Goal: Information Seeking & Learning: Learn about a topic

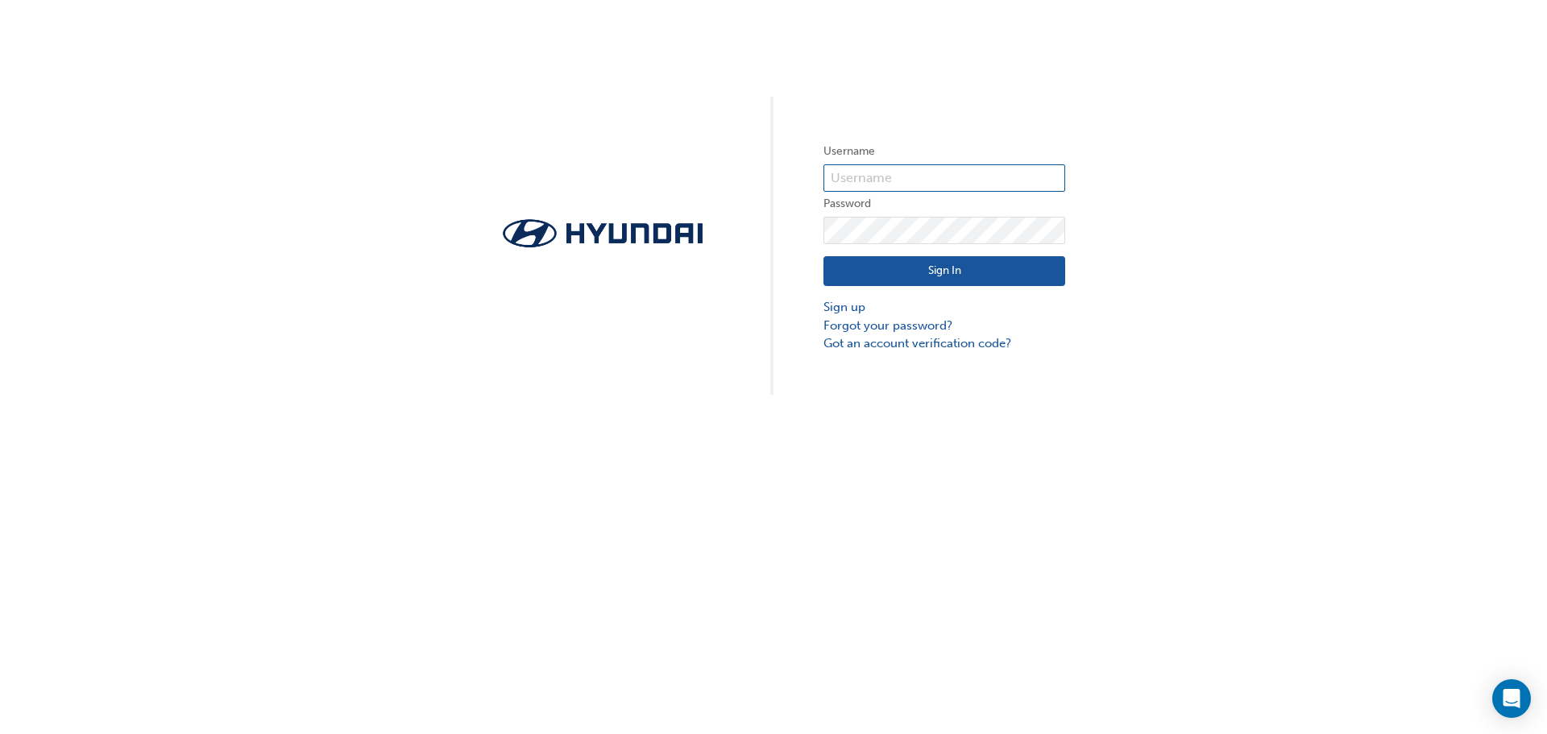
click at [884, 178] on input "text" at bounding box center [944, 177] width 242 height 27
click at [874, 179] on input "text" at bounding box center [944, 177] width 242 height 27
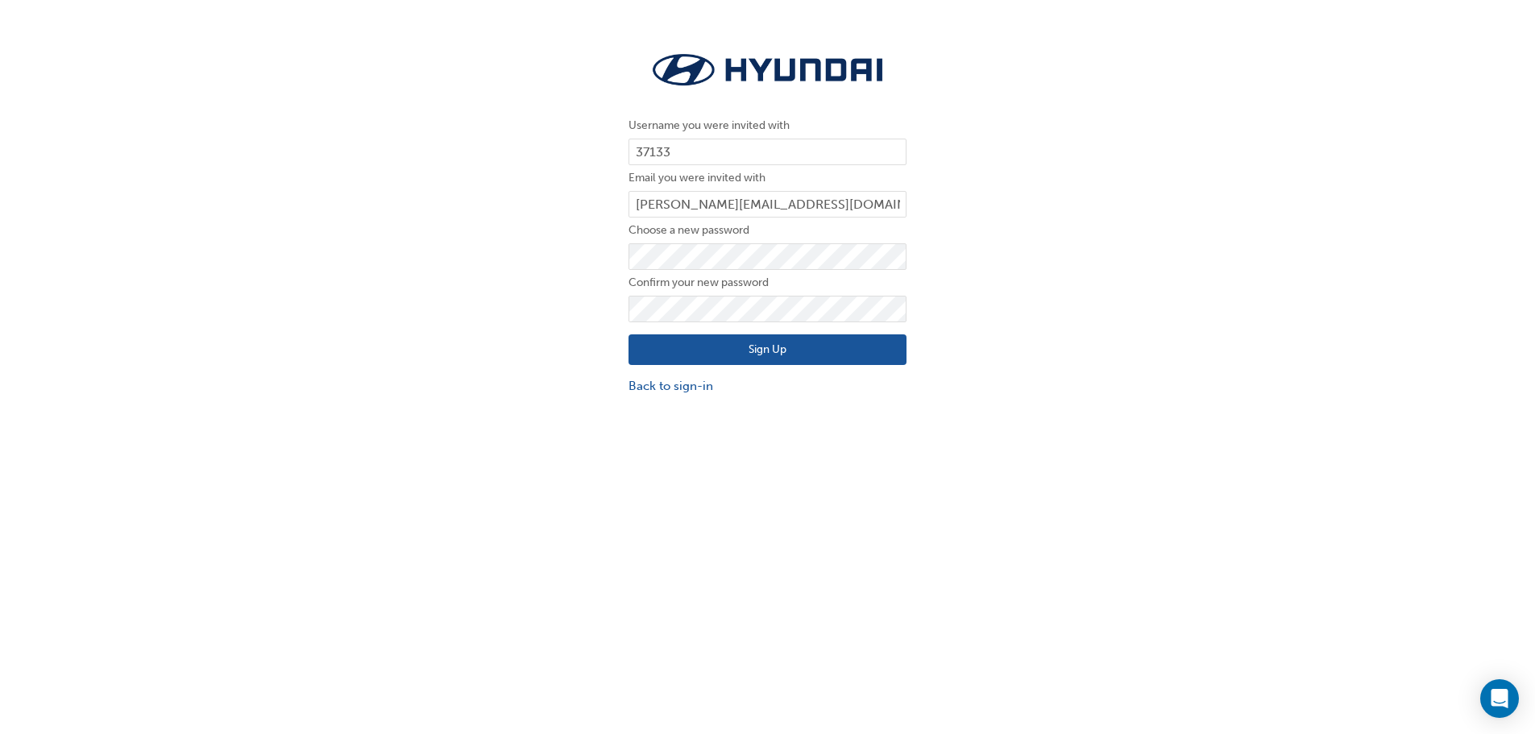
click at [657, 347] on button "Sign Up" at bounding box center [767, 349] width 278 height 31
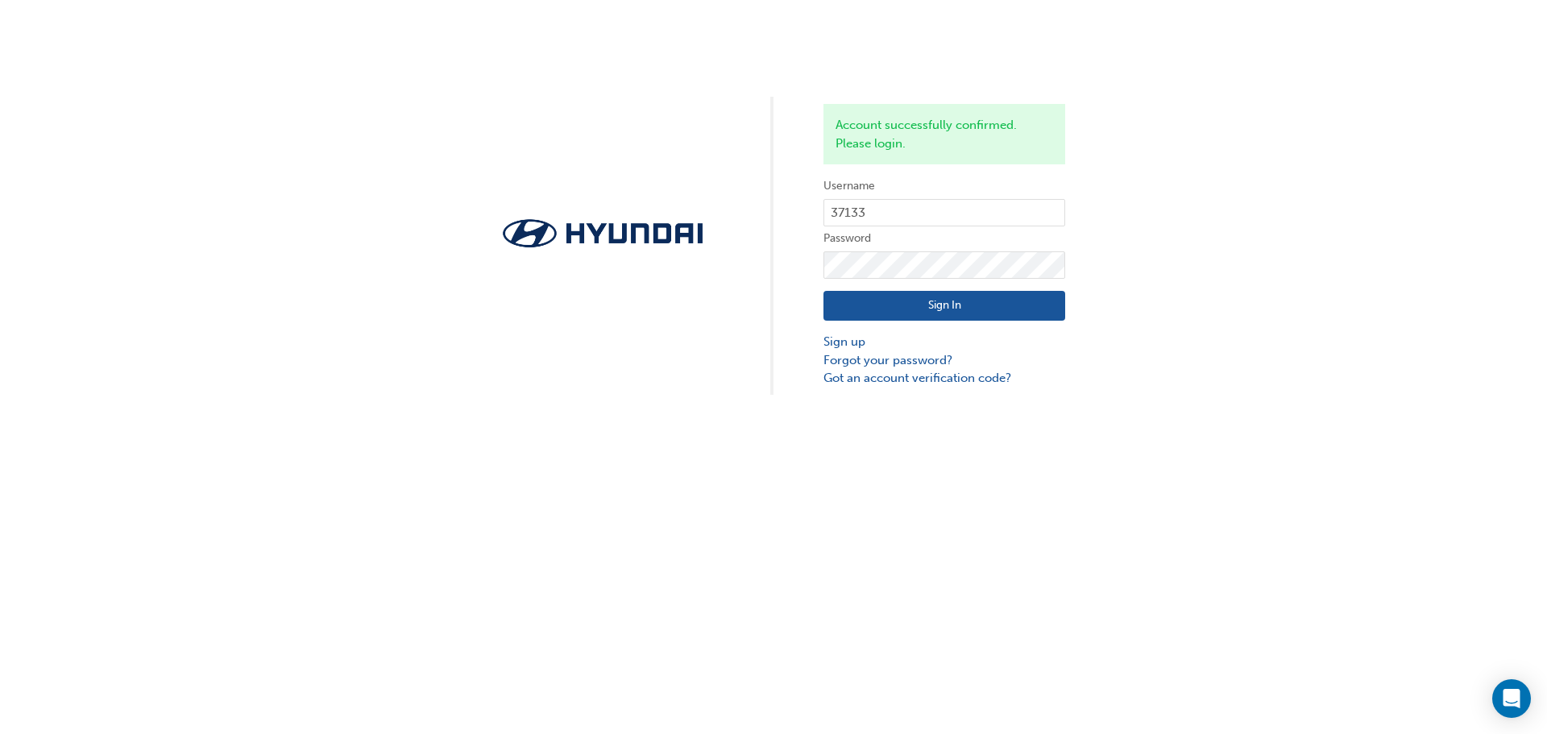
click at [934, 301] on button "Sign In" at bounding box center [944, 306] width 242 height 31
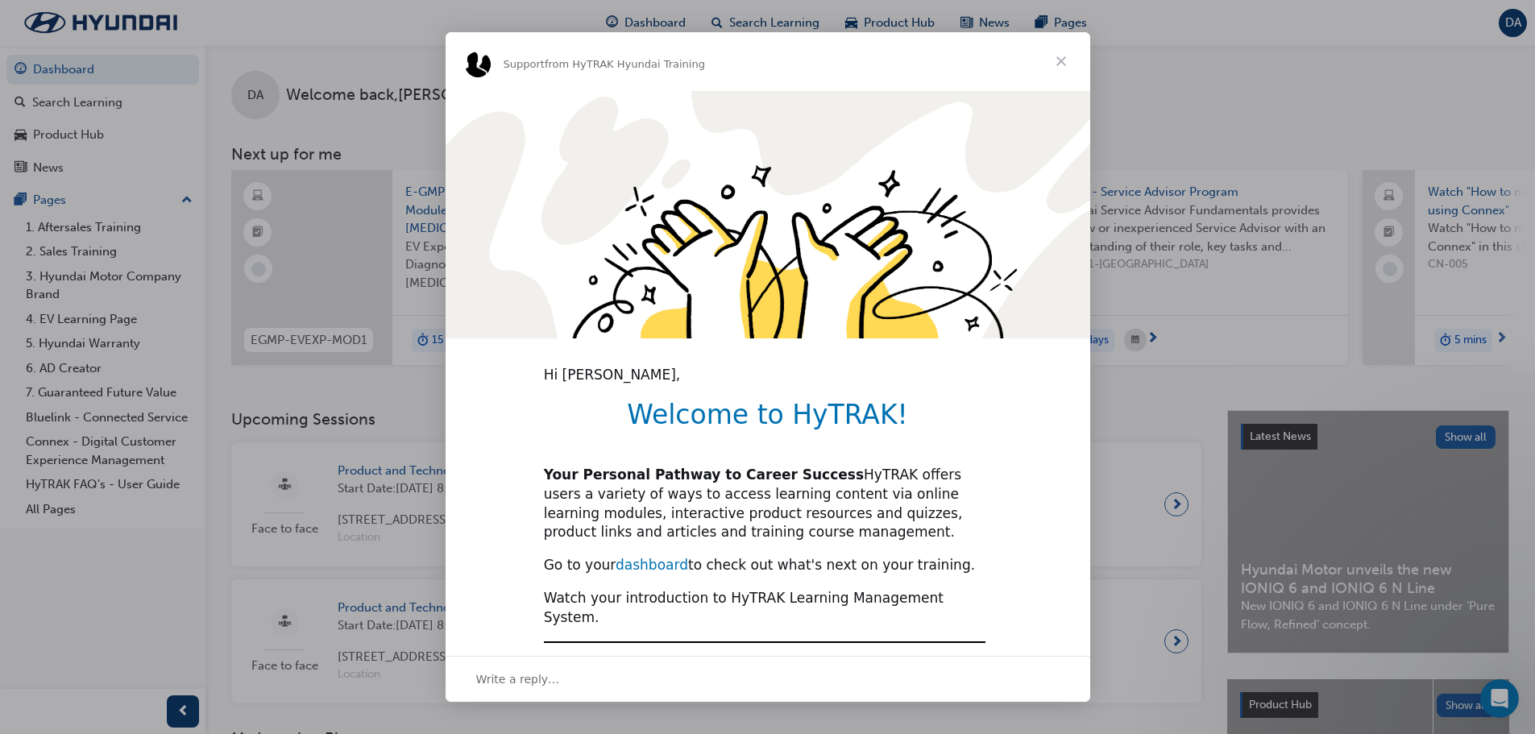
click at [645, 557] on link "dashboard" at bounding box center [652, 565] width 73 height 16
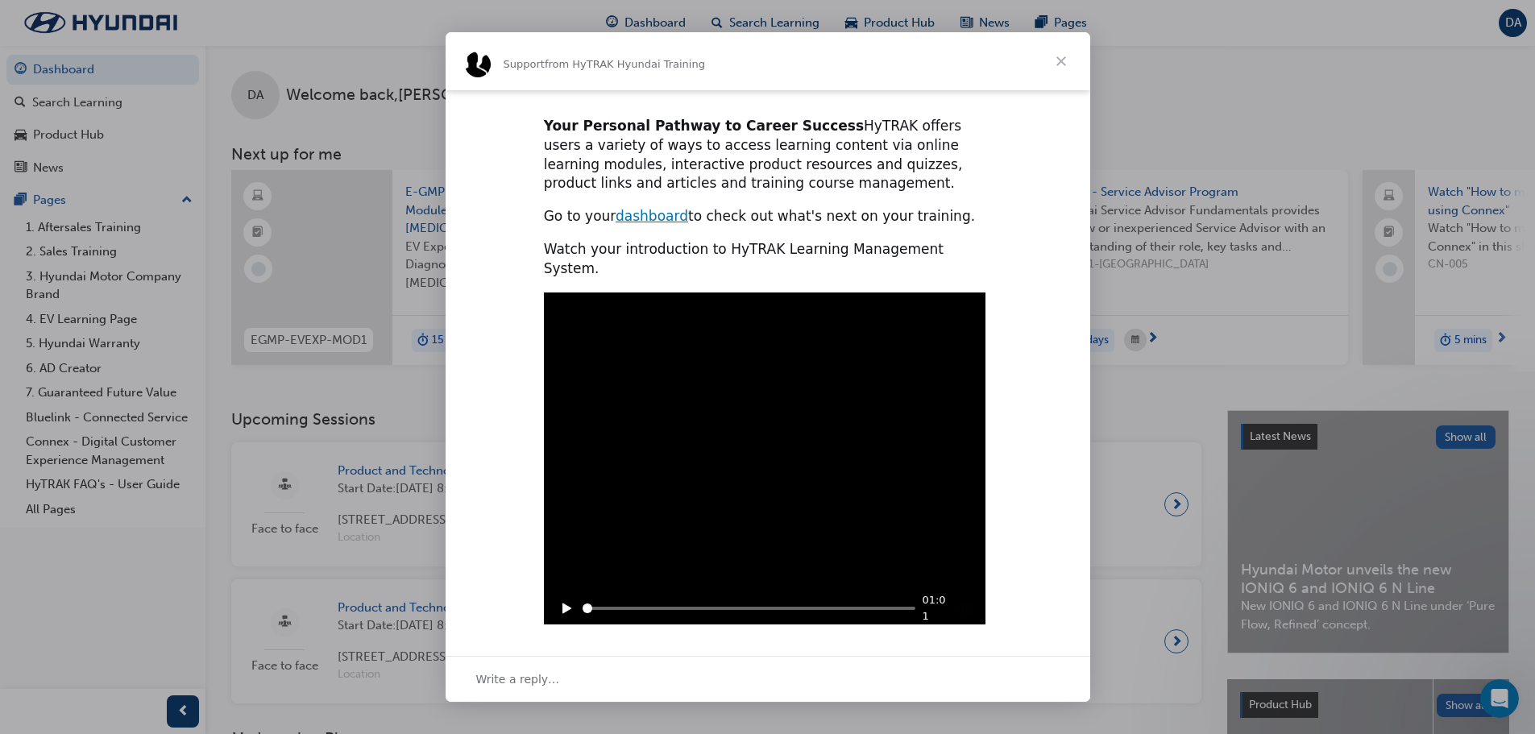
scroll to position [370, 0]
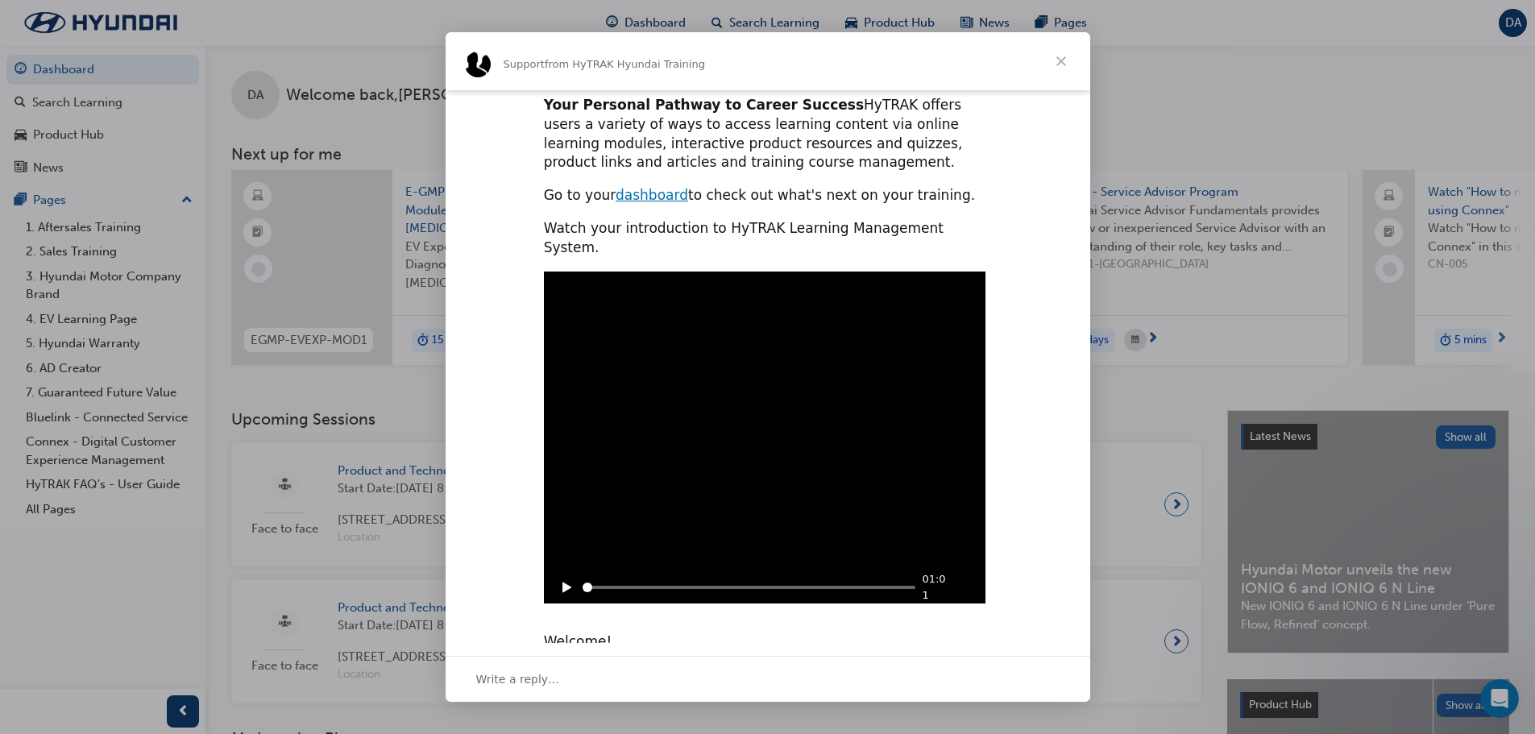
click at [562, 582] on icon "Play" at bounding box center [566, 587] width 9 height 10
click at [965, 579] on div "Play sound" at bounding box center [967, 588] width 18 height 18
type input "6011733"
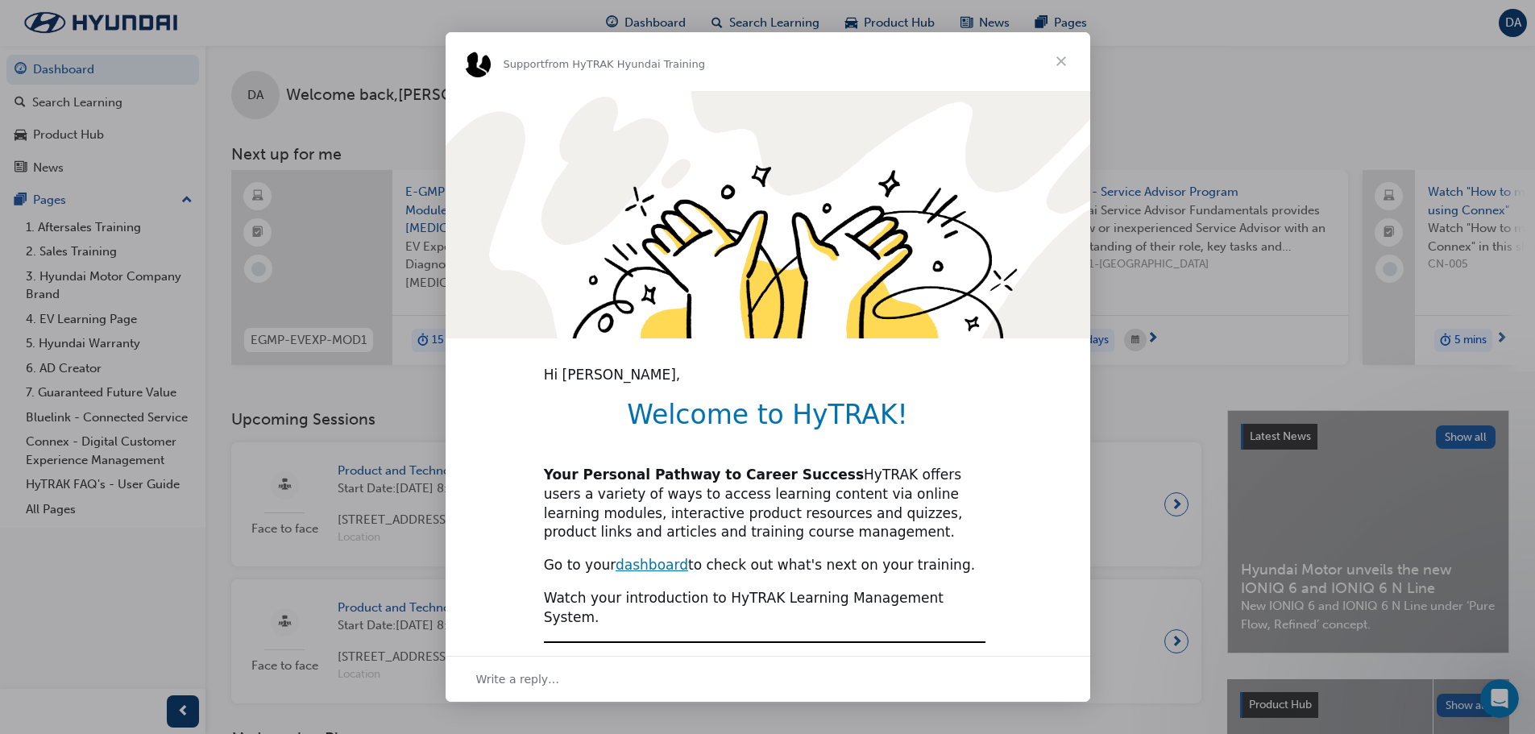
click at [1064, 55] on span "Close" at bounding box center [1061, 61] width 58 height 58
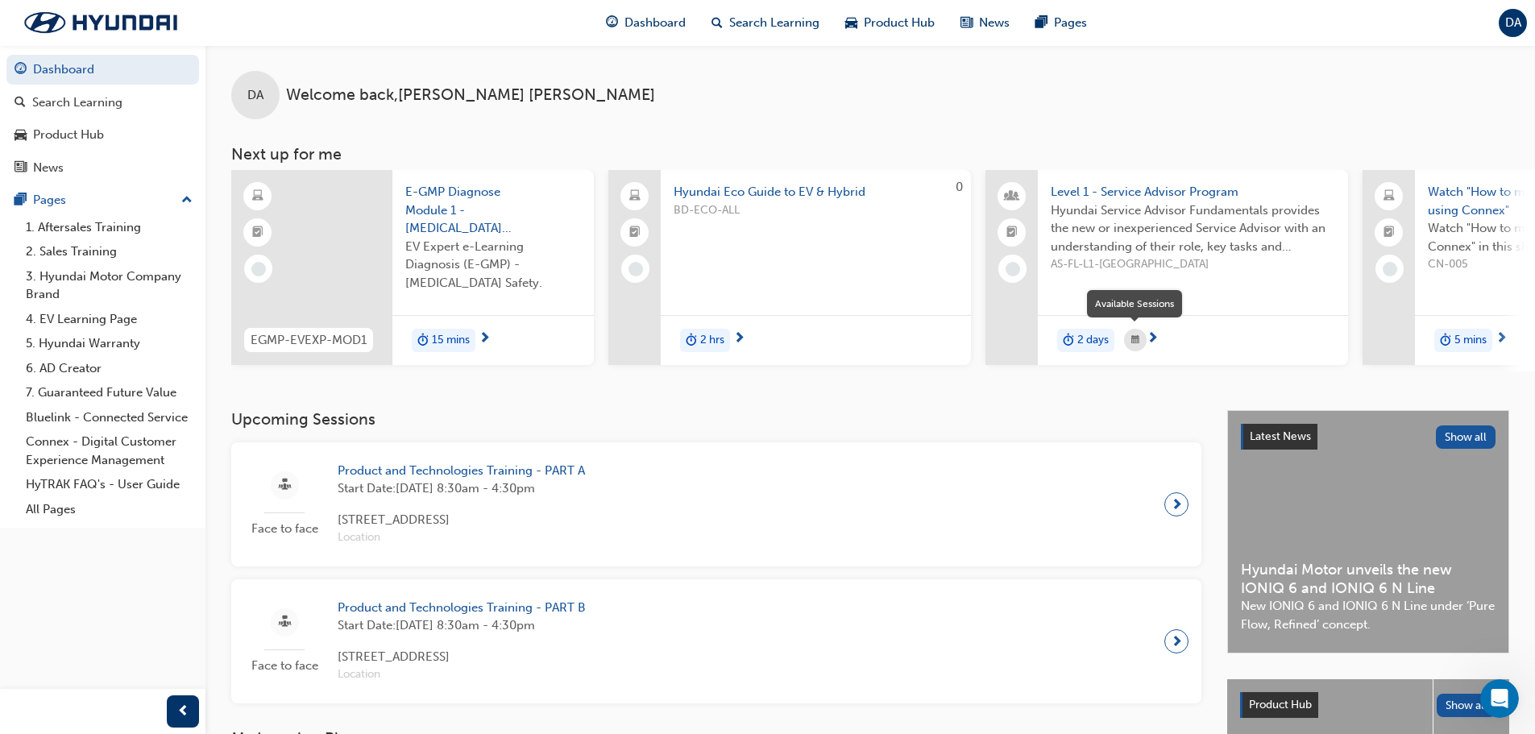
click at [1137, 341] on span "calendar-icon" at bounding box center [1135, 340] width 8 height 20
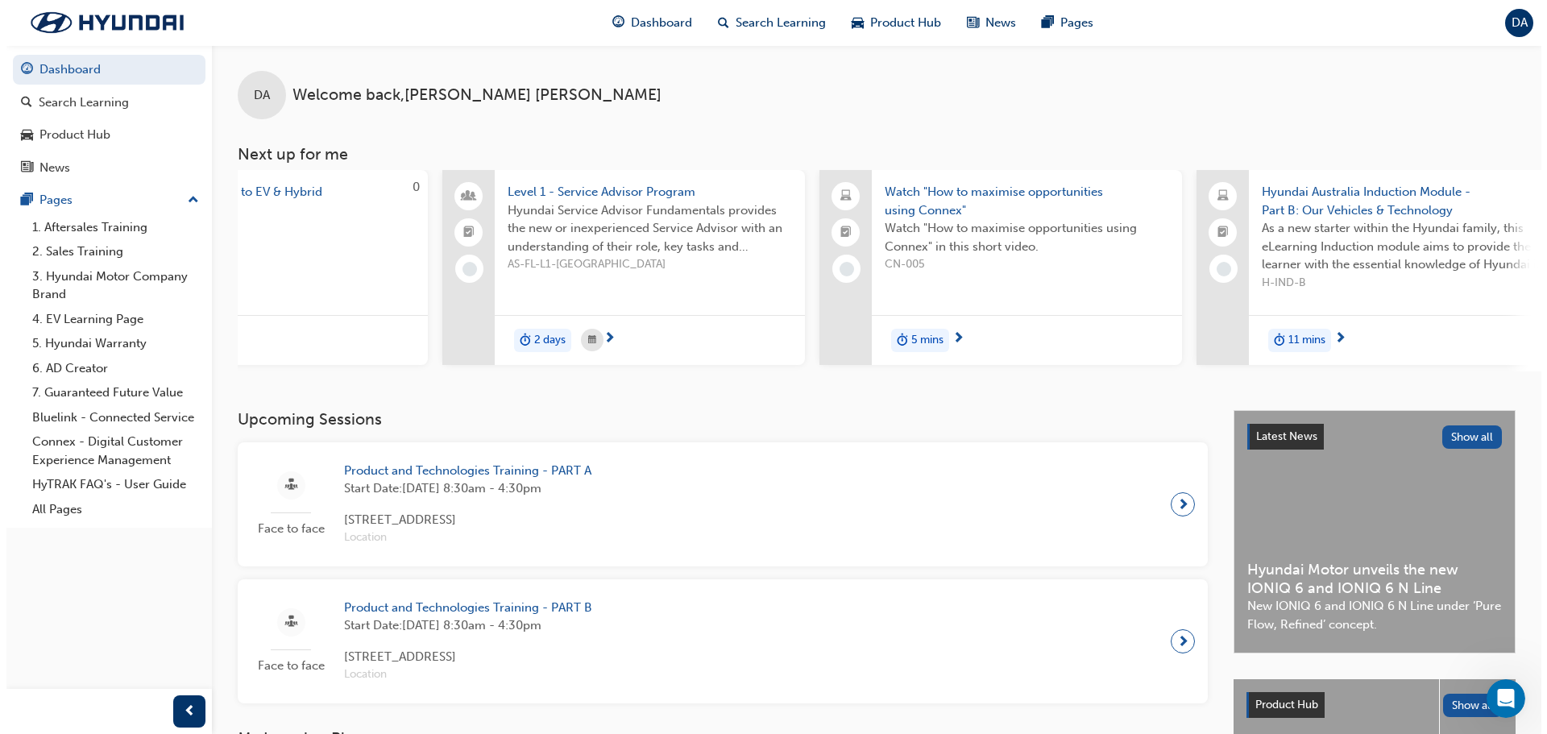
scroll to position [0, 541]
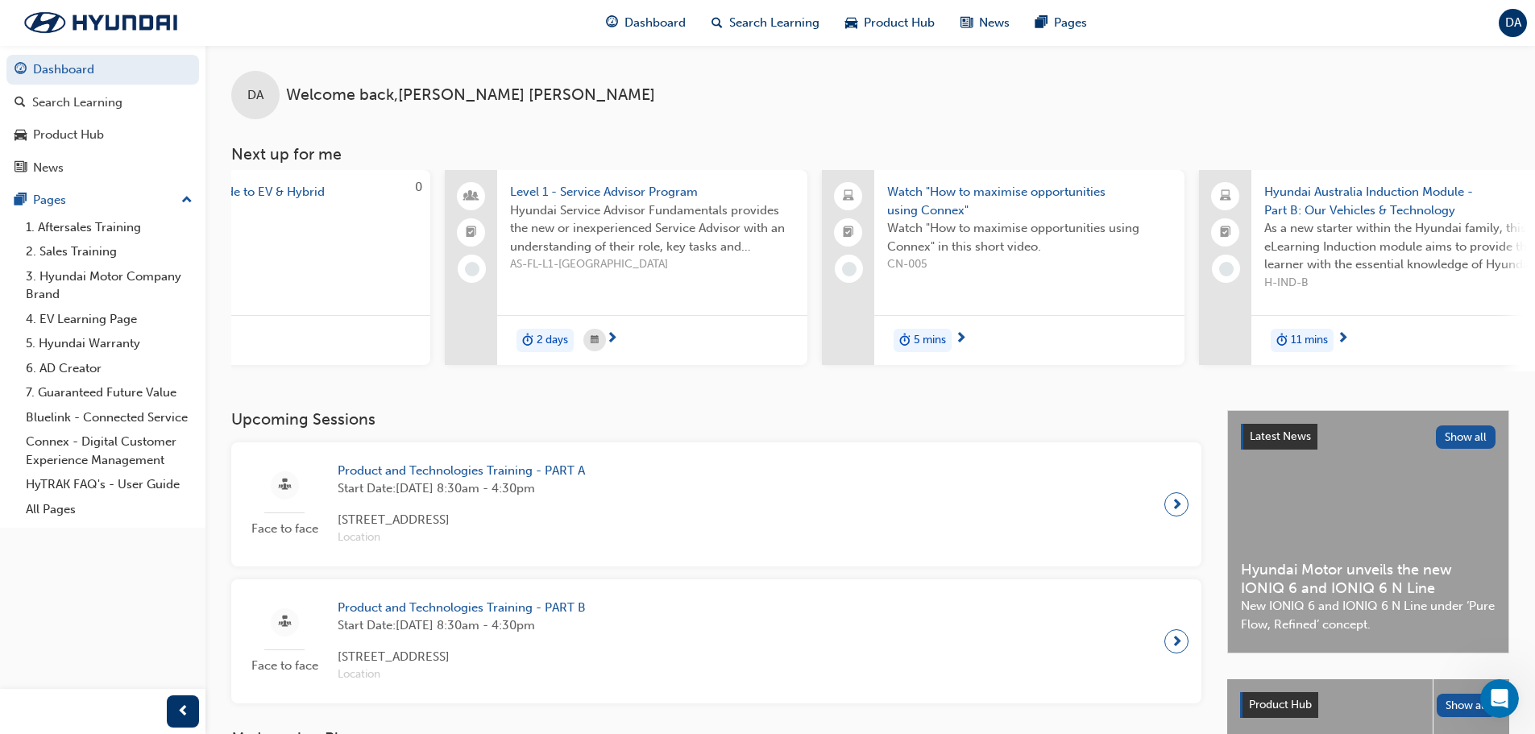
click at [904, 187] on span "Watch "How to maximise opportunities using Connex"" at bounding box center [1029, 201] width 284 height 36
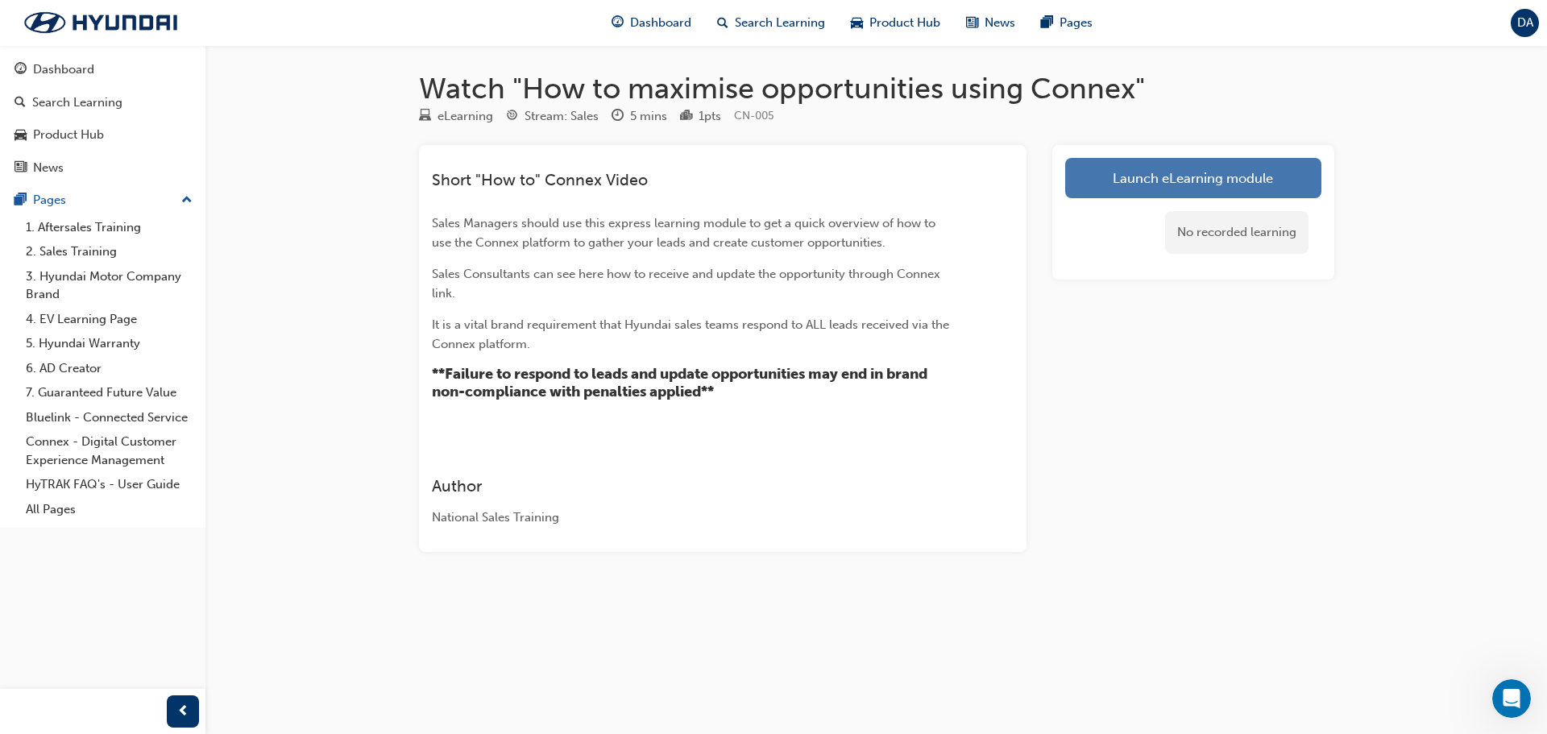
click at [1197, 173] on link "Launch eLearning module" at bounding box center [1193, 178] width 256 height 40
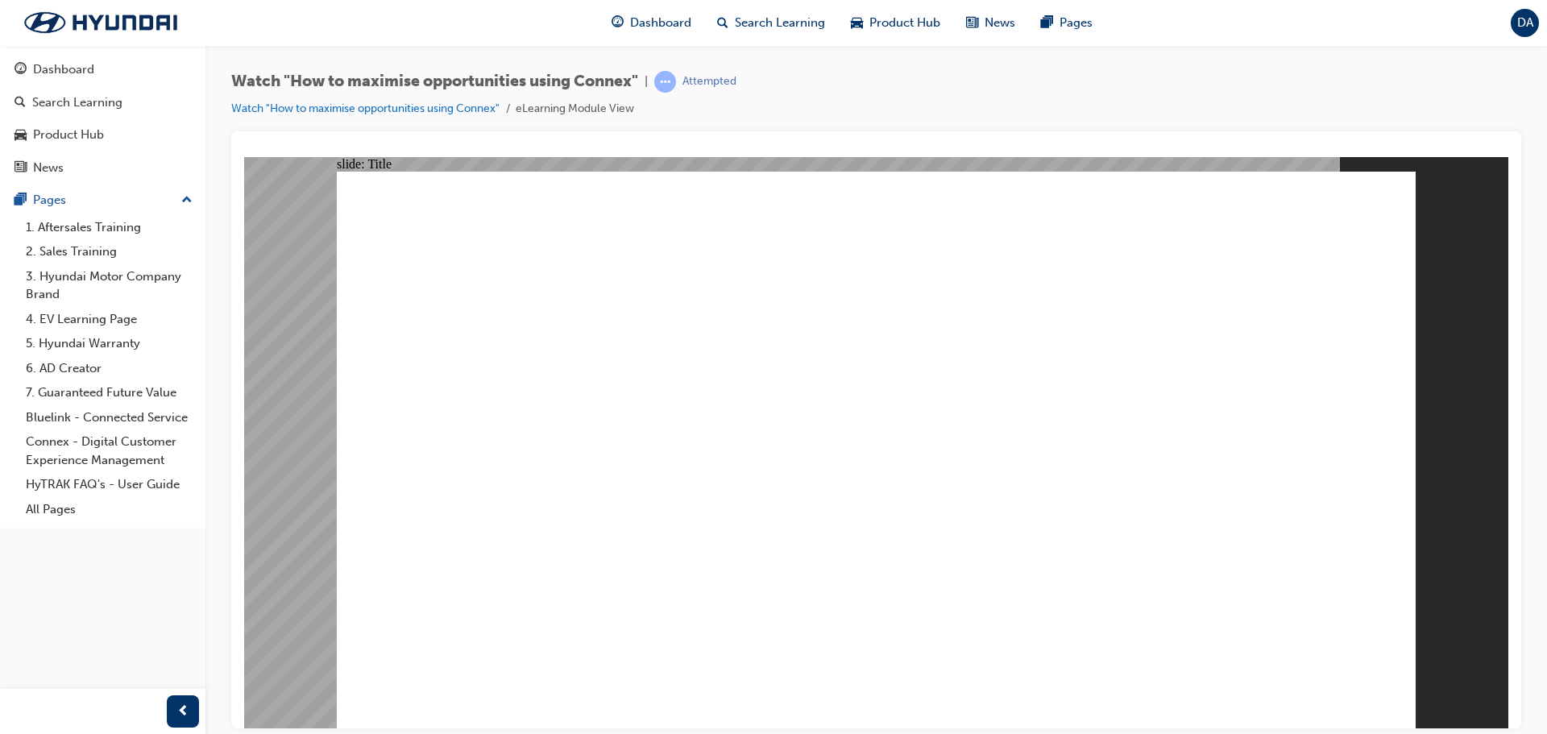
drag, startPoint x: 756, startPoint y: 687, endPoint x: 766, endPoint y: 686, distance: 10.6
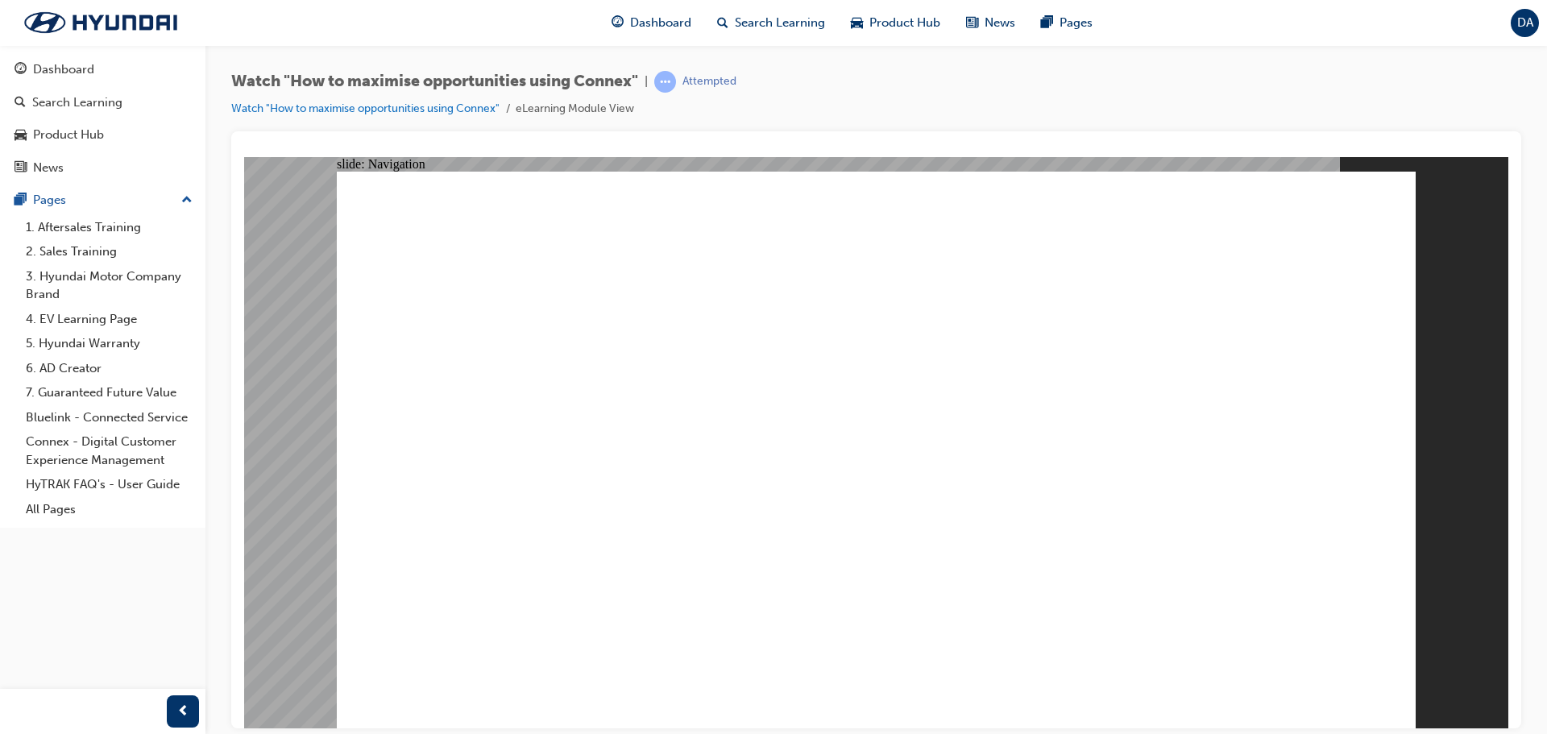
click at [288, 277] on div "slide: Navigation Rectangle Rectangle 1 Resources close_white.png Line 1 No res…" at bounding box center [876, 441] width 1264 height 571
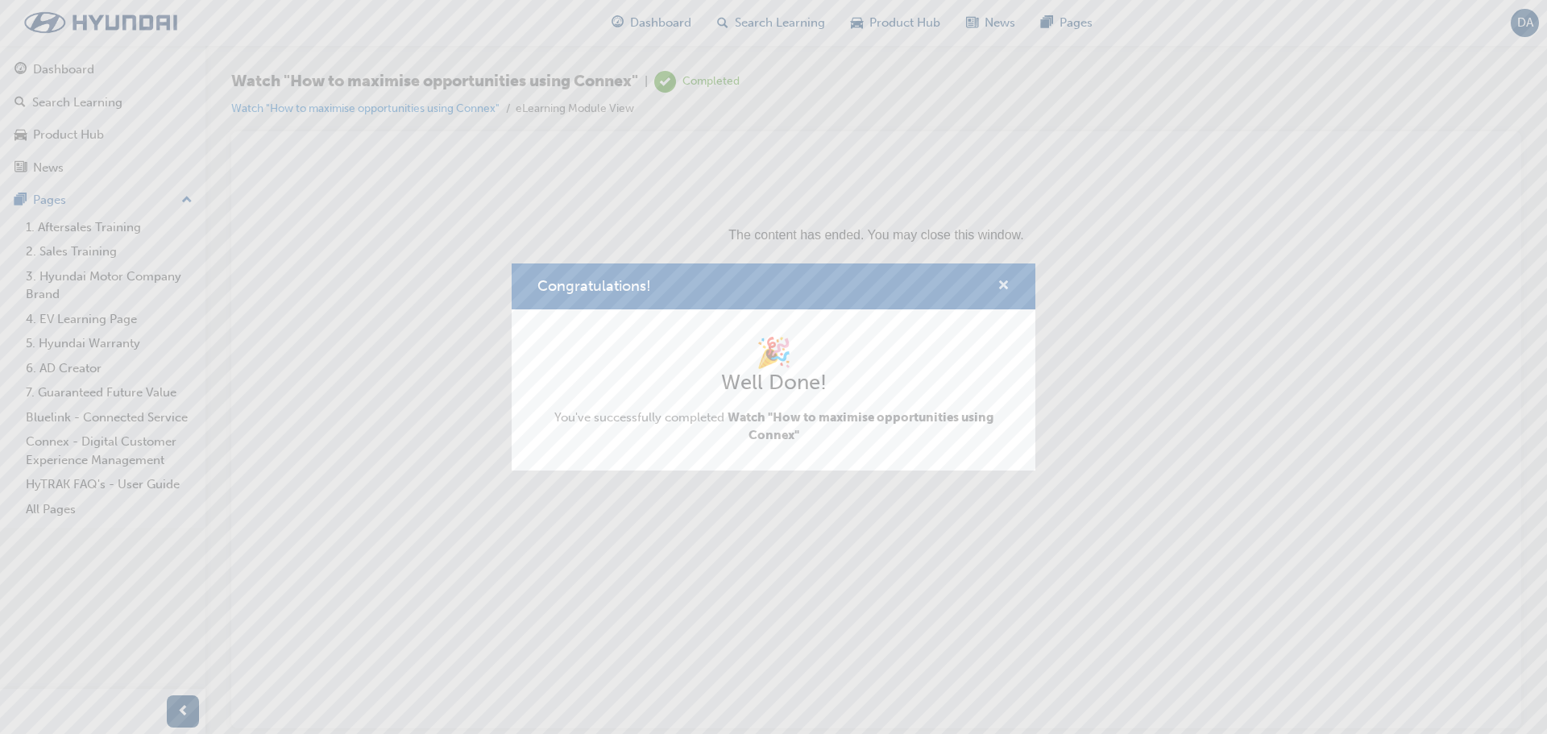
click at [1002, 286] on span "cross-icon" at bounding box center [1004, 287] width 12 height 15
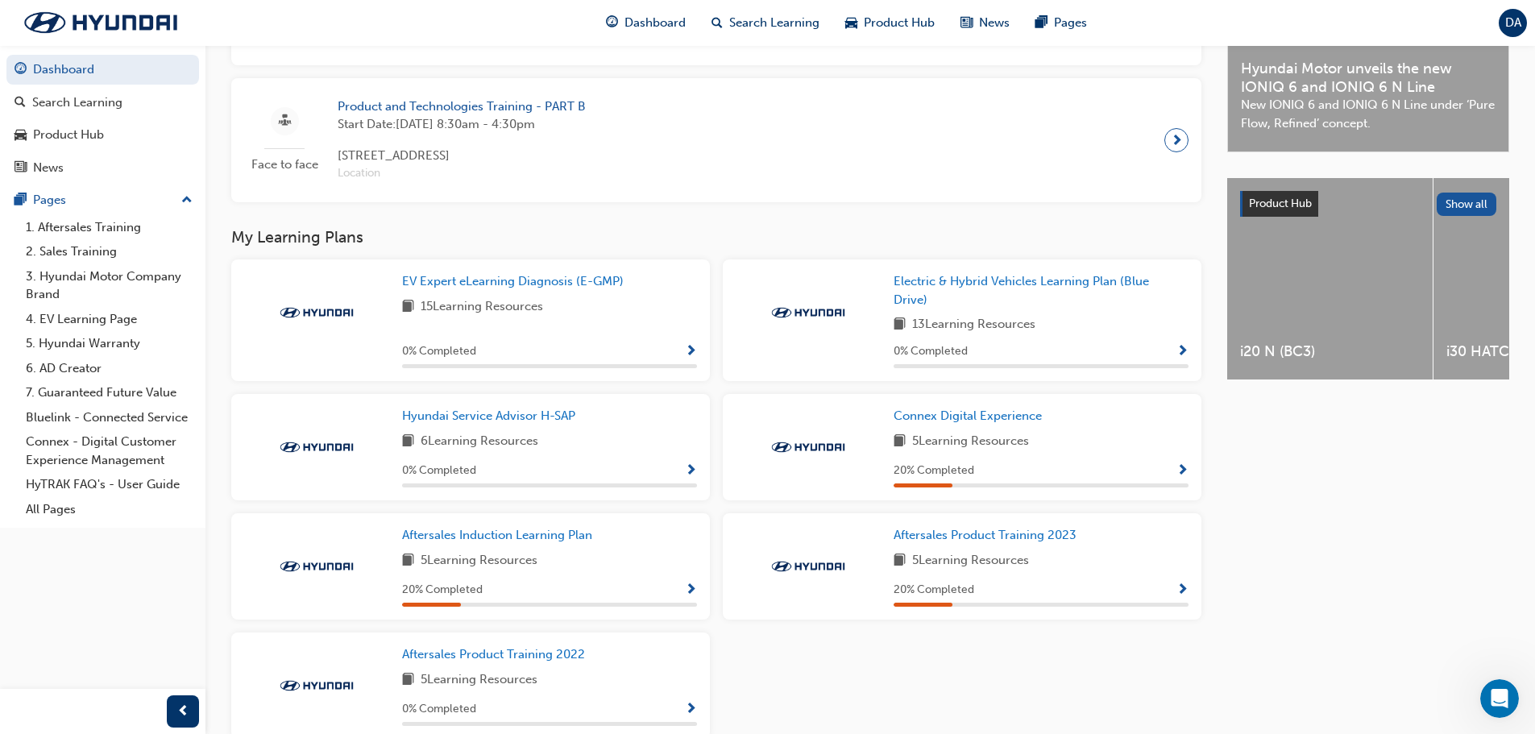
scroll to position [591, 0]
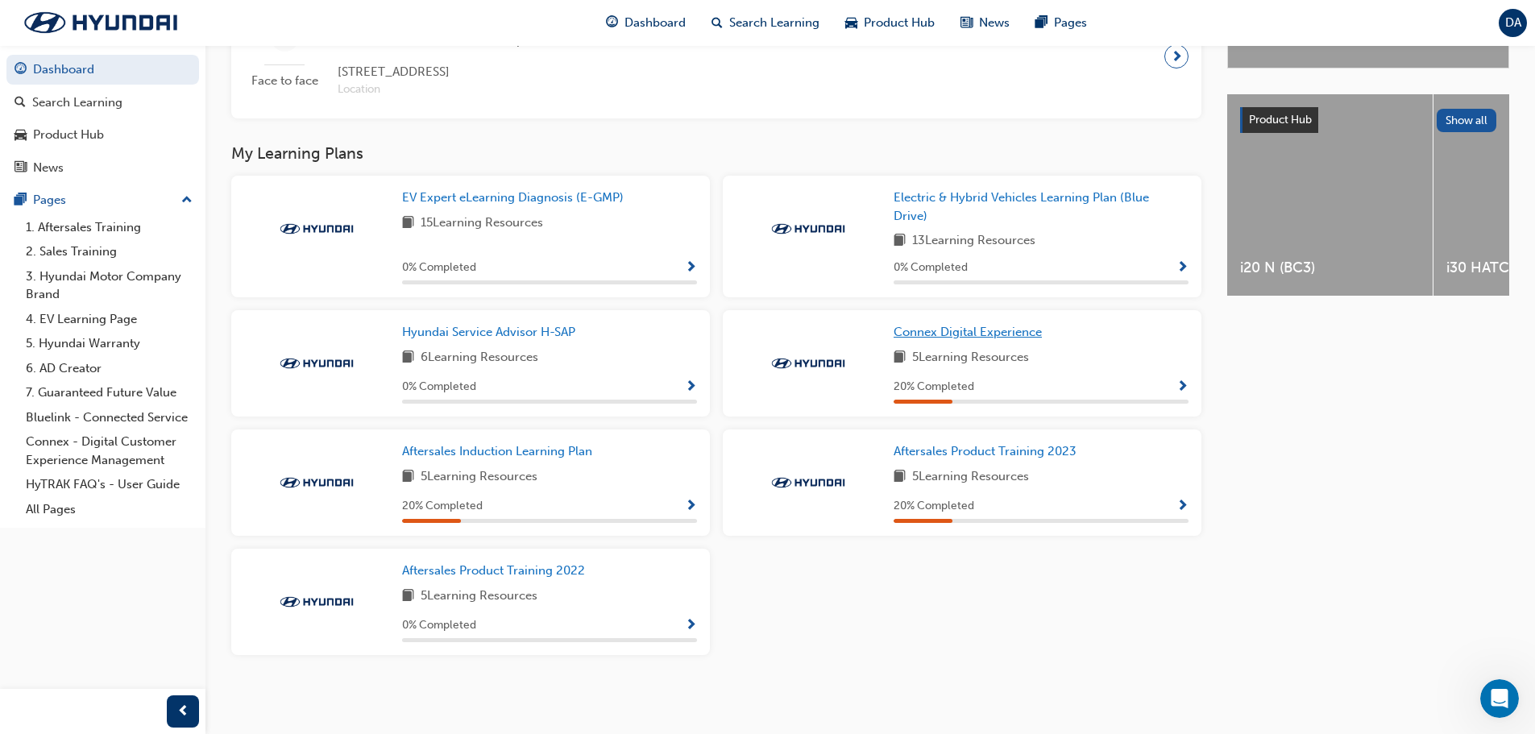
click at [998, 333] on span "Connex Digital Experience" at bounding box center [968, 332] width 148 height 15
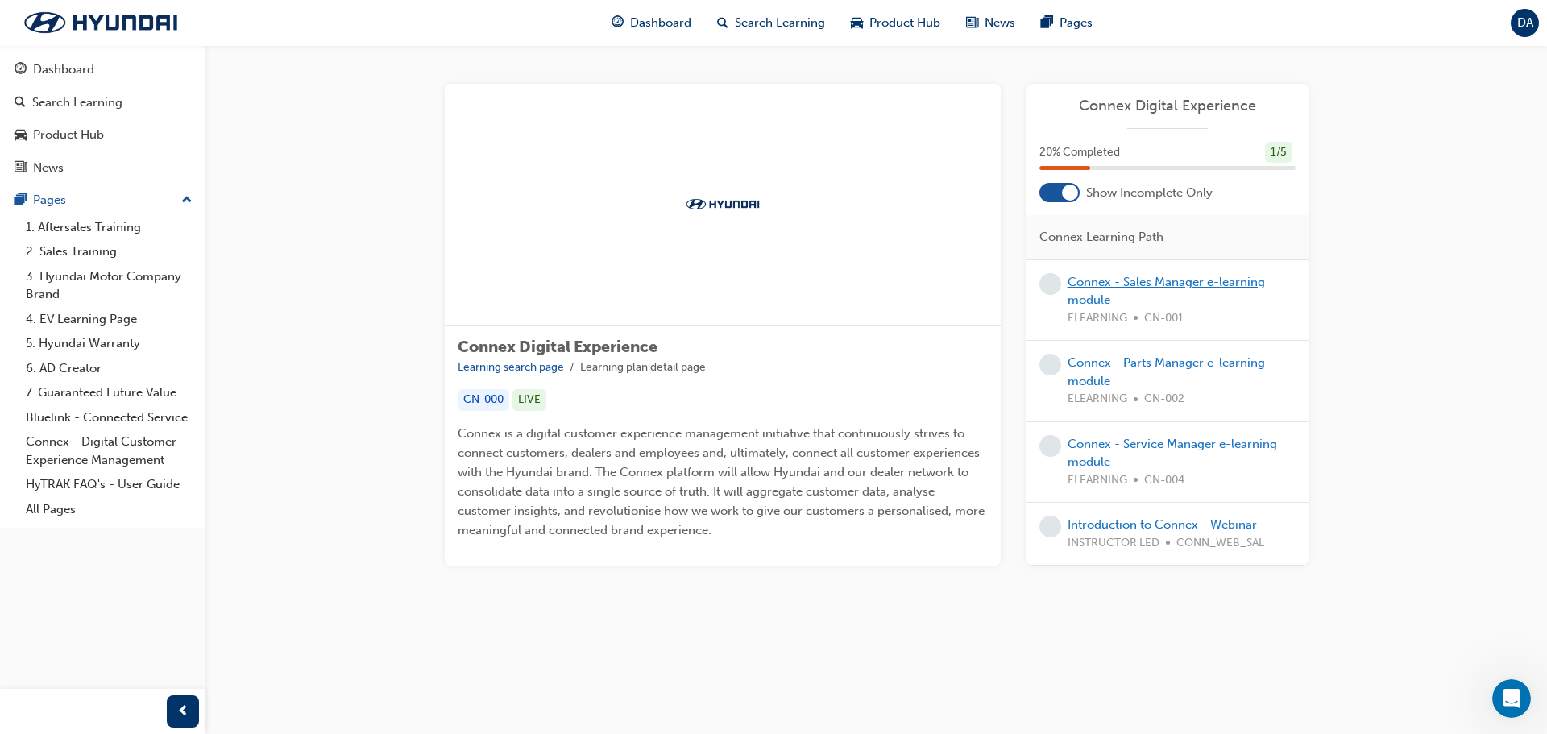
click at [1147, 284] on link "Connex - Sales Manager e-learning module" at bounding box center [1166, 291] width 197 height 33
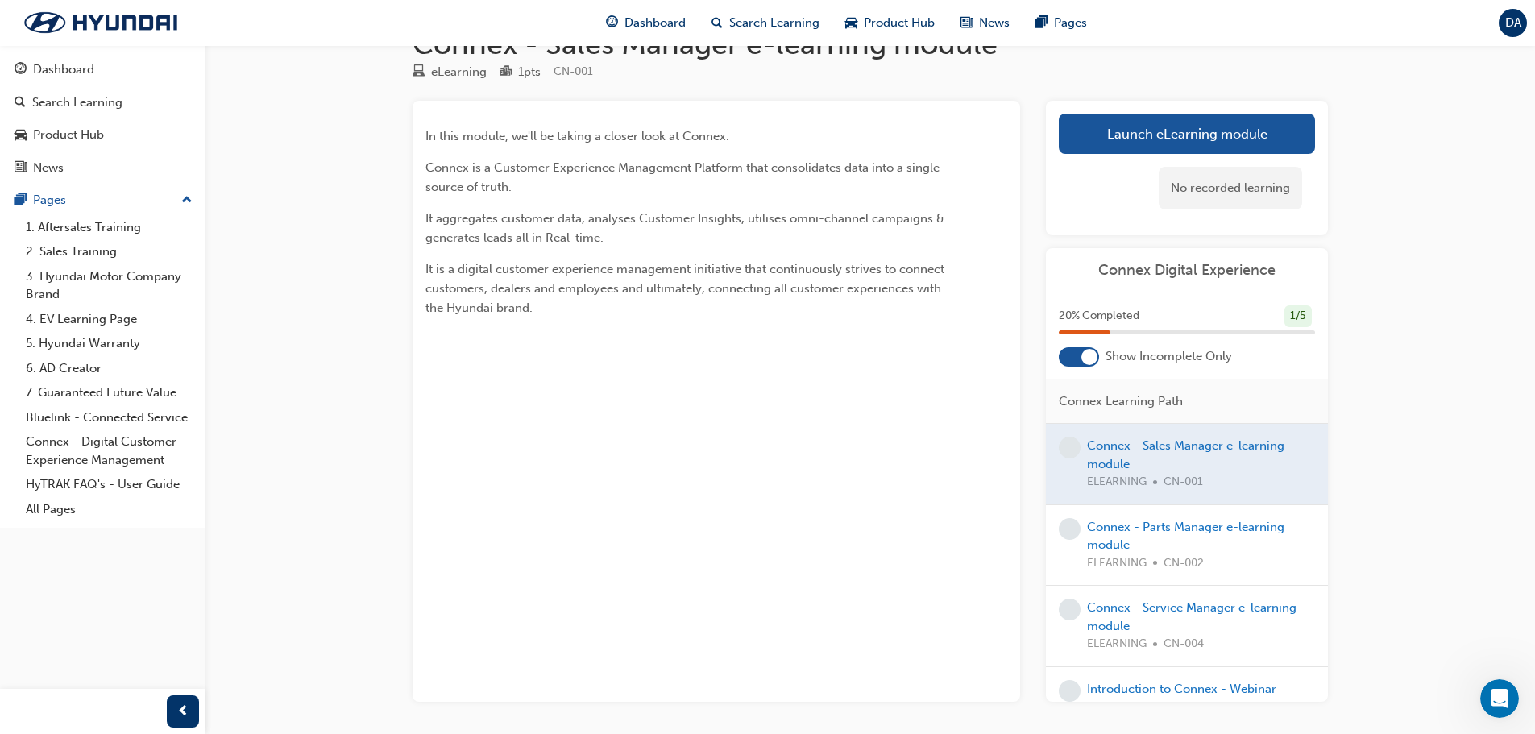
scroll to position [104, 0]
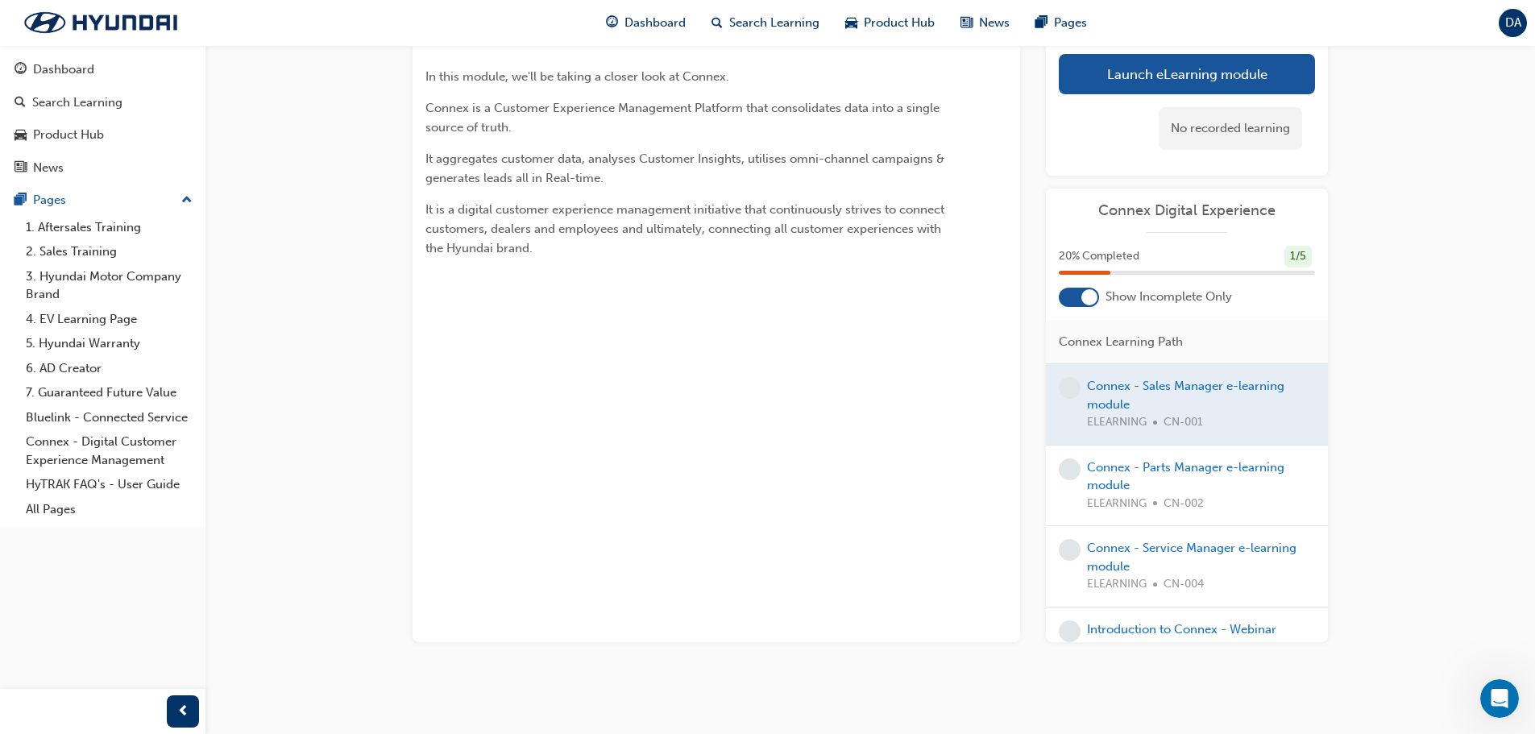
click at [1107, 392] on div at bounding box center [1187, 404] width 282 height 81
click at [1110, 388] on div at bounding box center [1187, 404] width 282 height 81
click at [1299, 421] on div at bounding box center [1187, 404] width 282 height 81
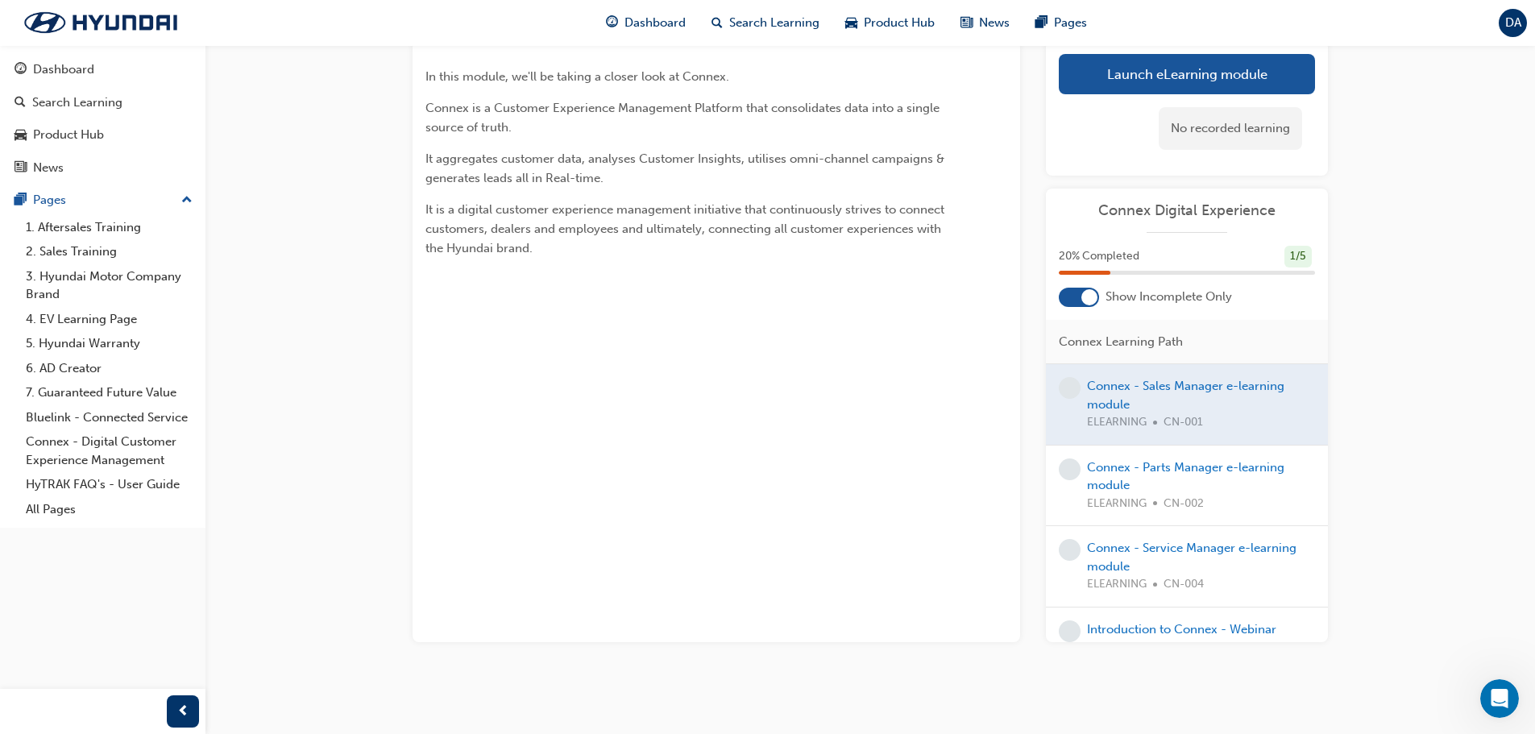
click at [1249, 421] on div at bounding box center [1187, 404] width 282 height 81
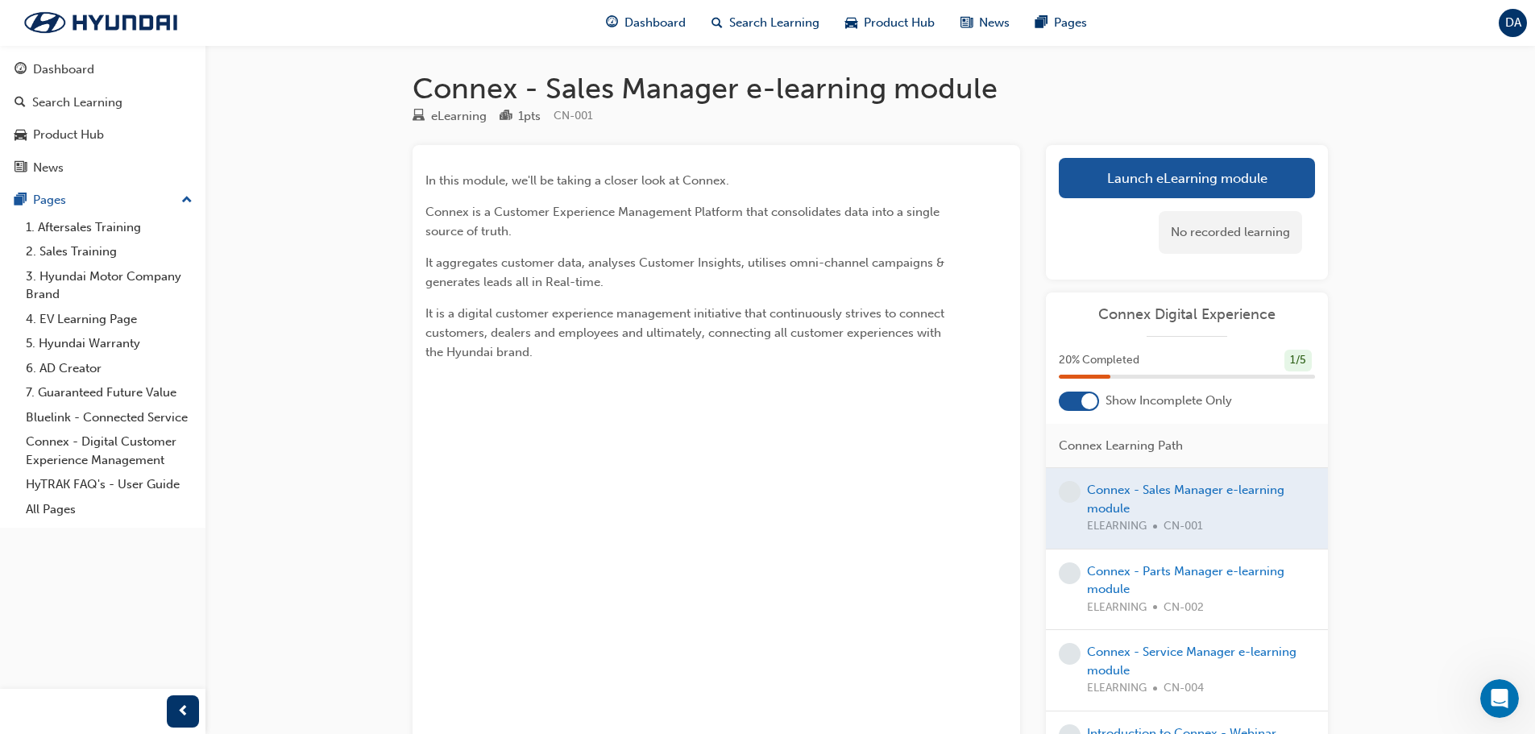
click at [653, 244] on div "In this module, we'll be taking a closer look at Connex. Connex is a Customer E…" at bounding box center [687, 266] width 524 height 191
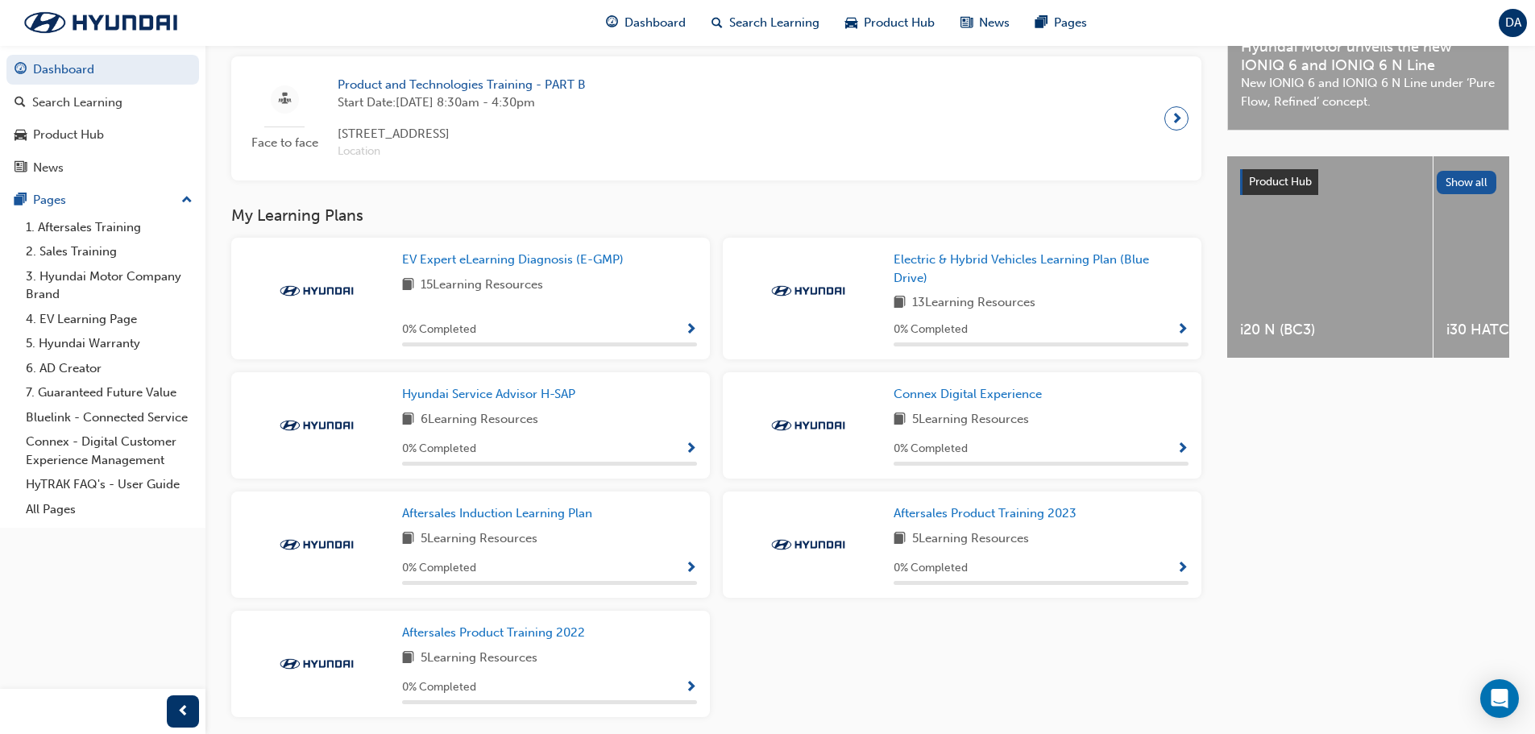
scroll to position [591, 0]
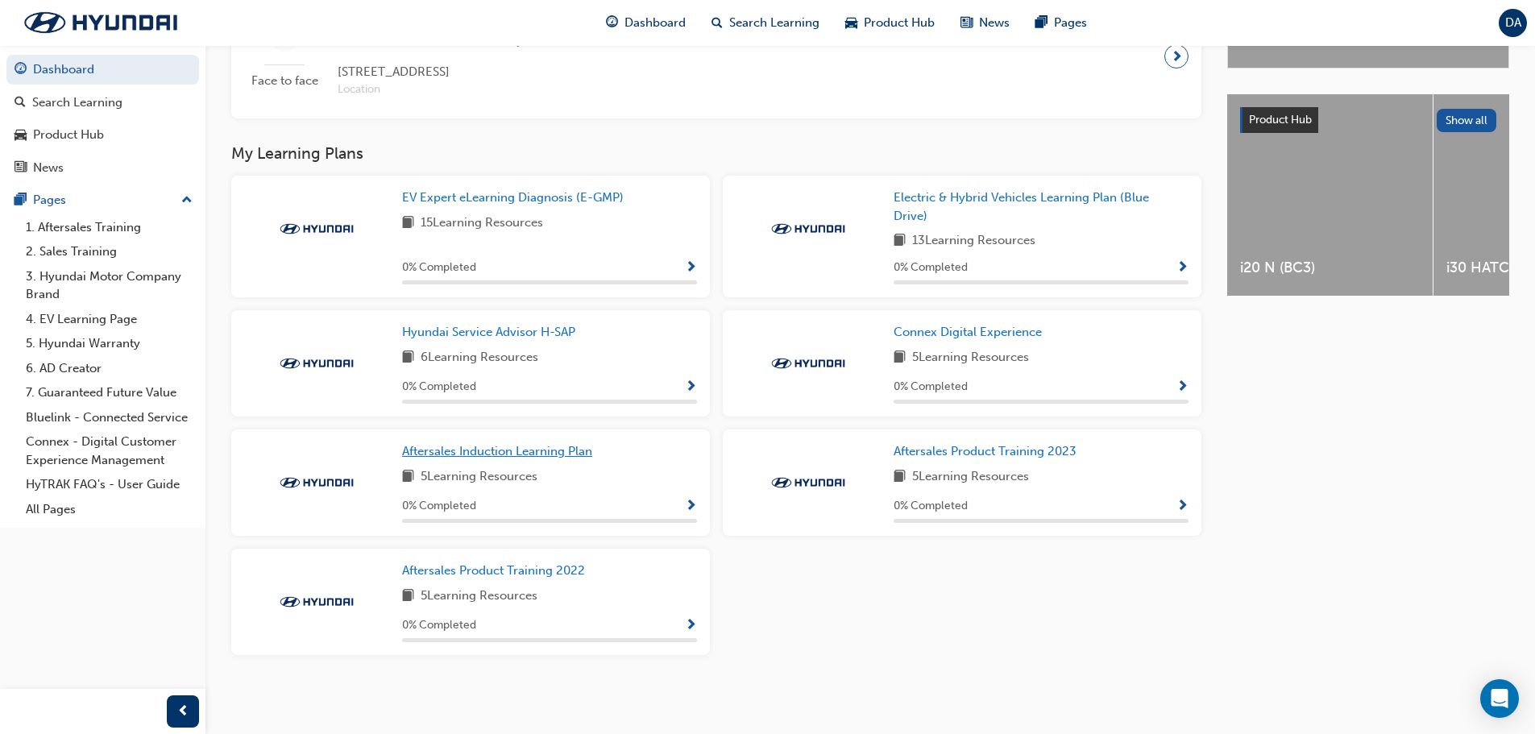
click at [570, 453] on span "Aftersales Induction Learning Plan" at bounding box center [497, 451] width 190 height 15
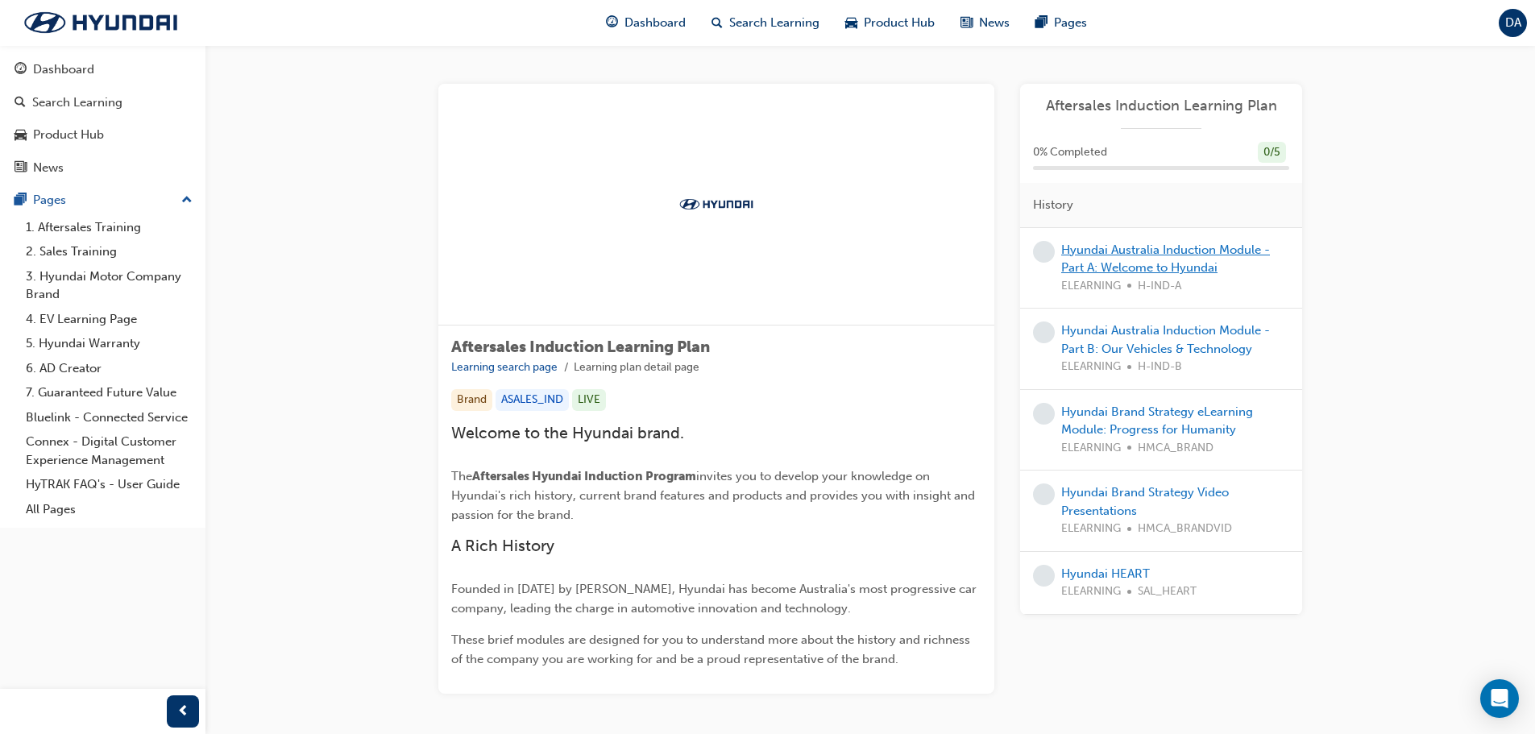
click at [1133, 255] on link "Hyundai Australia Induction Module - Part A: Welcome to Hyundai" at bounding box center [1165, 259] width 209 height 33
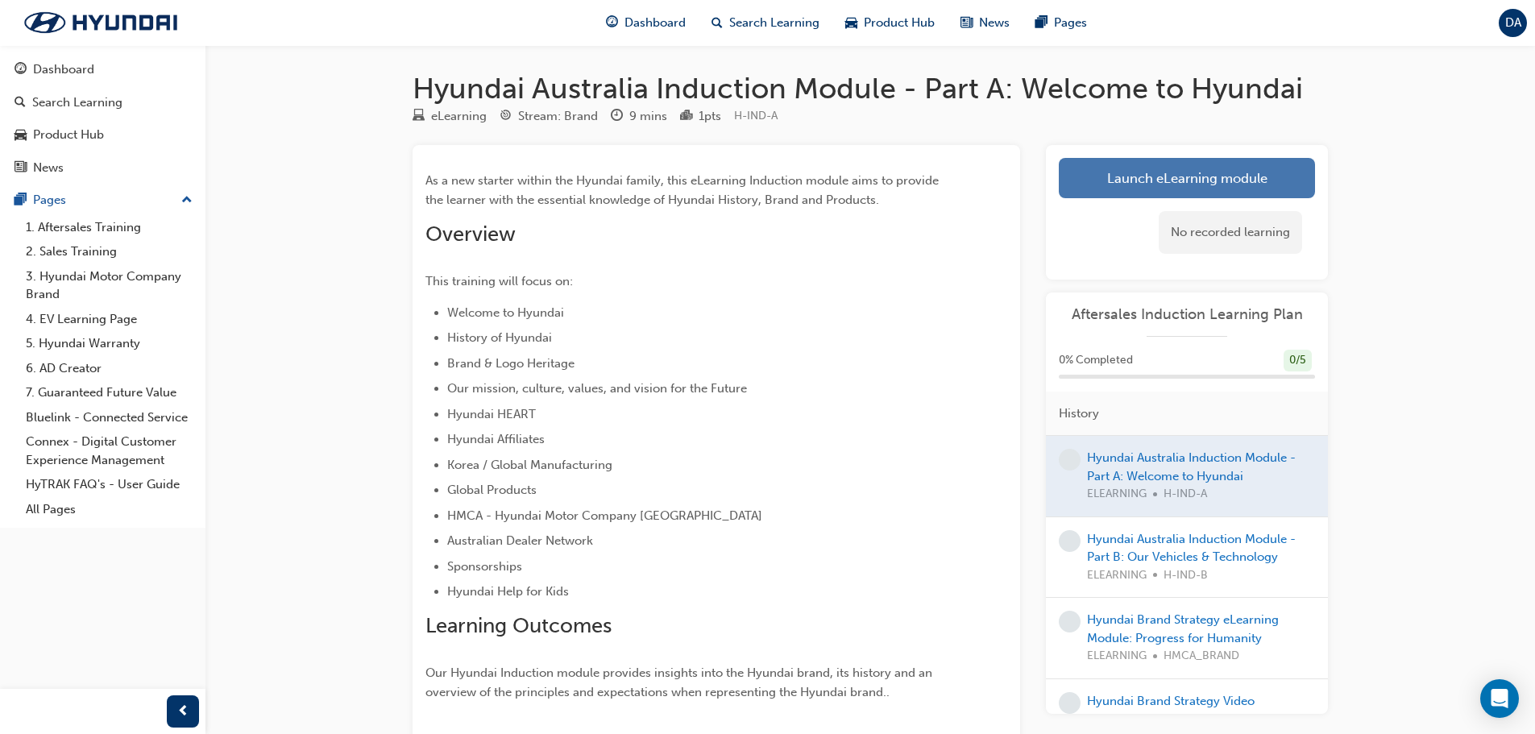
click at [1178, 164] on link "Launch eLearning module" at bounding box center [1187, 178] width 256 height 40
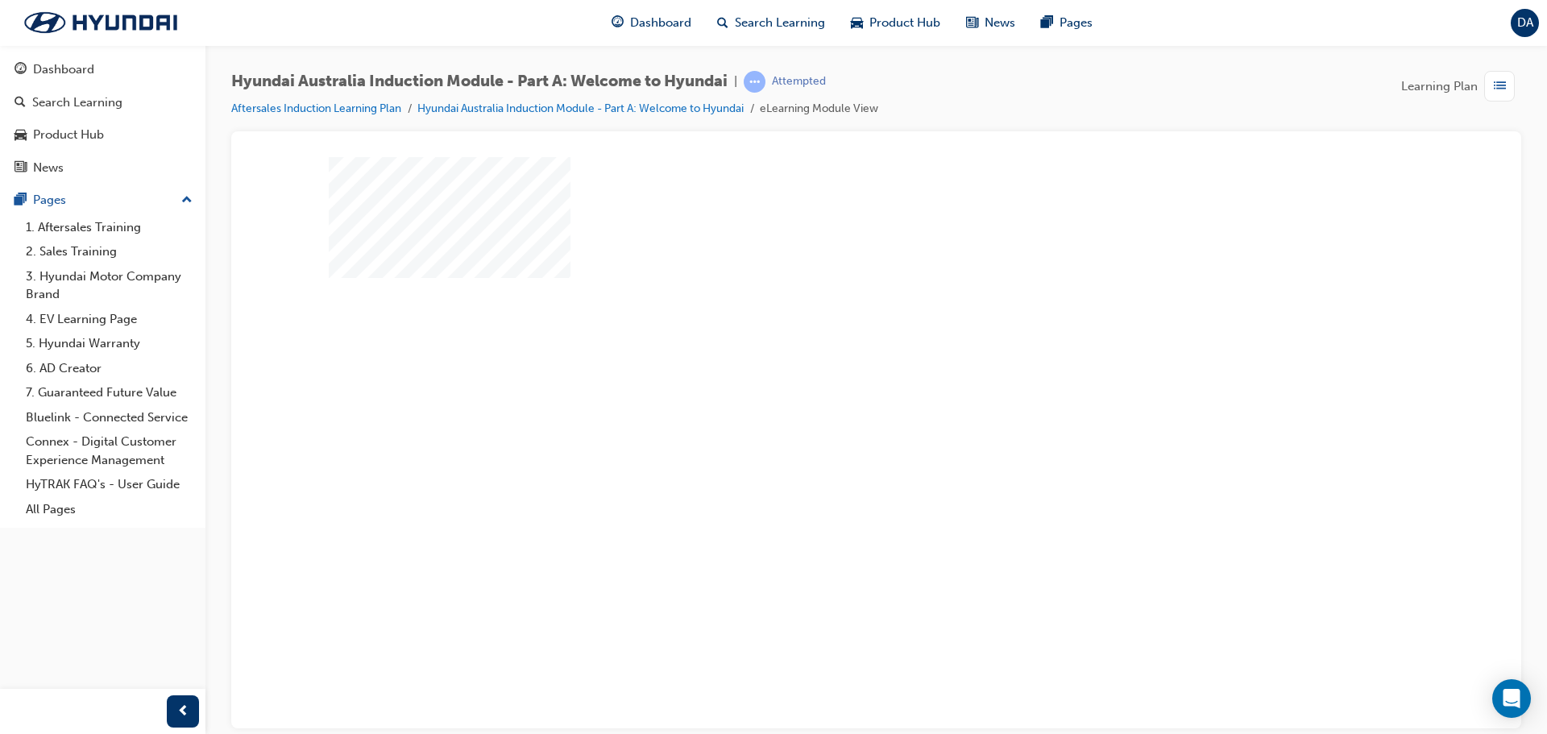
click at [830, 396] on div "play" at bounding box center [830, 396] width 0 height 0
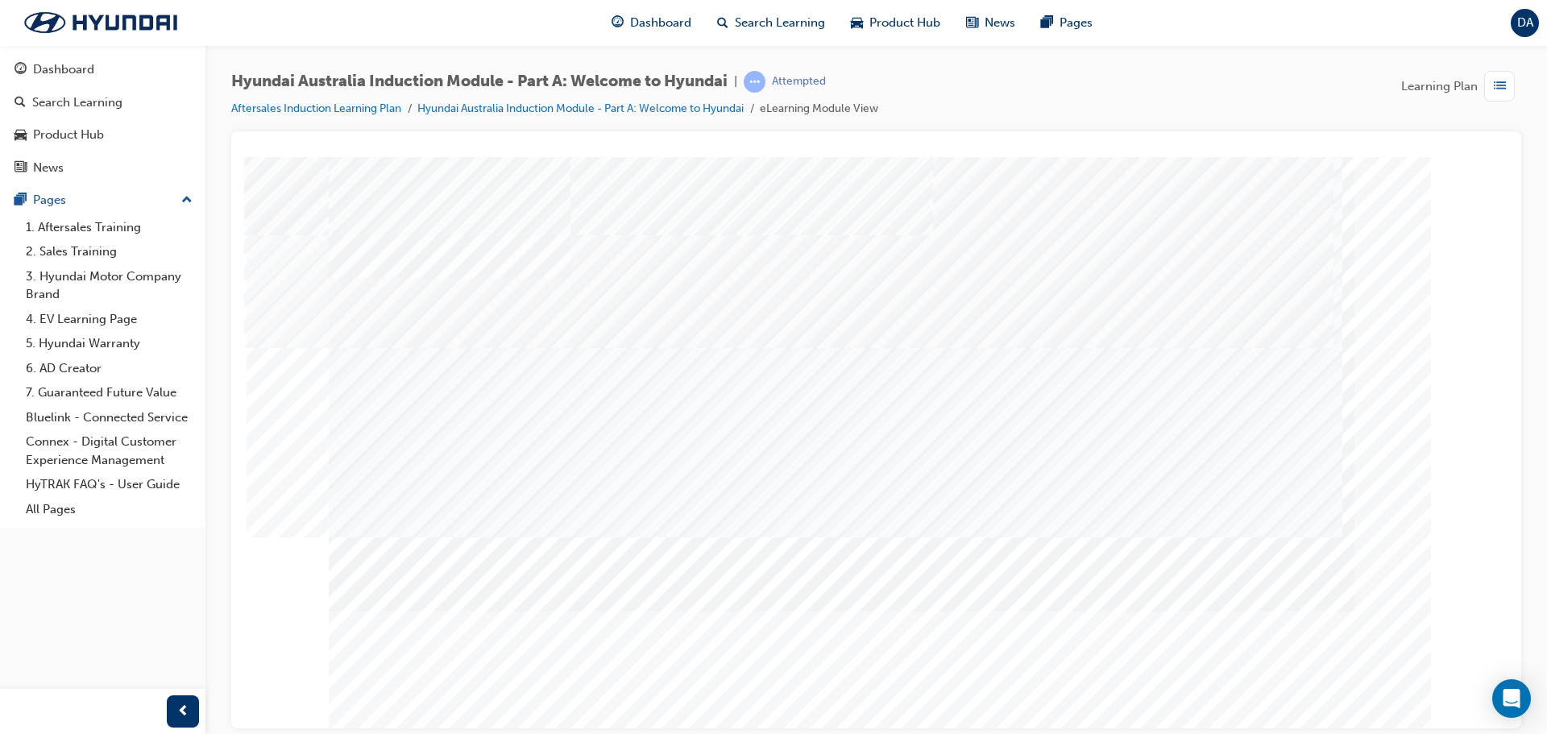
scroll to position [33, 0]
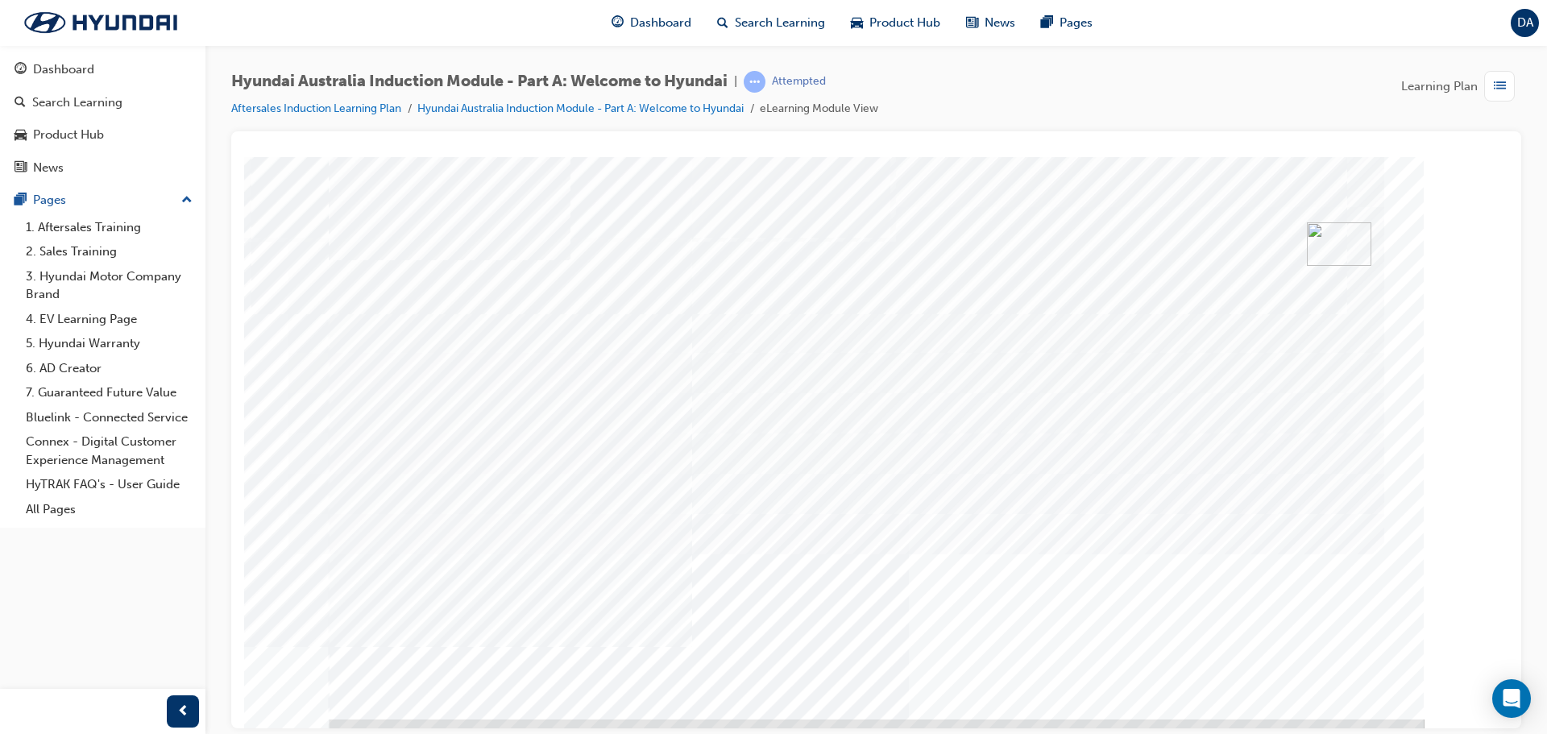
scroll to position [33, 0]
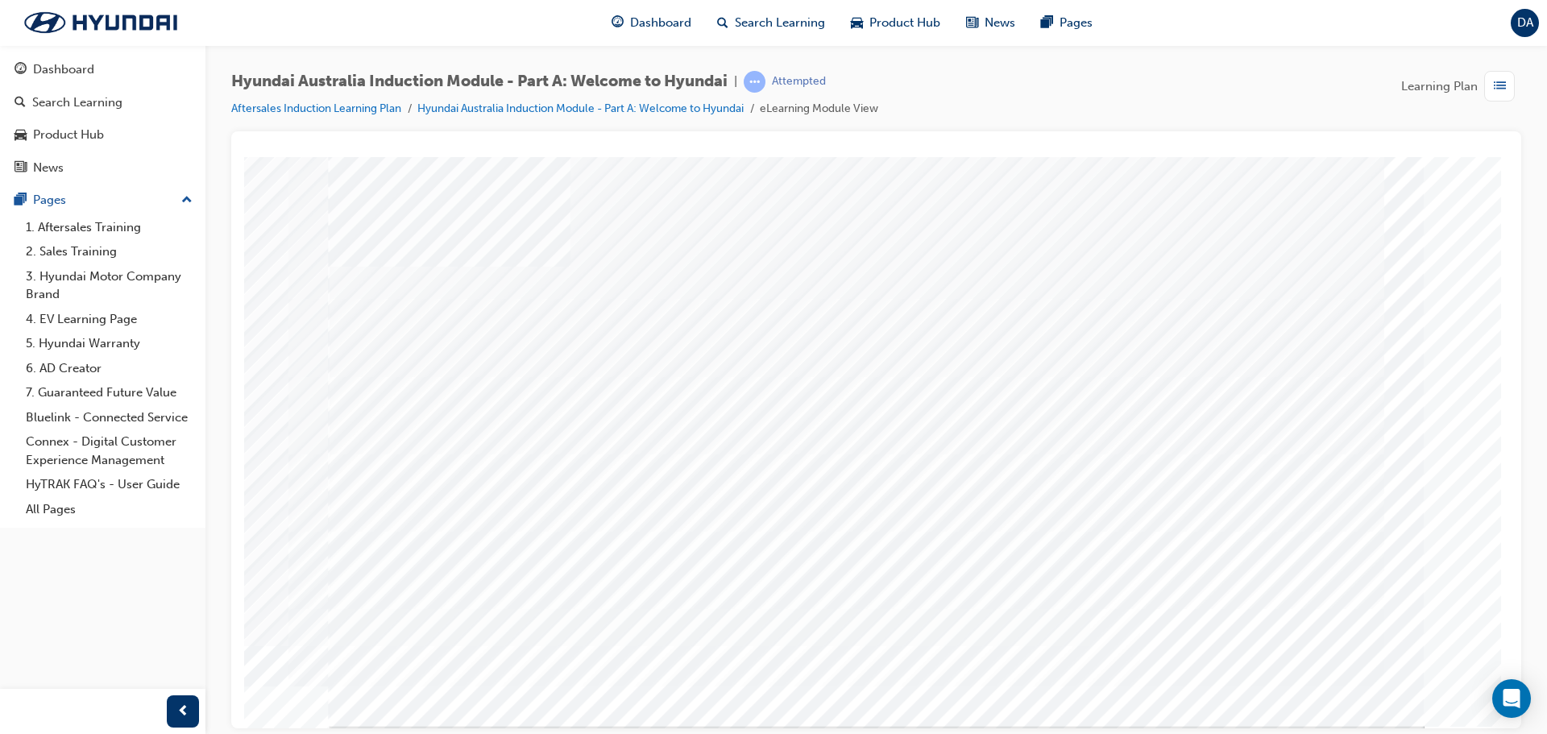
scroll to position [0, 0]
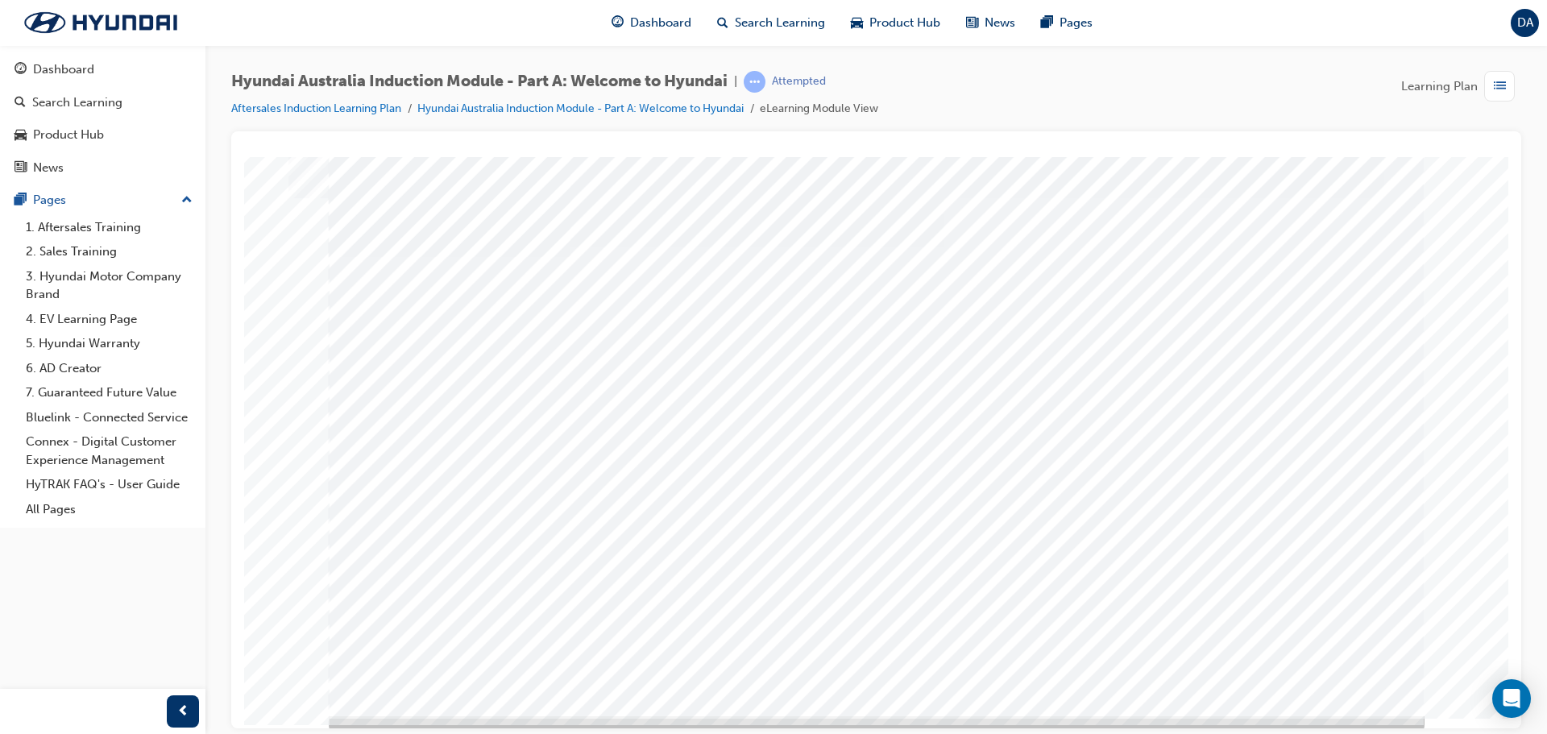
scroll to position [33, 0]
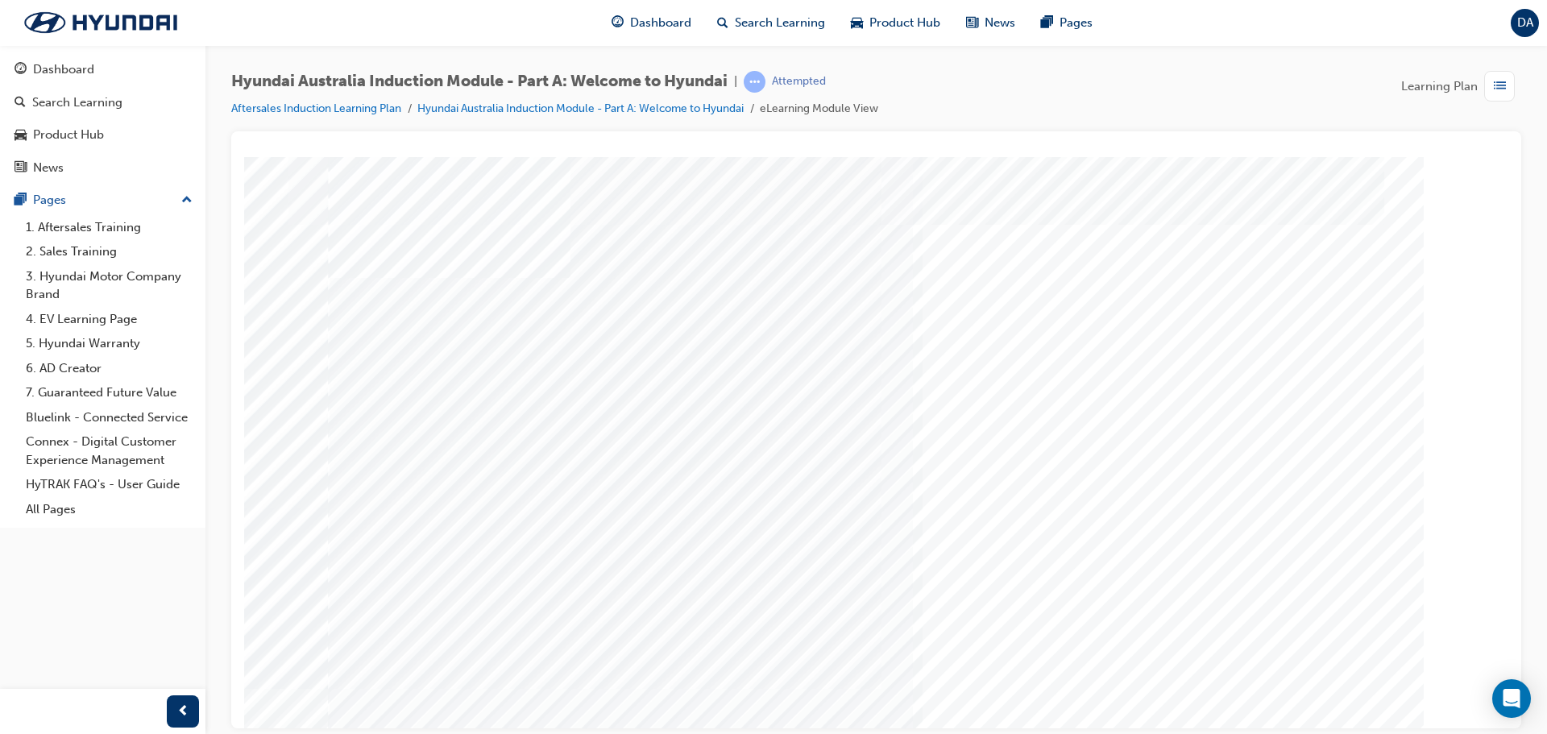
scroll to position [33, 0]
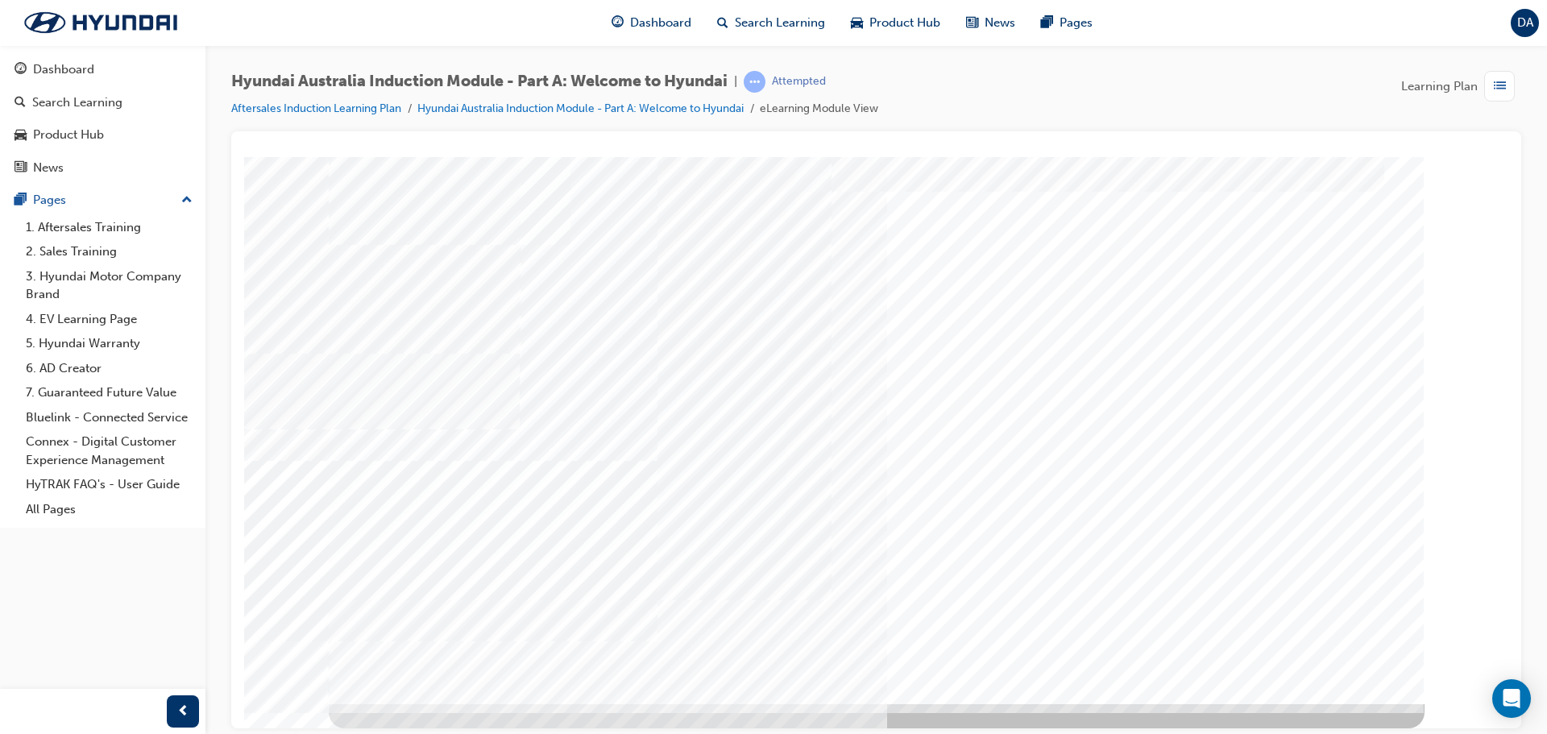
scroll to position [0, 0]
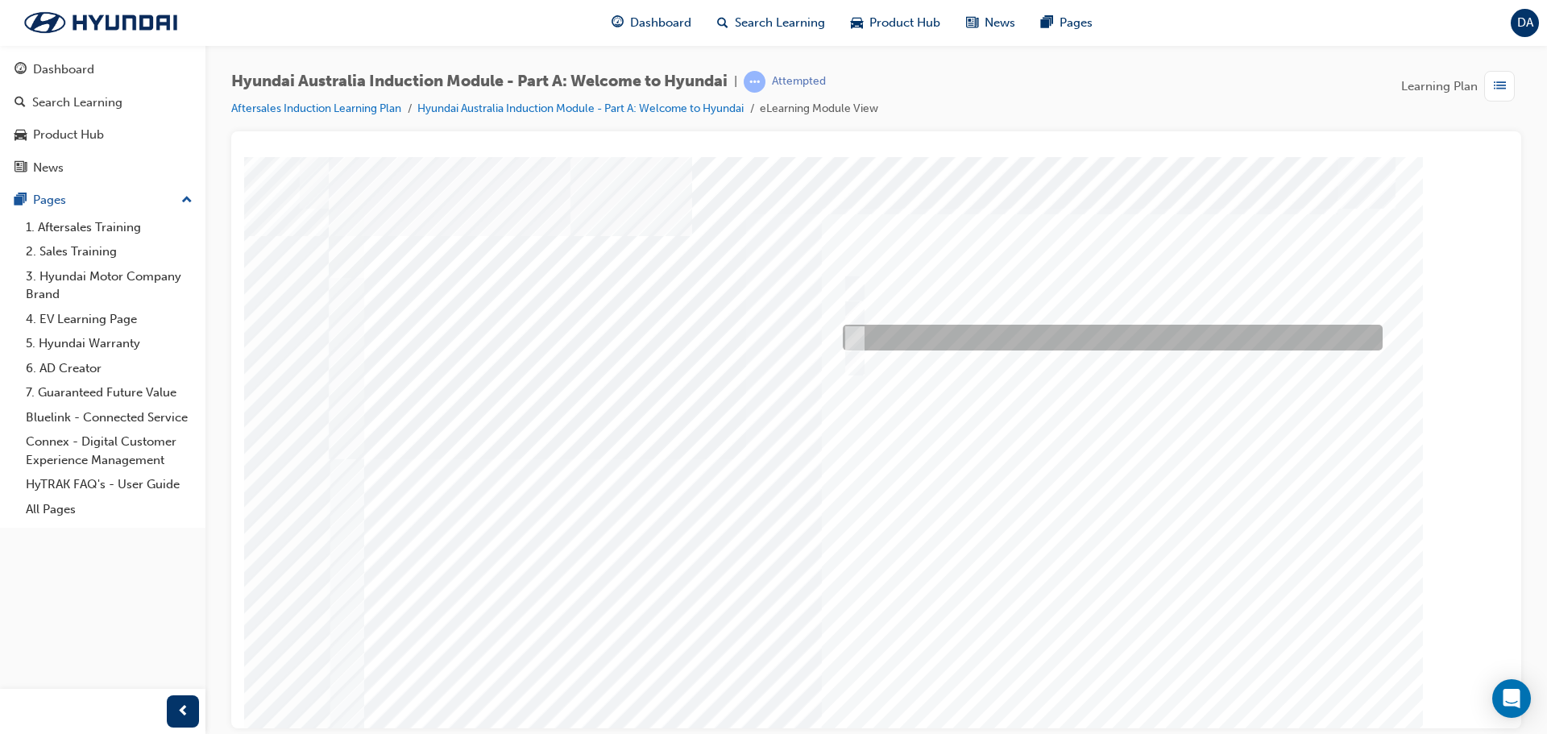
click at [851, 329] on input "1967" at bounding box center [852, 338] width 18 height 18
radio input "true"
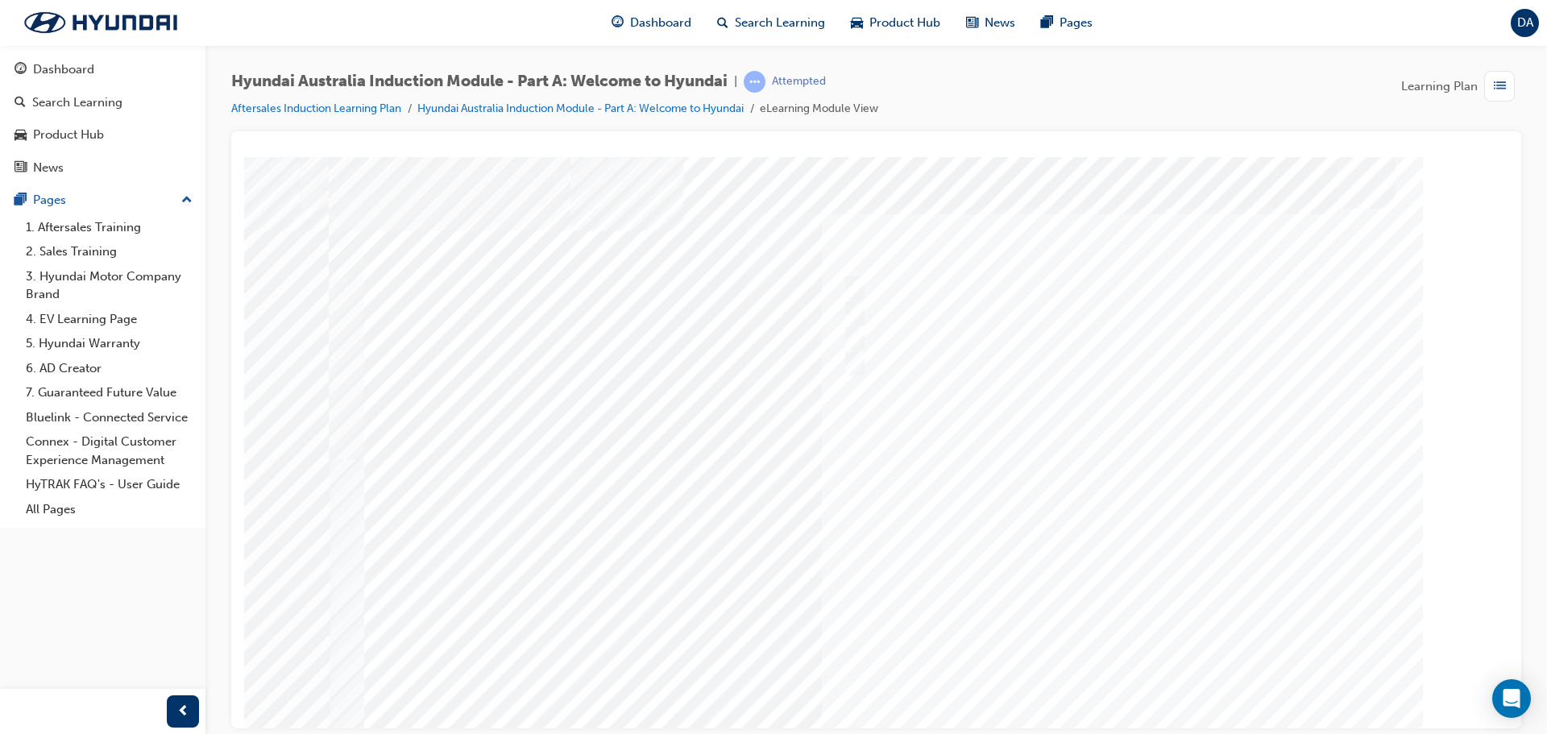
click at [1338, 641] on div at bounding box center [877, 446] width 1096 height 580
drag, startPoint x: 1062, startPoint y: 324, endPoint x: 910, endPoint y: 234, distance: 176.6
click at [910, 234] on div "Quiz_Q_2" at bounding box center [877, 446] width 1096 height 580
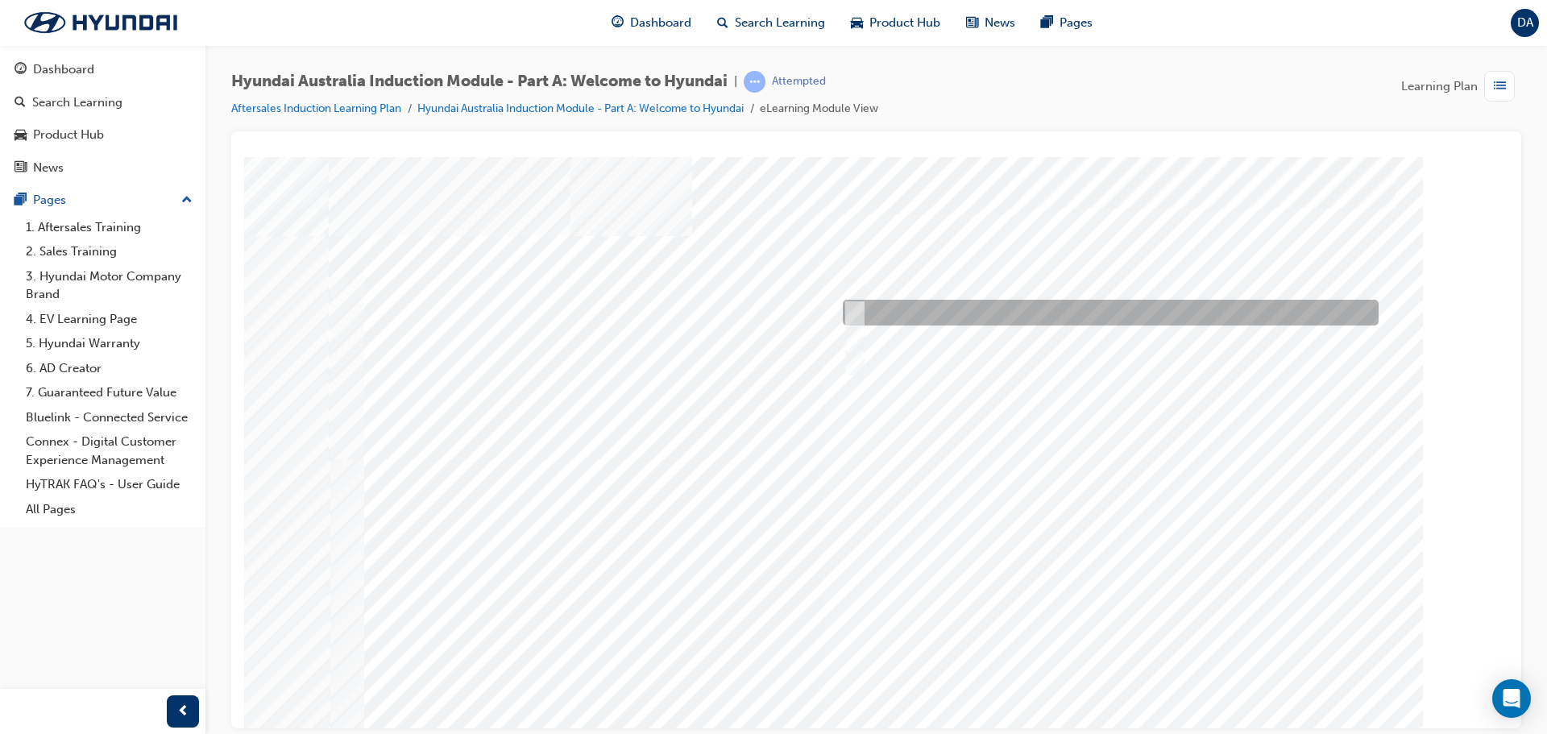
click at [857, 309] on input "Ulsan Plant, South Korea" at bounding box center [852, 313] width 18 height 18
radio input "true"
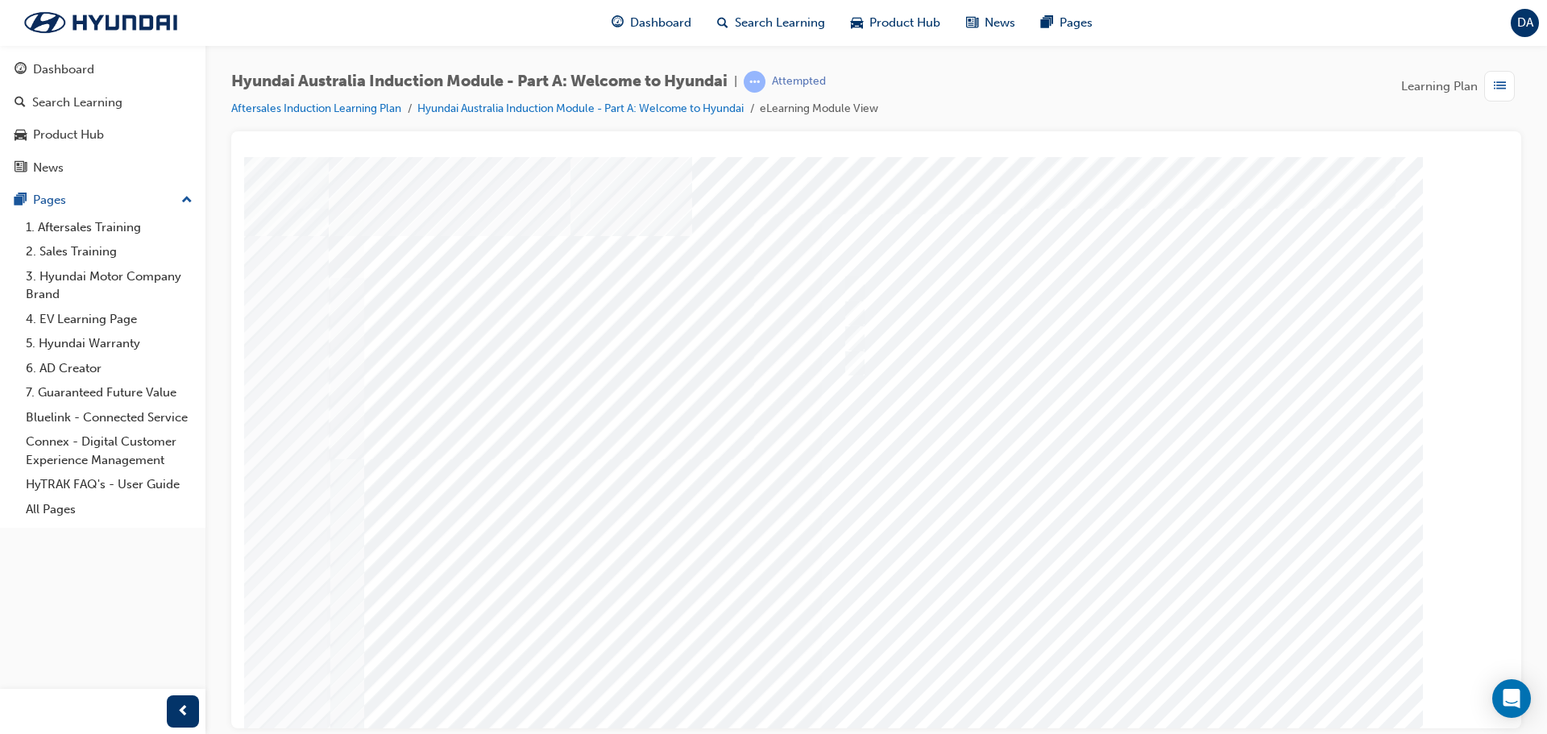
click at [1223, 452] on div at bounding box center [877, 446] width 1096 height 580
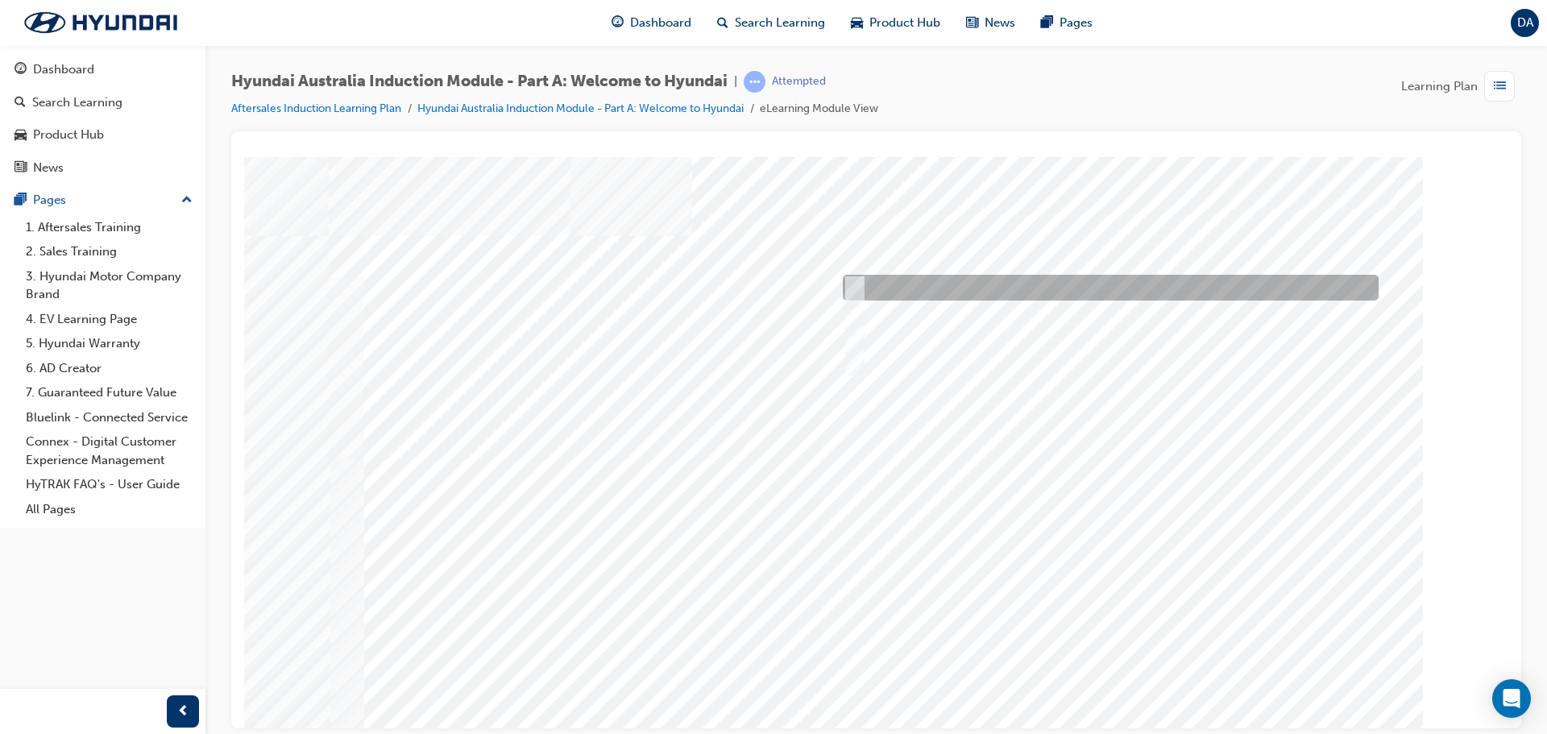
click at [860, 284] on div at bounding box center [1107, 288] width 536 height 26
checkbox input "true"
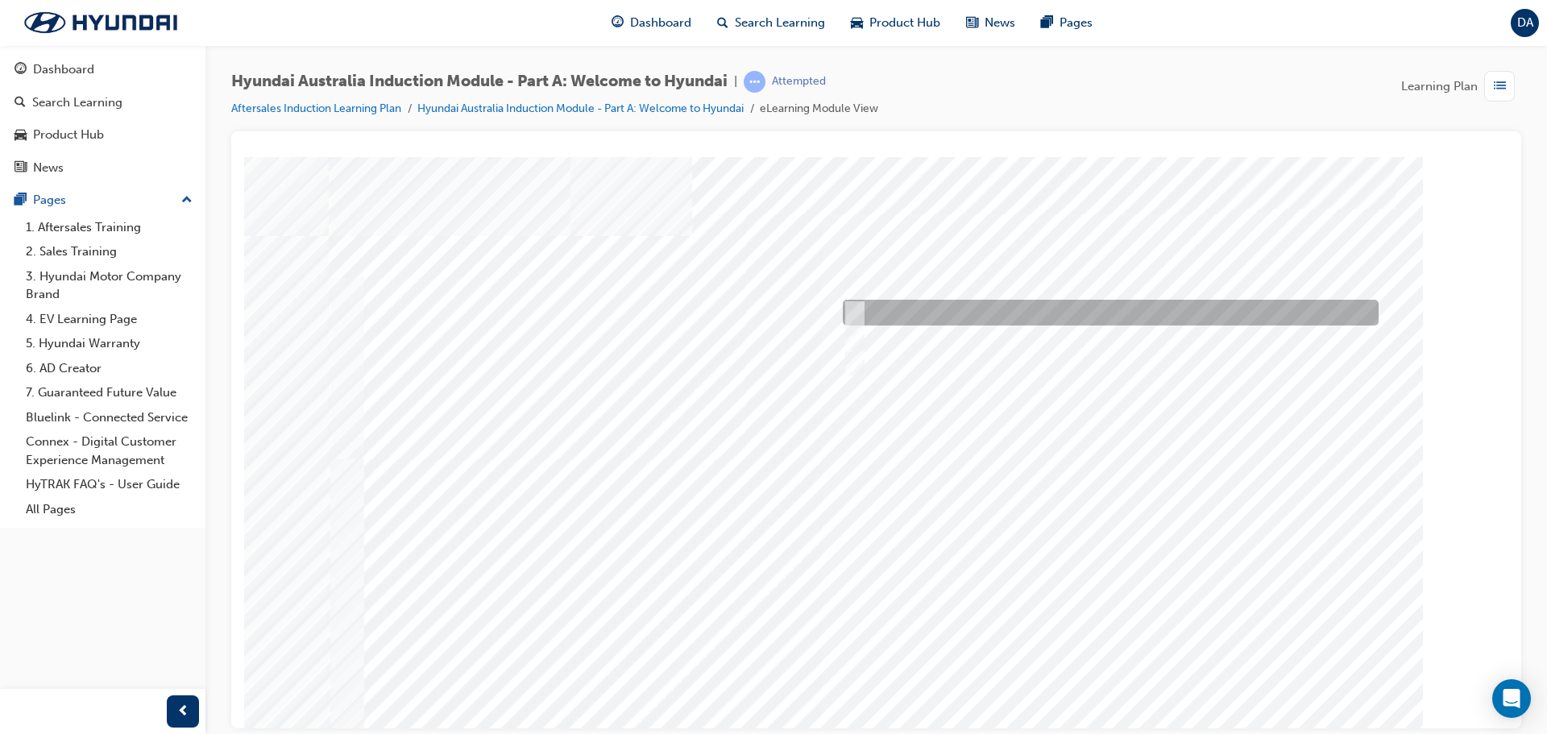
click at [861, 300] on div at bounding box center [1107, 313] width 536 height 26
checkbox input "true"
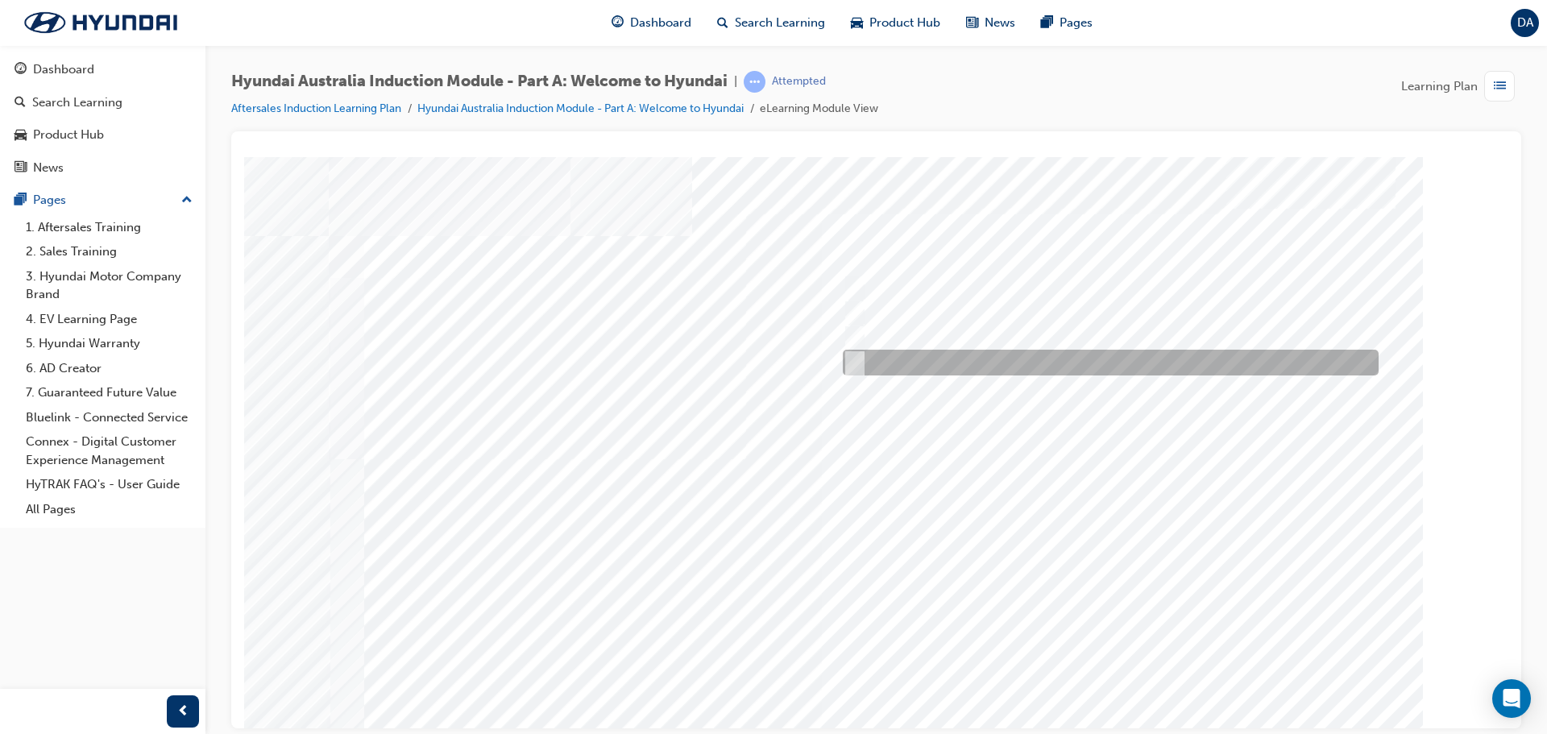
drag, startPoint x: 854, startPoint y: 357, endPoint x: 908, endPoint y: 373, distance: 56.3
click at [855, 357] on input "Global expansion" at bounding box center [851, 363] width 18 height 18
checkbox input "true"
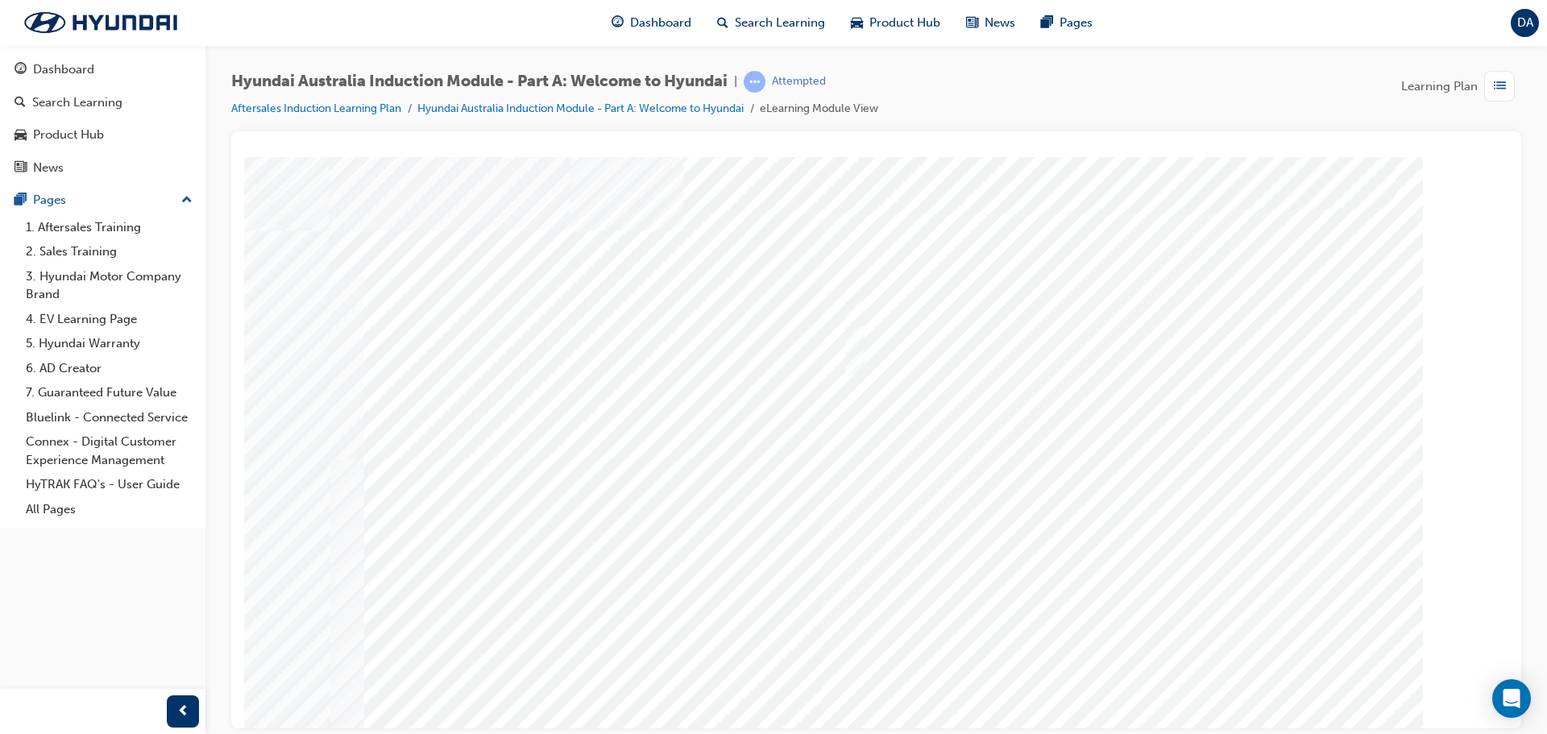
click at [1217, 517] on div at bounding box center [877, 446] width 1096 height 580
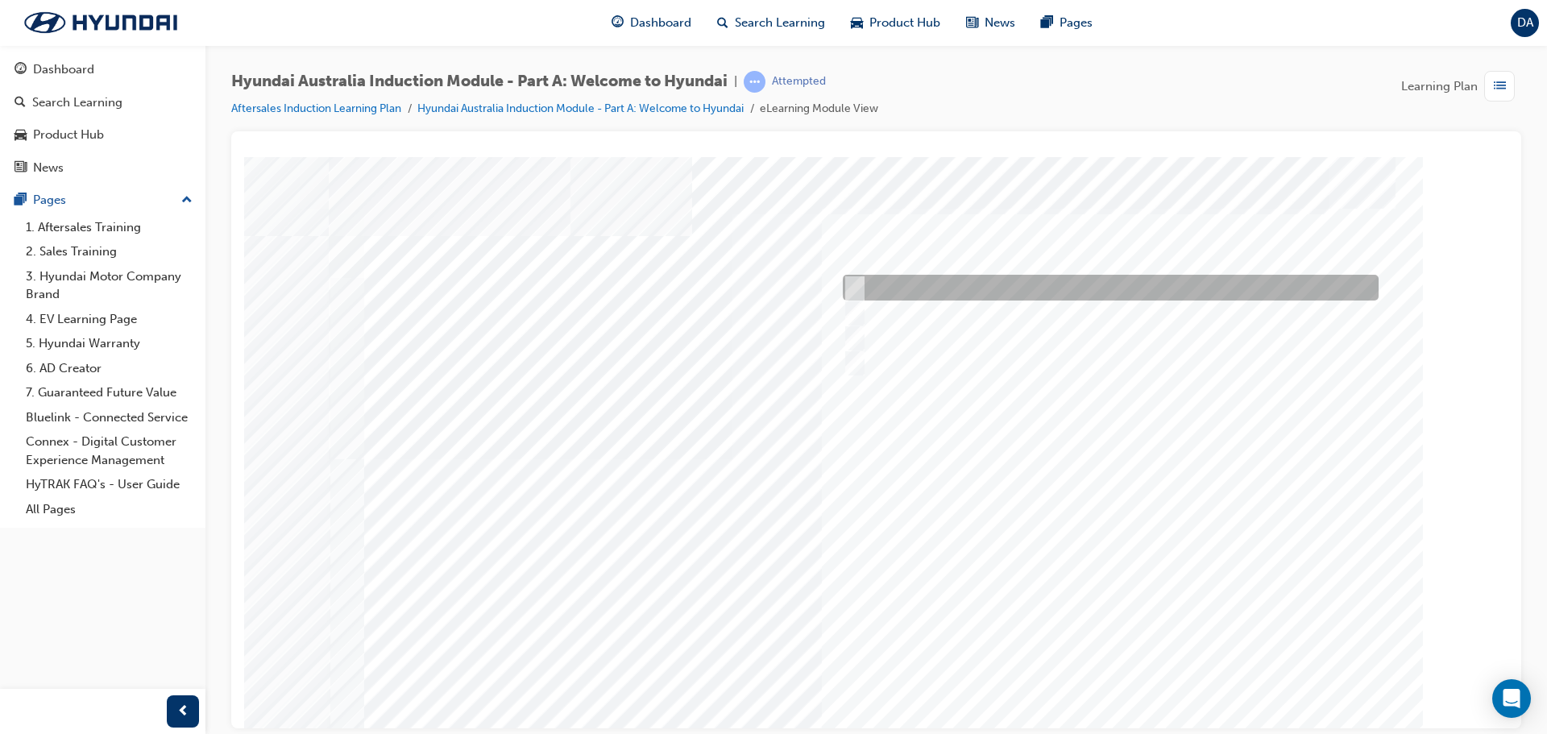
click at [857, 282] on input "Brisbane Lions Football Club" at bounding box center [851, 288] width 18 height 18
checkbox input "true"
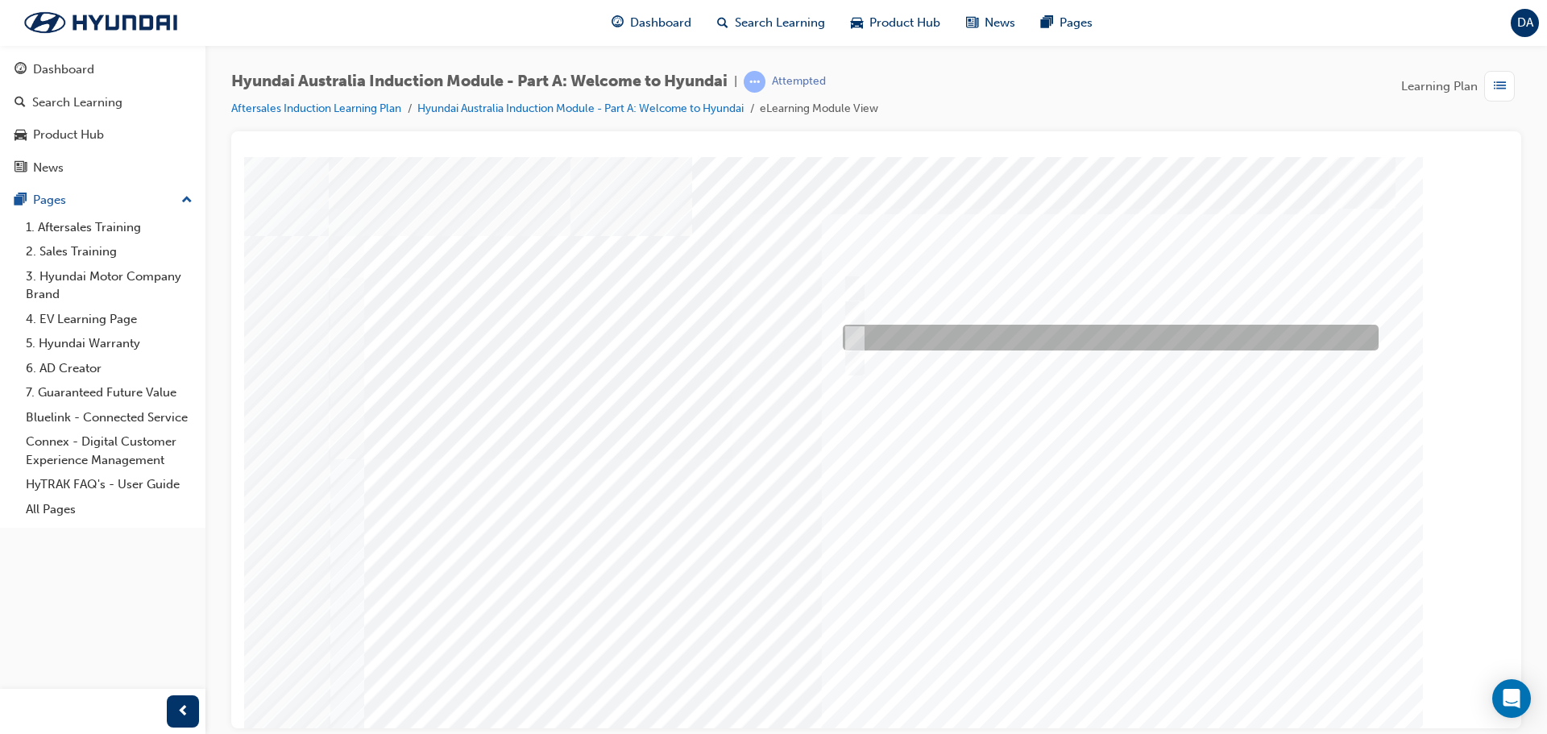
click at [861, 328] on div at bounding box center [1107, 338] width 536 height 26
checkbox input "true"
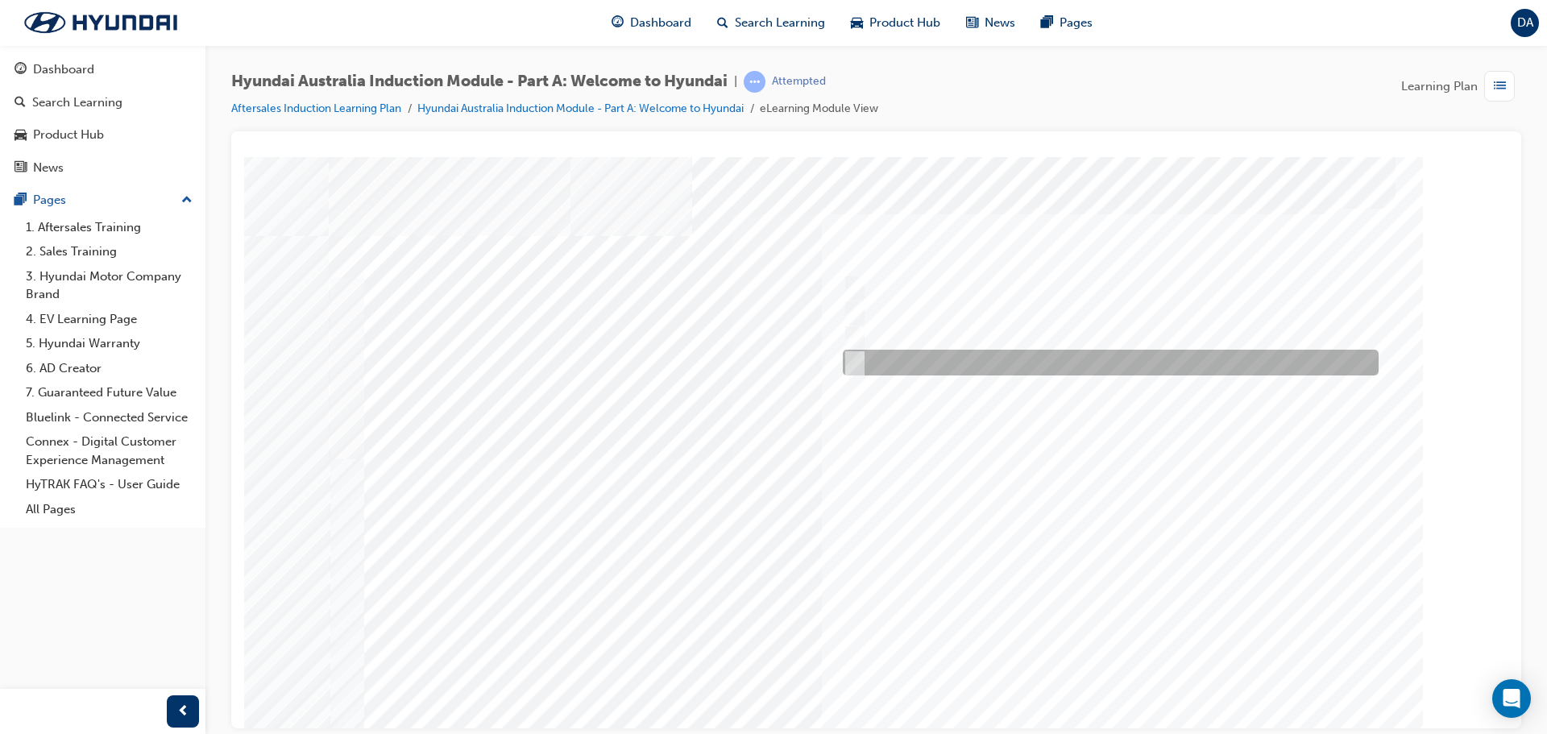
click at [862, 361] on div at bounding box center [1107, 363] width 536 height 26
checkbox input "true"
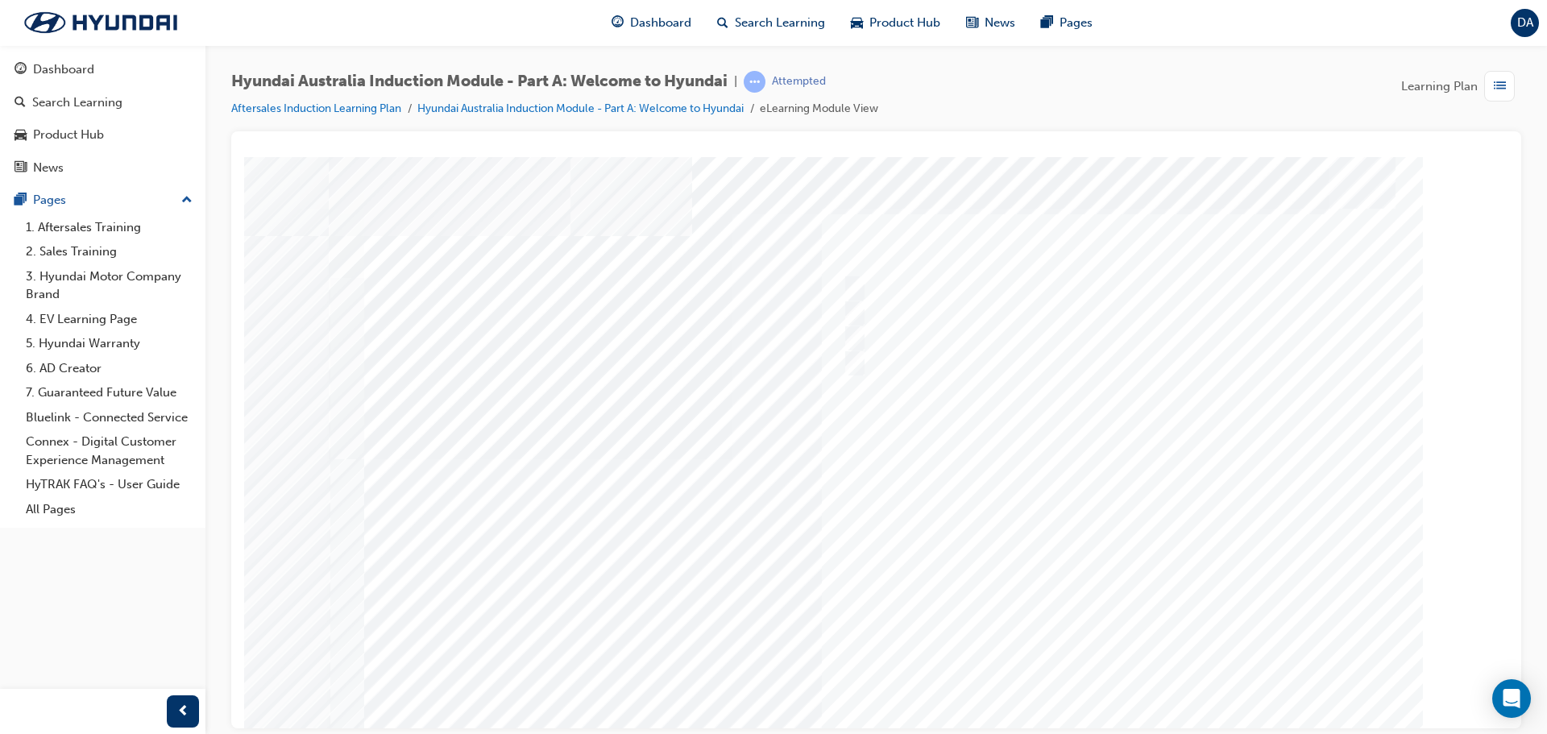
click at [1213, 475] on div at bounding box center [877, 446] width 1096 height 580
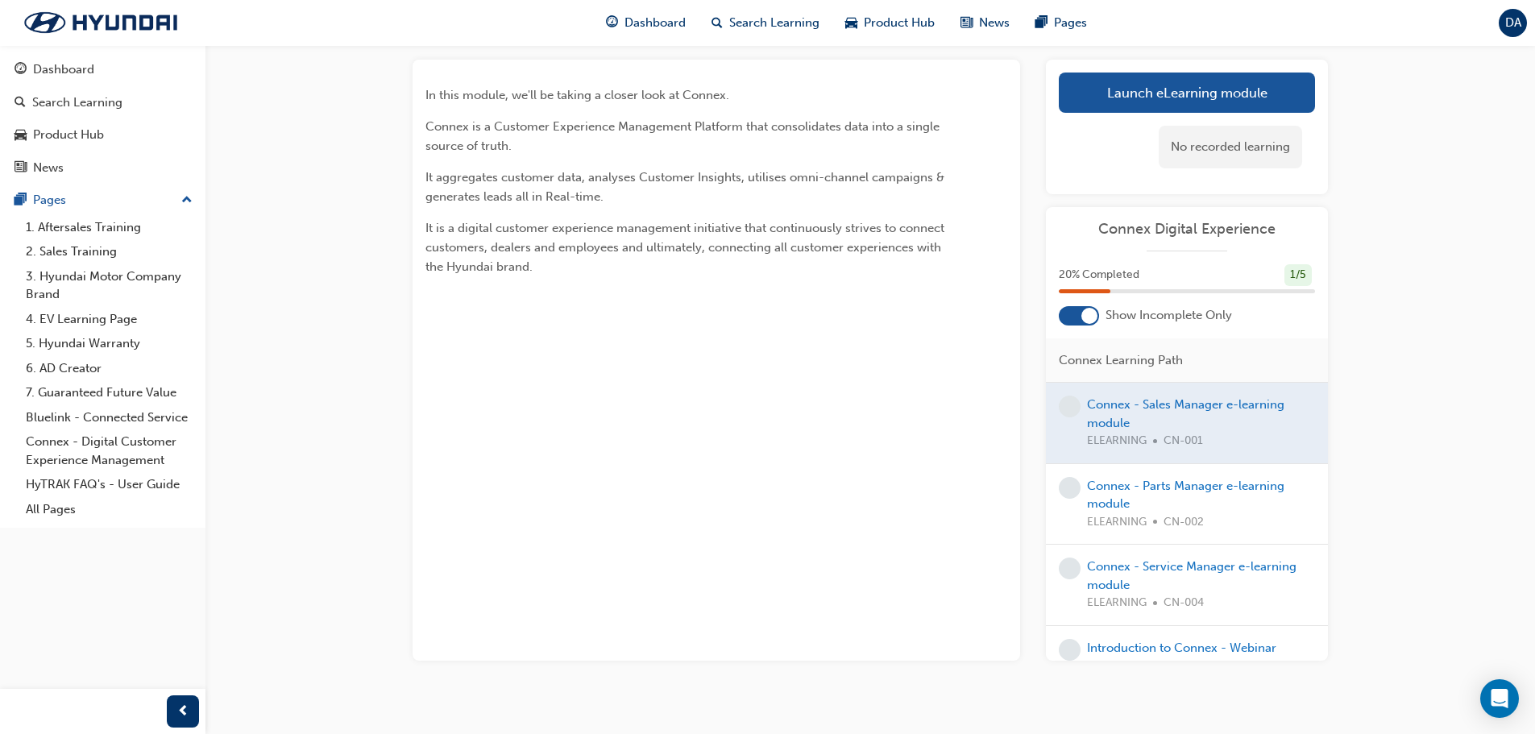
scroll to position [104, 0]
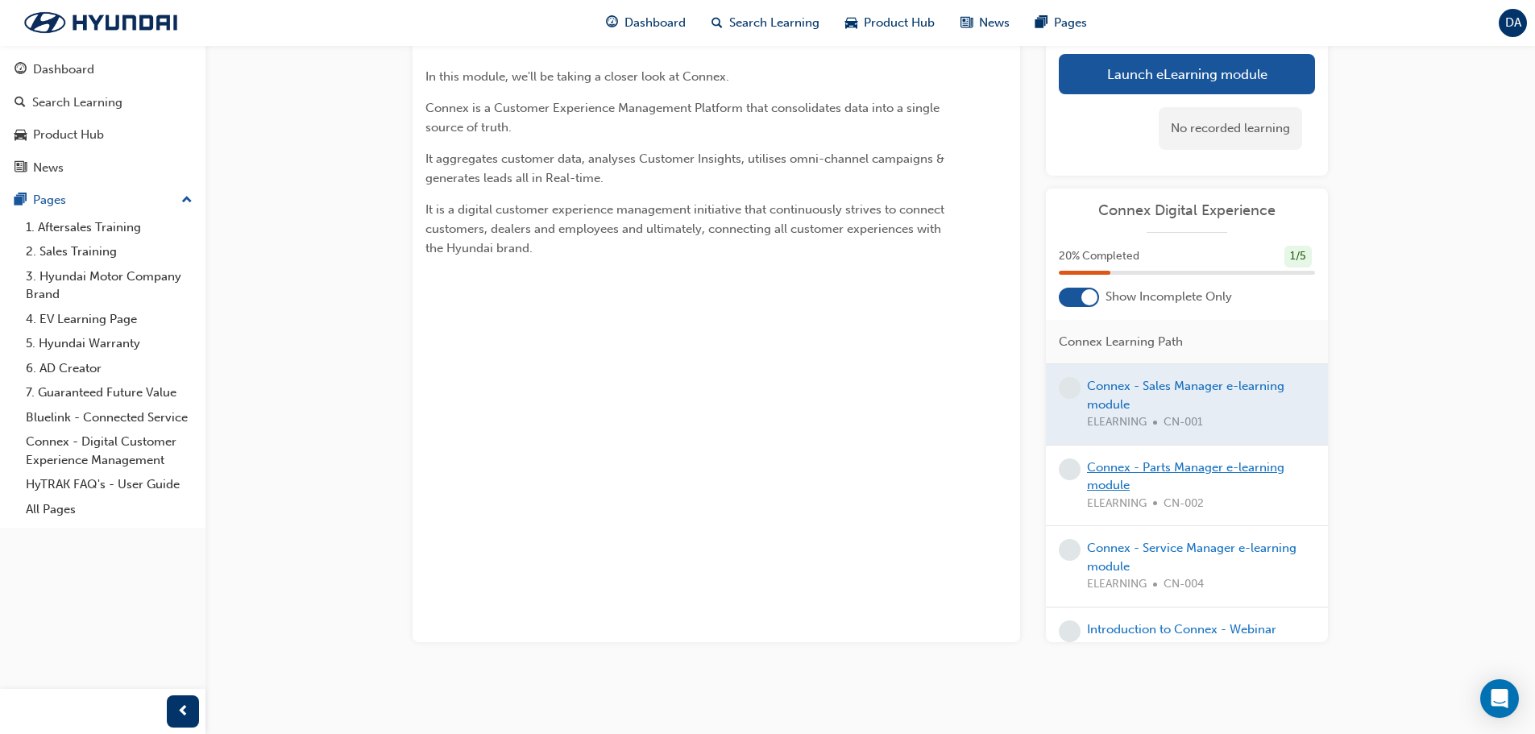
click at [1106, 469] on link "Connex - Parts Manager e-learning module" at bounding box center [1185, 476] width 197 height 33
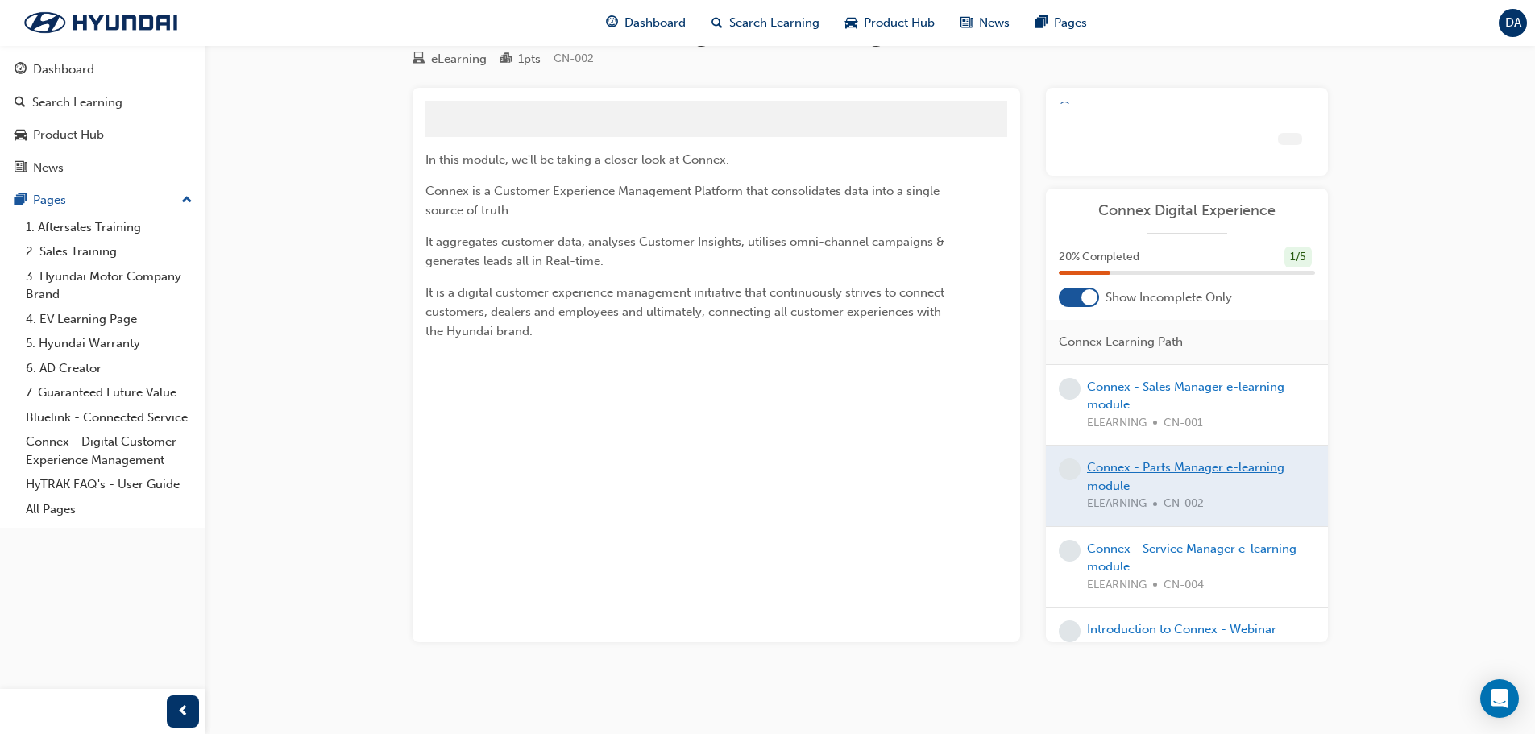
scroll to position [104, 0]
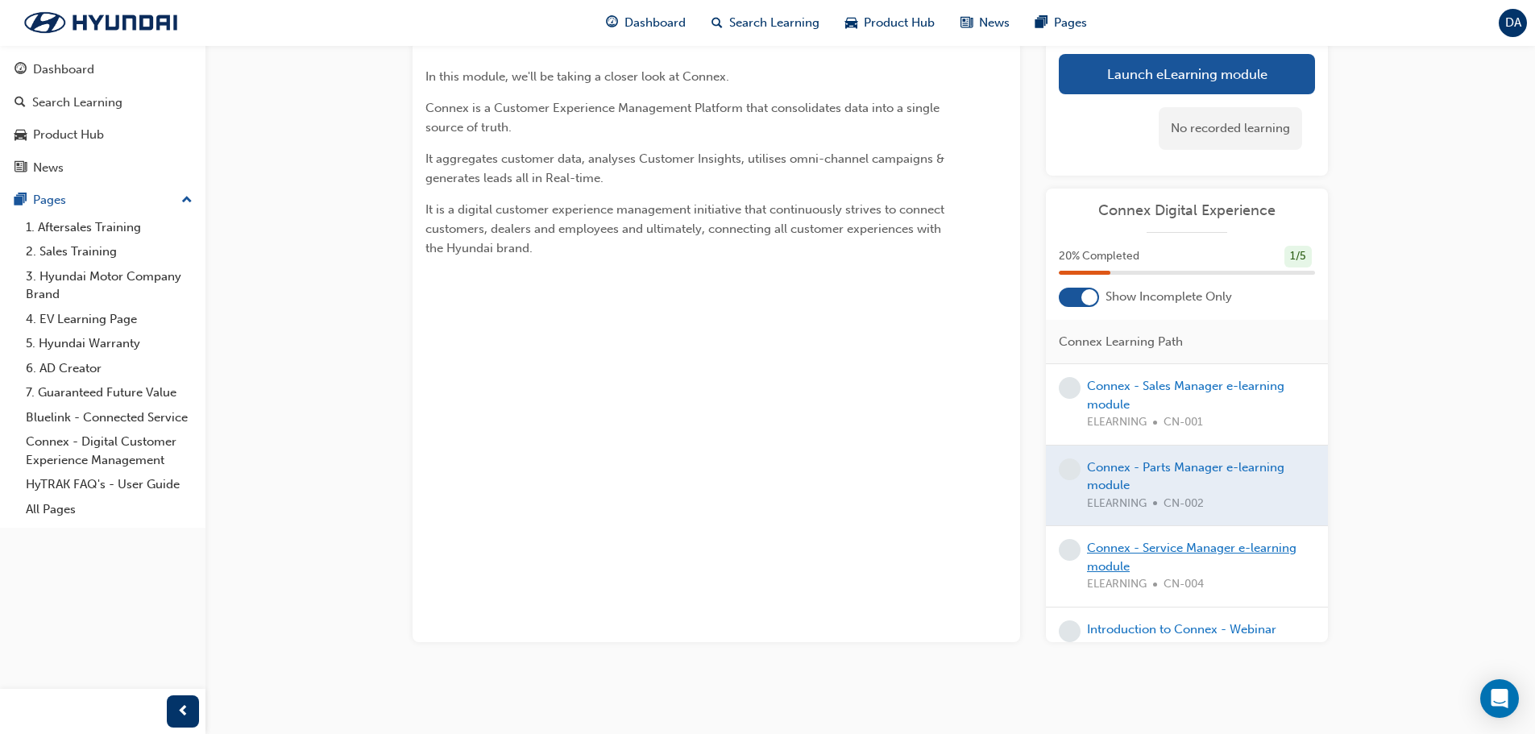
click at [1117, 549] on link "Connex - Service Manager e-learning module" at bounding box center [1191, 557] width 209 height 33
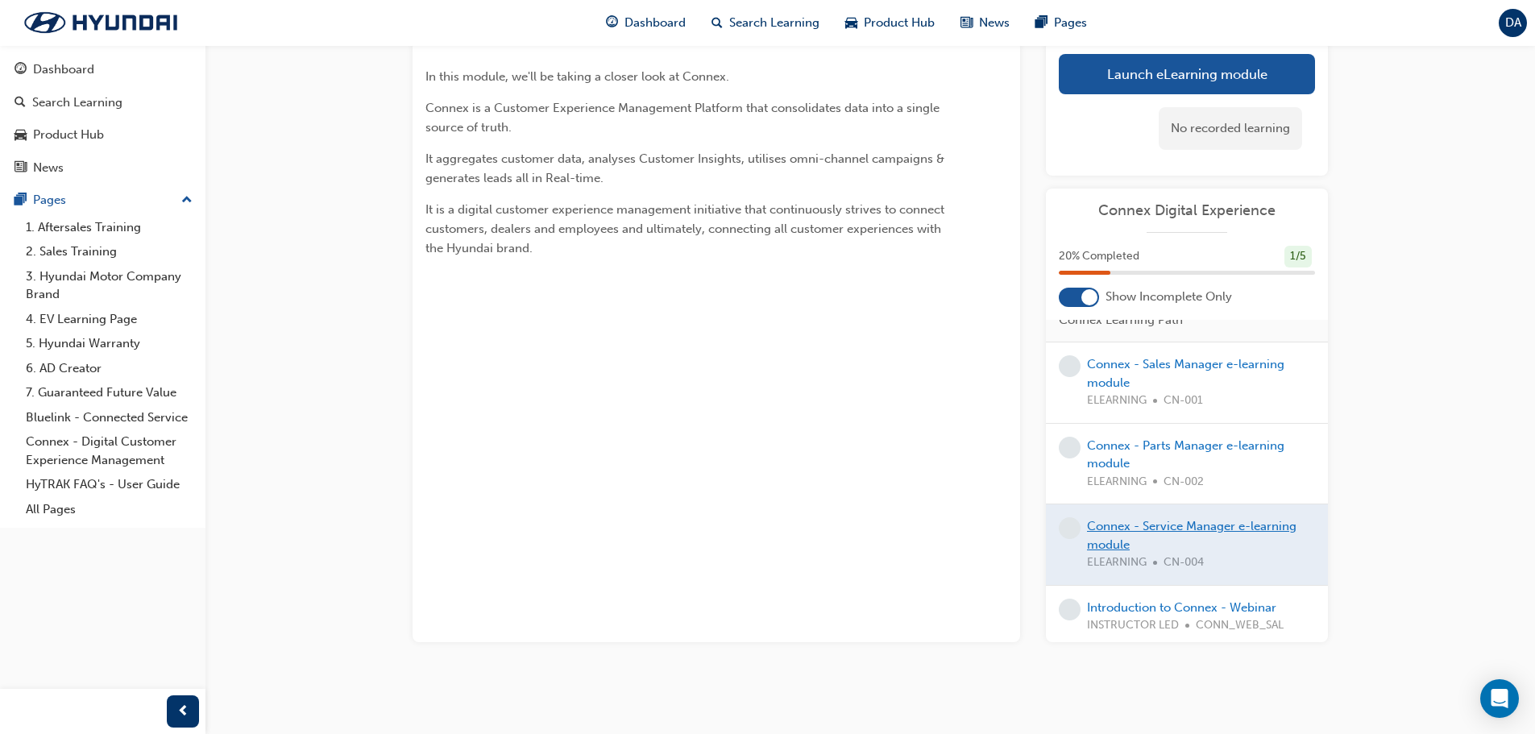
scroll to position [28, 0]
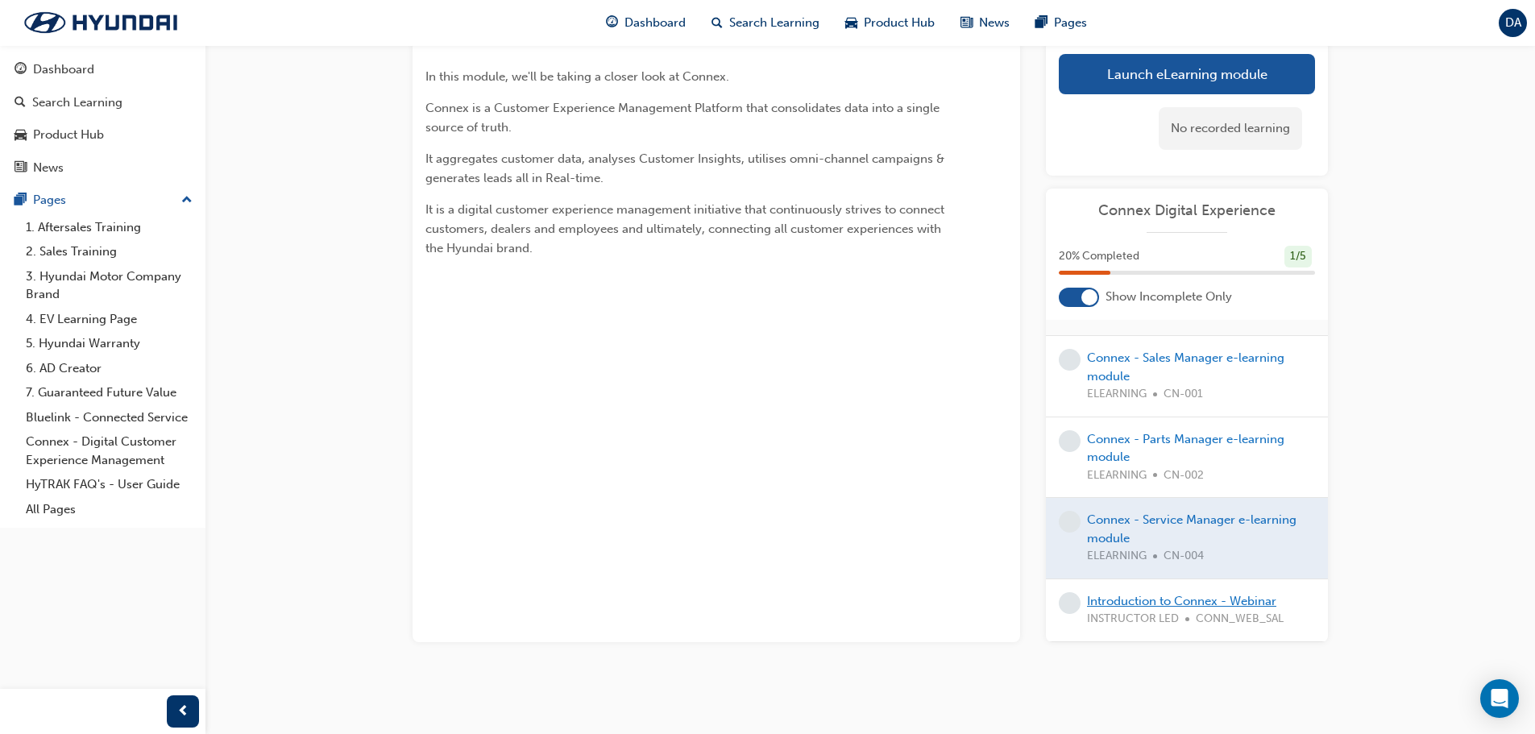
click at [1136, 595] on link "Introduction to Connex - Webinar" at bounding box center [1181, 601] width 189 height 15
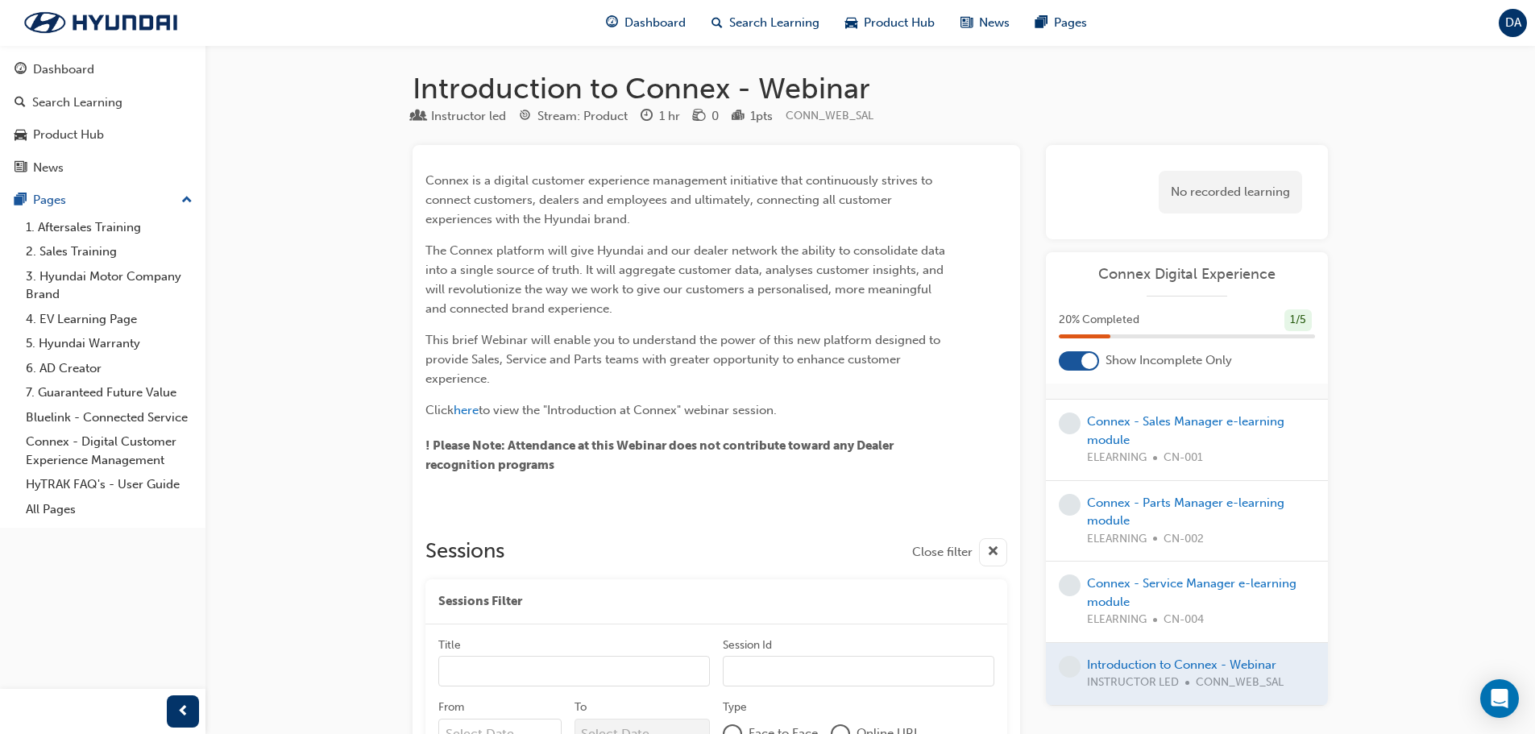
click at [991, 550] on span "cross-icon" at bounding box center [993, 552] width 12 height 20
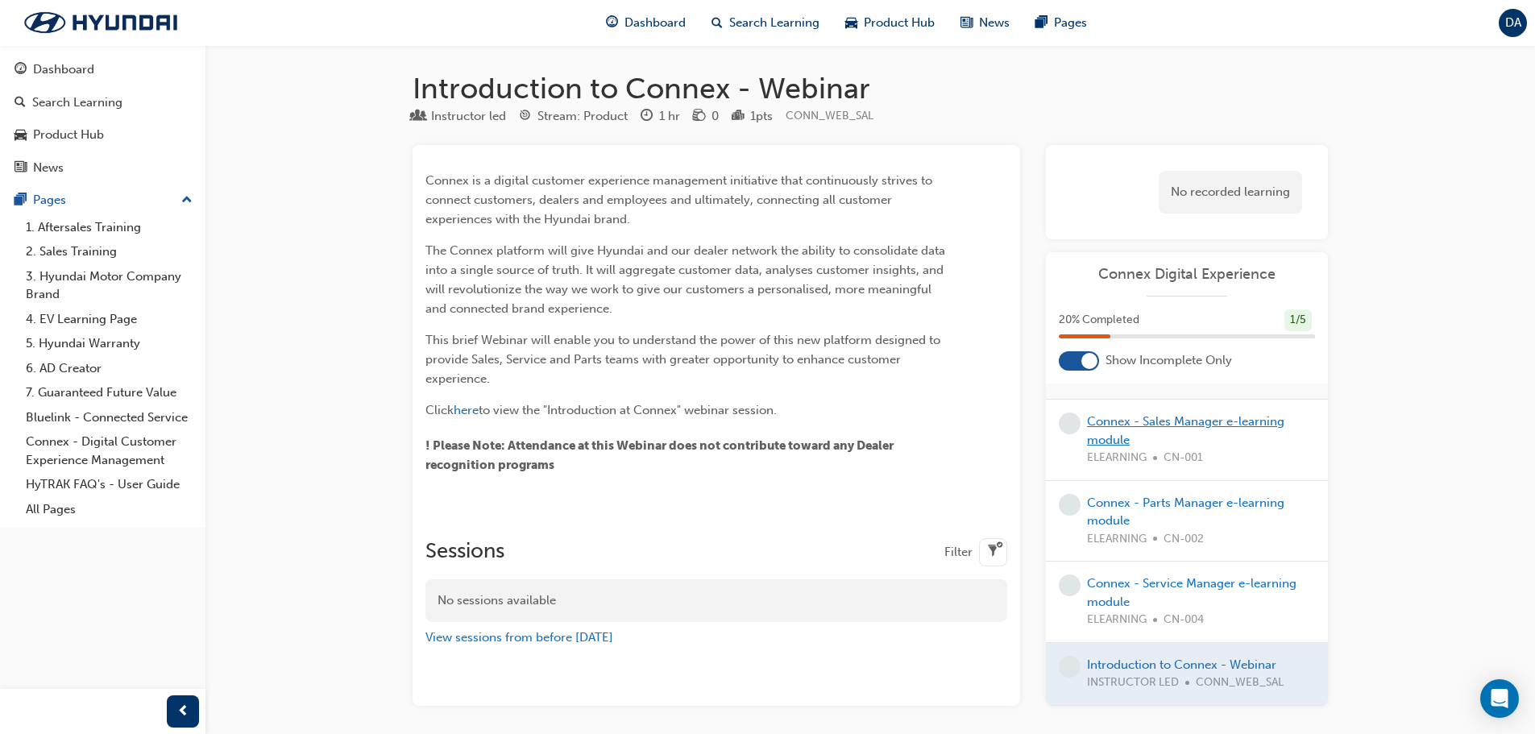
click at [1156, 424] on link "Connex - Sales Manager e-learning module" at bounding box center [1185, 430] width 197 height 33
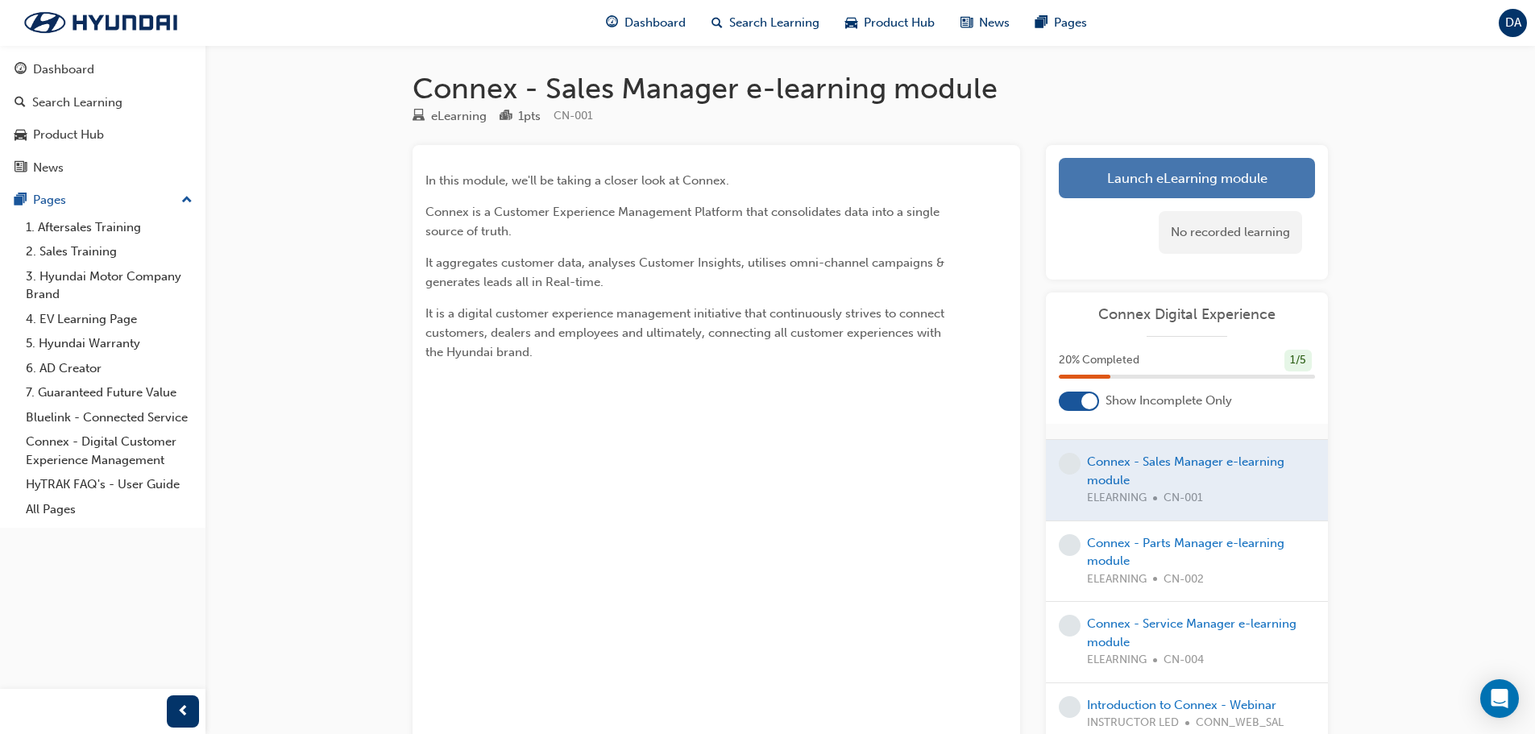
click at [1162, 172] on link "Launch eLearning module" at bounding box center [1187, 178] width 256 height 40
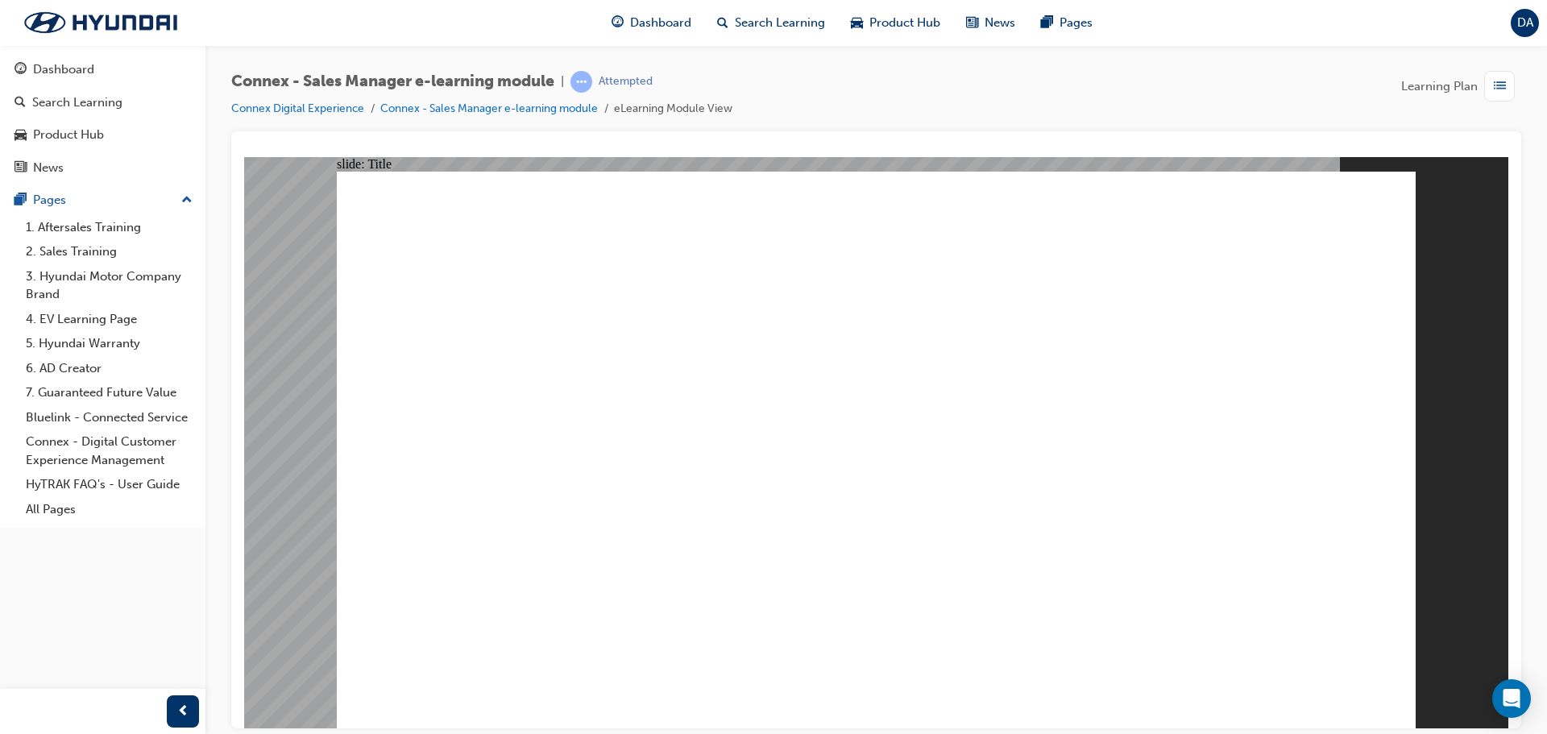
click at [1508, 85] on div "button" at bounding box center [1499, 86] width 31 height 31
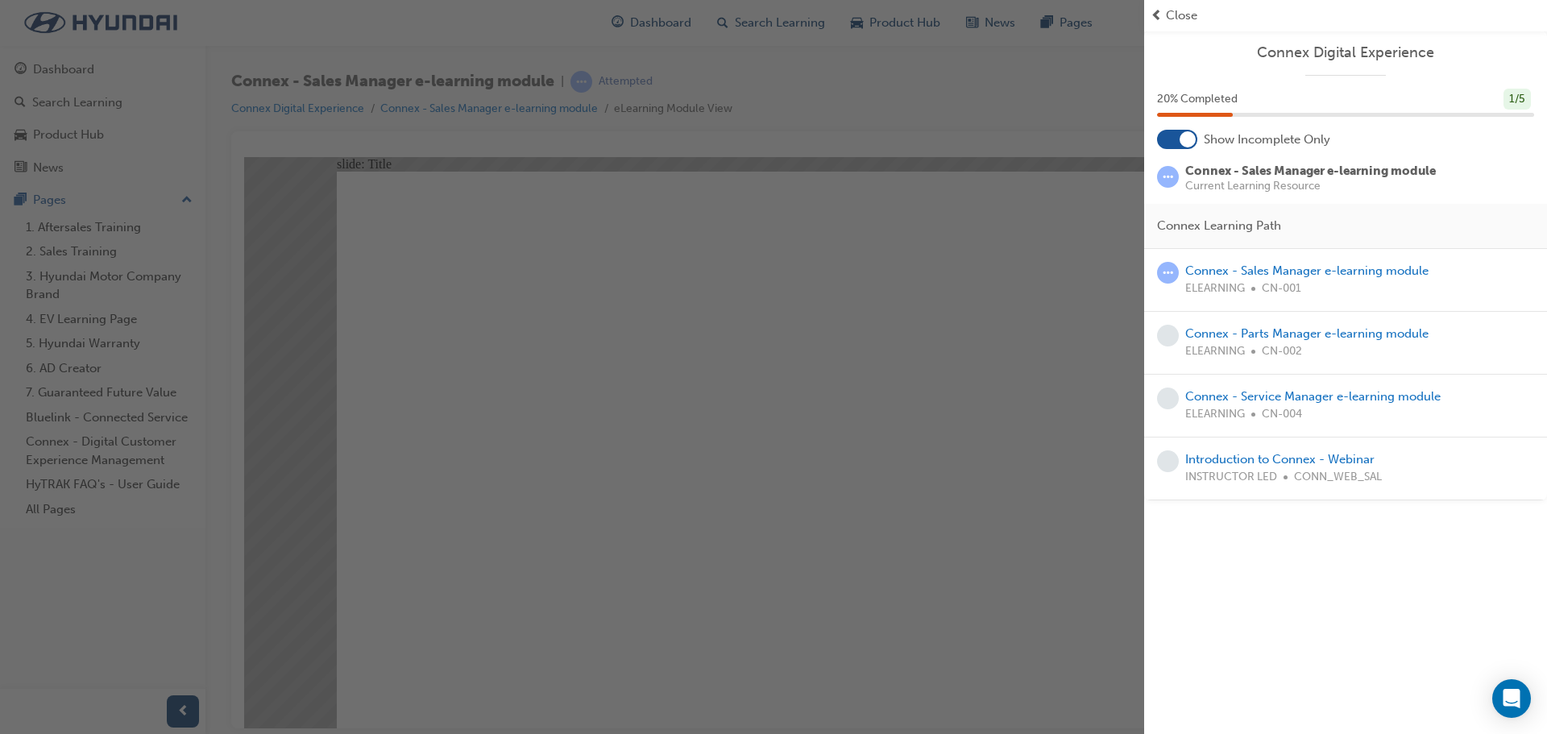
click at [1532, 97] on div "20 % Completed 1 / 5" at bounding box center [1345, 100] width 377 height 22
click at [1169, 18] on span "Close" at bounding box center [1181, 15] width 31 height 19
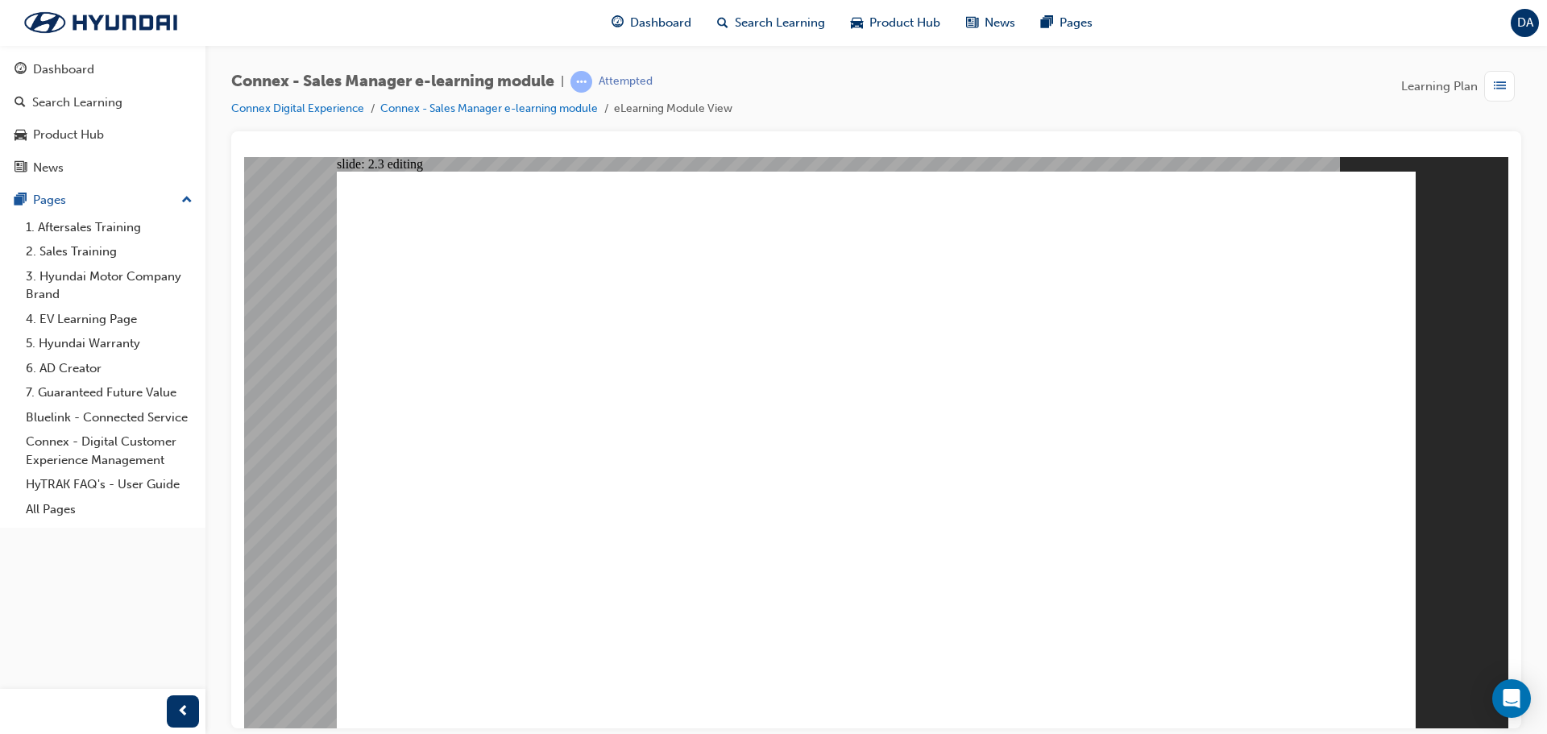
click at [580, 79] on span "learningRecordVerb_ATTEMPT-icon" at bounding box center [581, 82] width 22 height 22
click at [1524, 12] on div "DA" at bounding box center [1525, 23] width 28 height 28
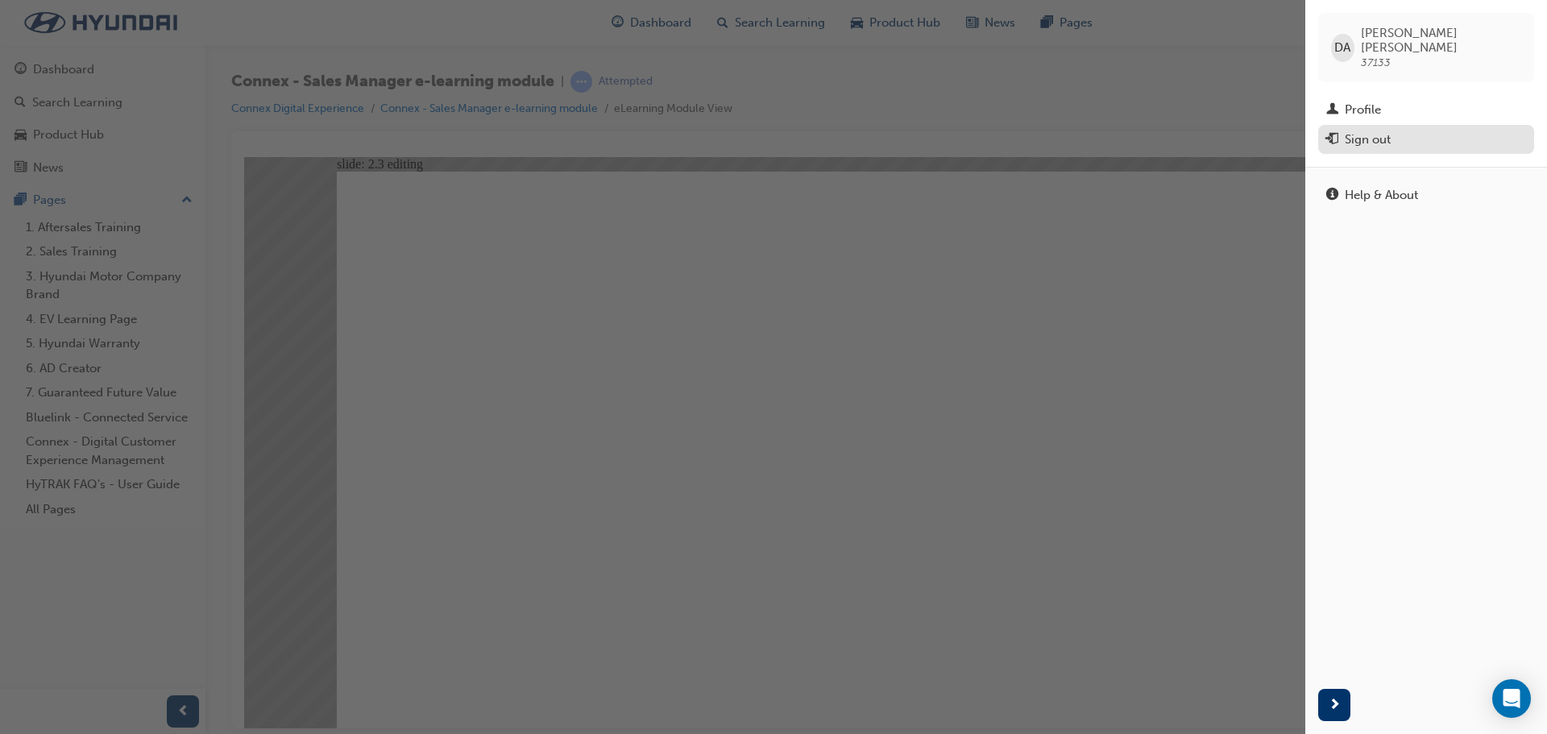
click at [1360, 131] on div "Sign out" at bounding box center [1368, 140] width 46 height 19
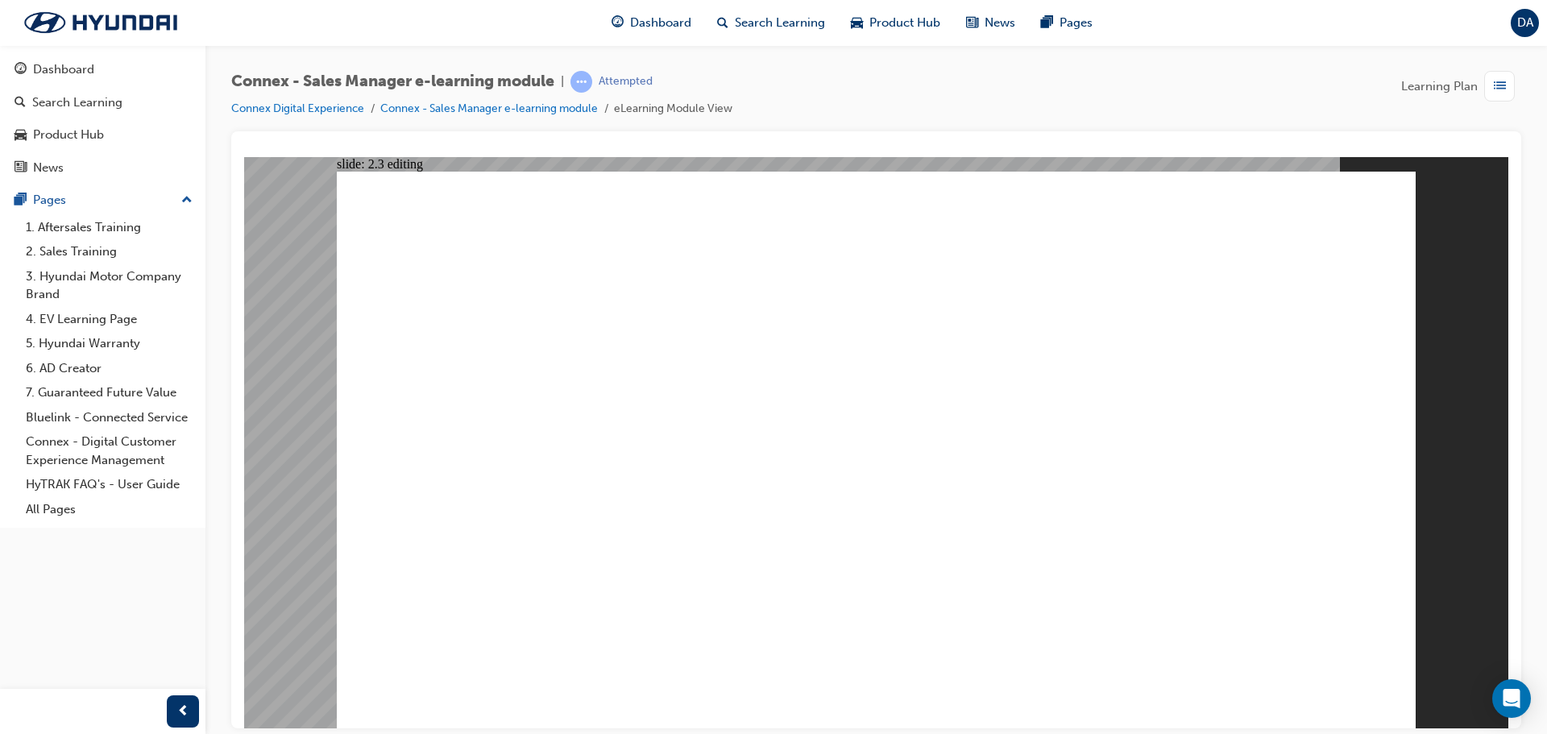
click at [1492, 87] on div "button" at bounding box center [1499, 86] width 31 height 31
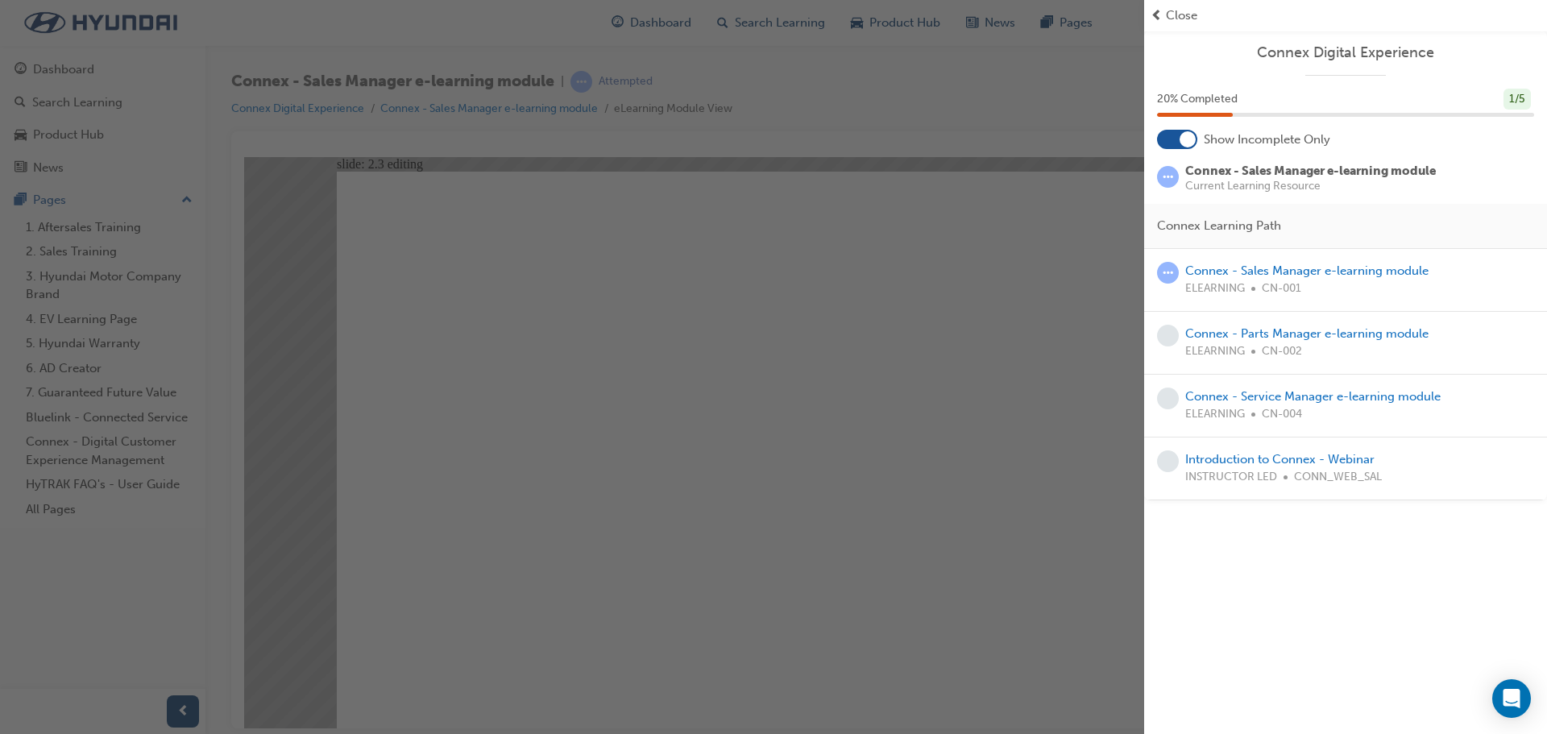
click at [1172, 271] on span "learningRecordVerb_ATTEMPT-icon" at bounding box center [1168, 273] width 22 height 22
click at [1090, 85] on div "button" at bounding box center [572, 367] width 1144 height 734
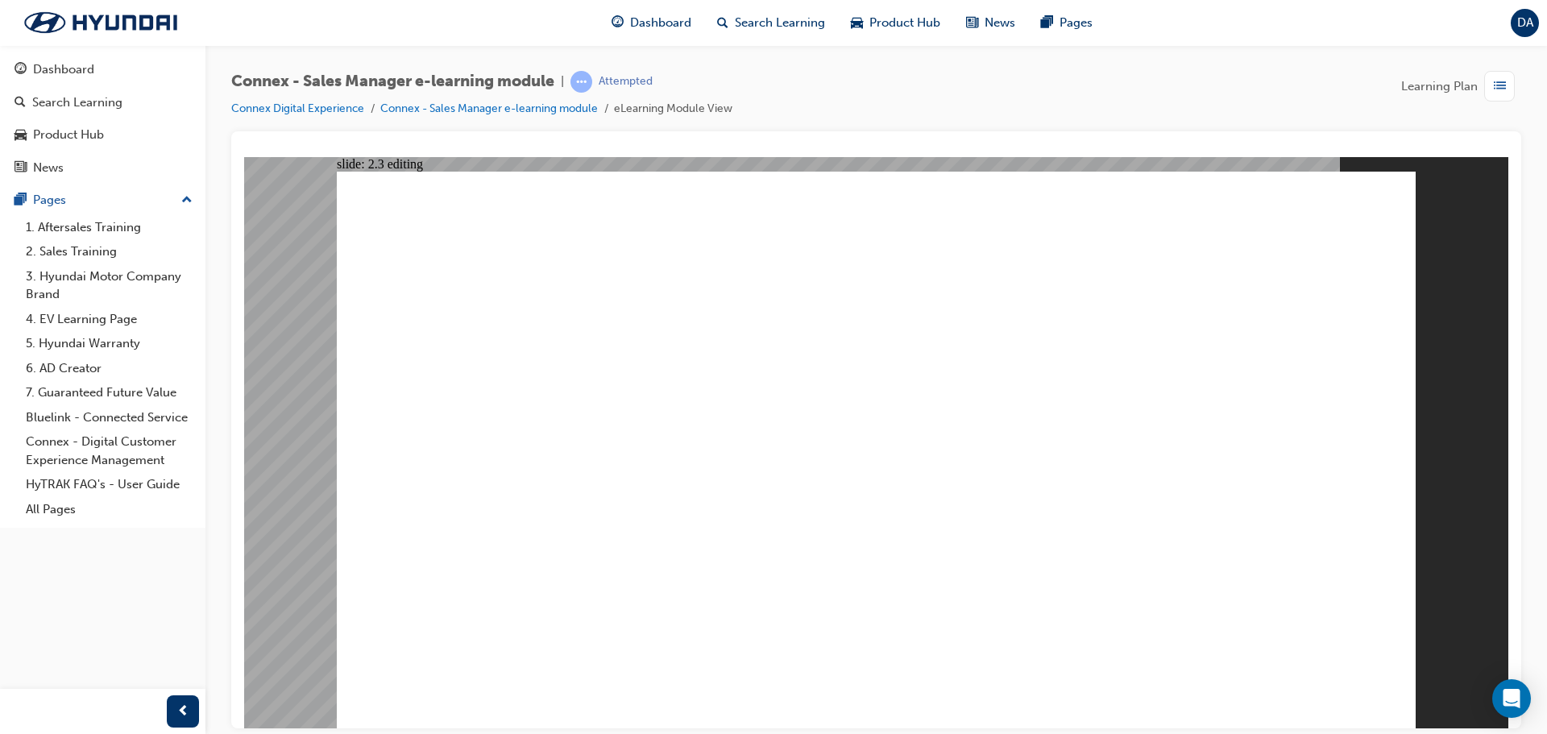
click at [1532, 22] on span "DA" at bounding box center [1525, 23] width 16 height 19
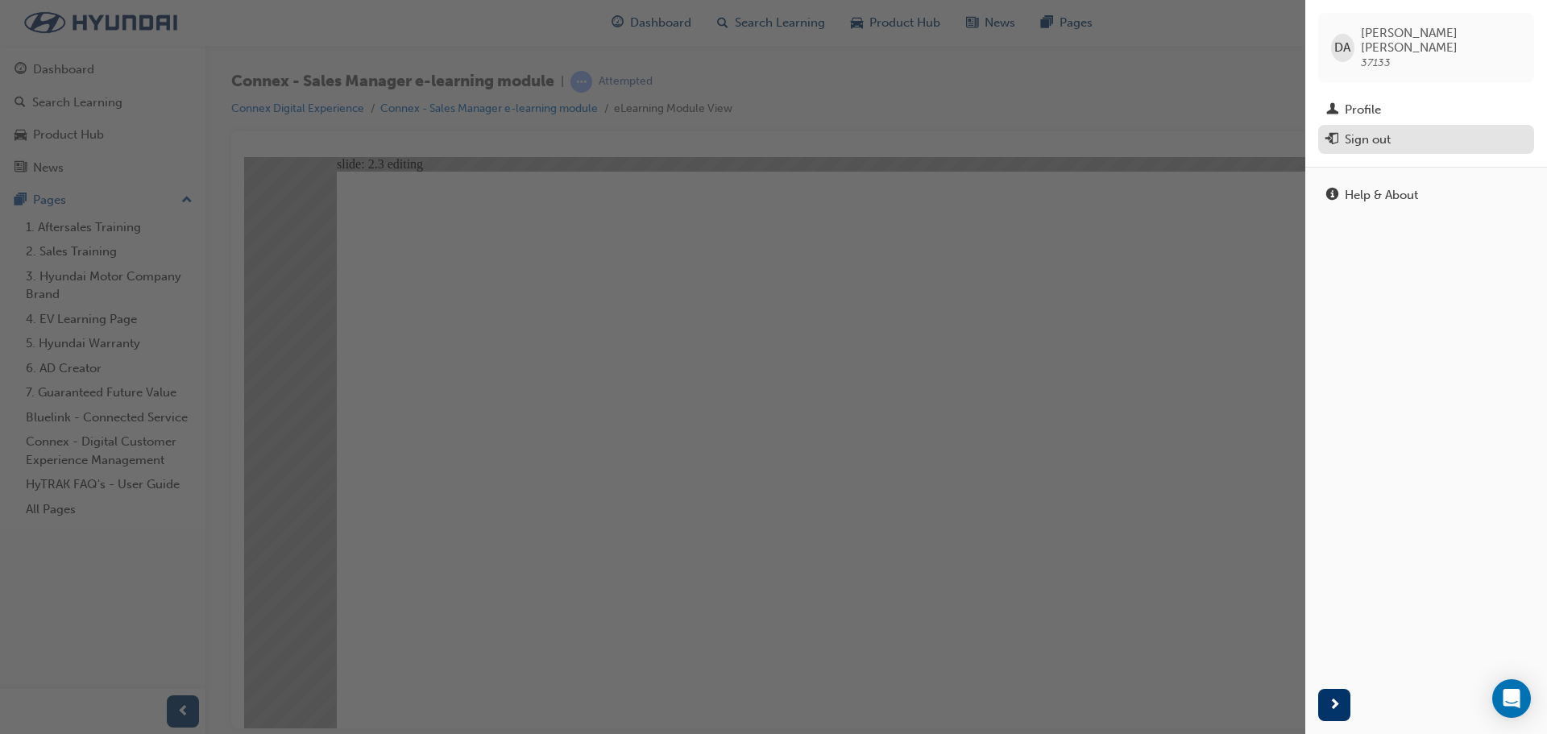
click at [1386, 131] on div "Sign out" at bounding box center [1368, 140] width 46 height 19
